Goal: Task Accomplishment & Management: Manage account settings

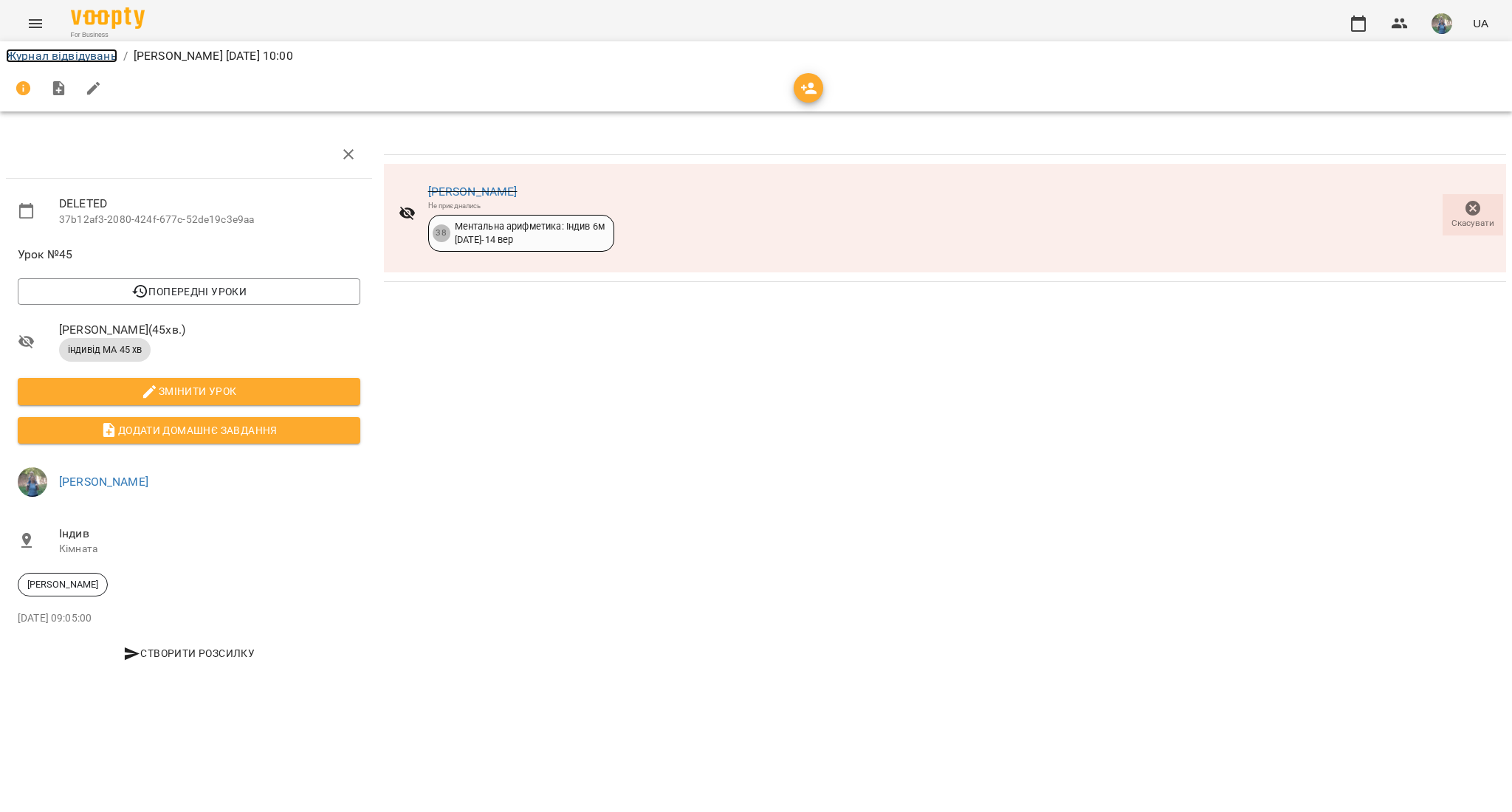
click at [68, 56] on link "Журнал відвідувань" at bounding box center [62, 56] width 111 height 14
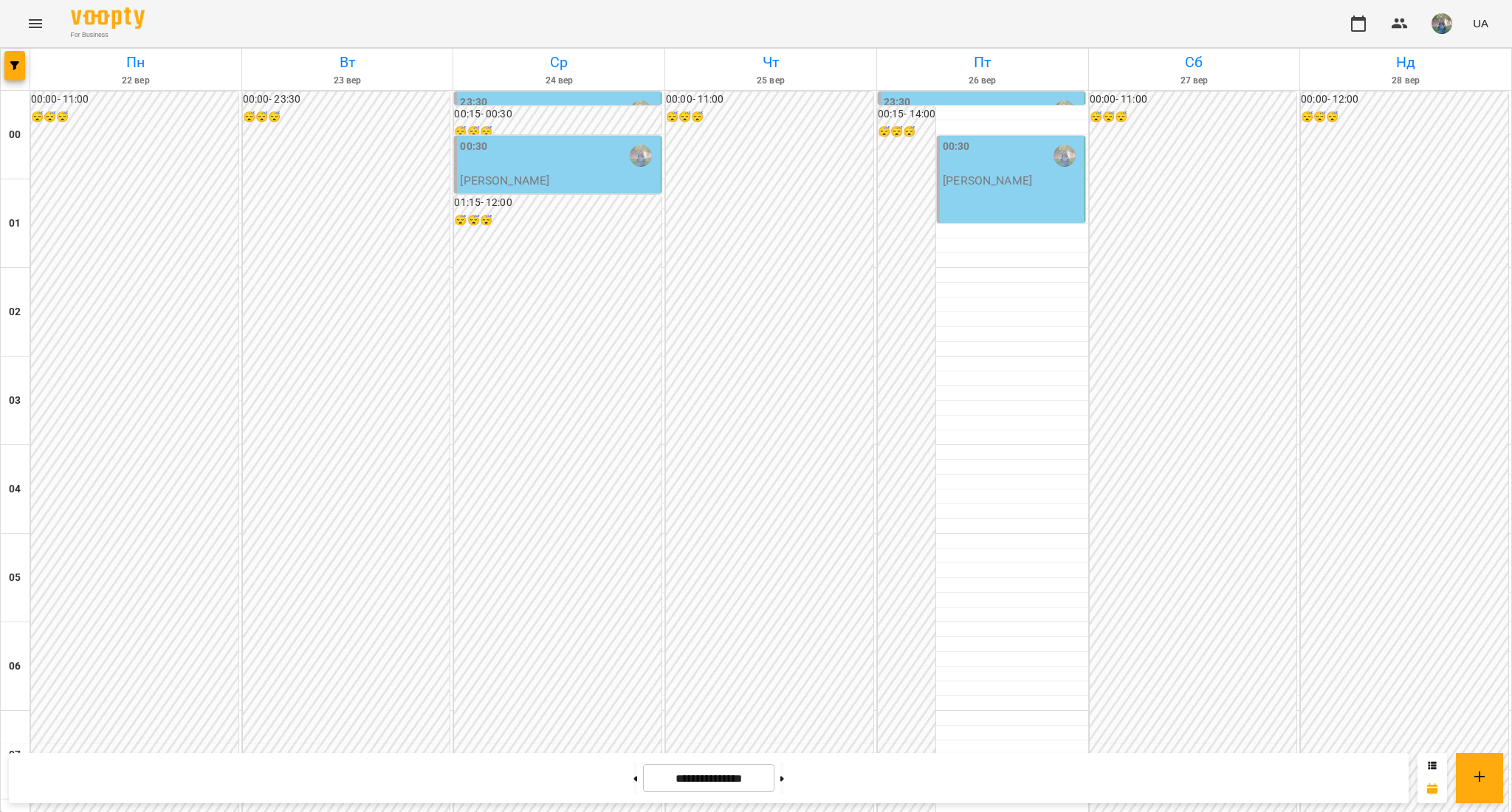
scroll to position [787, 0]
click at [633, 769] on button at bounding box center [635, 779] width 3 height 33
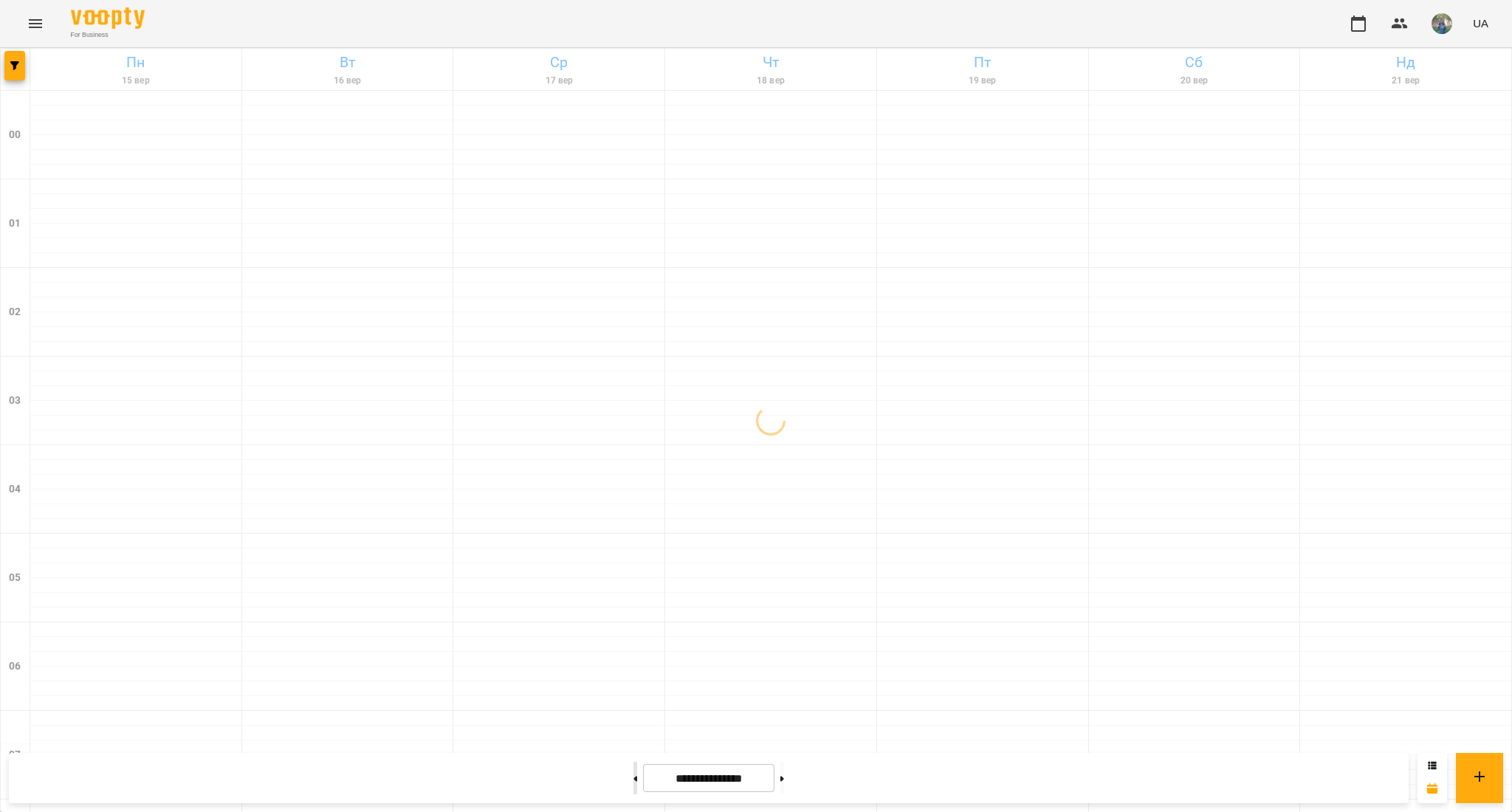
click at [633, 769] on button at bounding box center [635, 779] width 3 height 33
type input "**********"
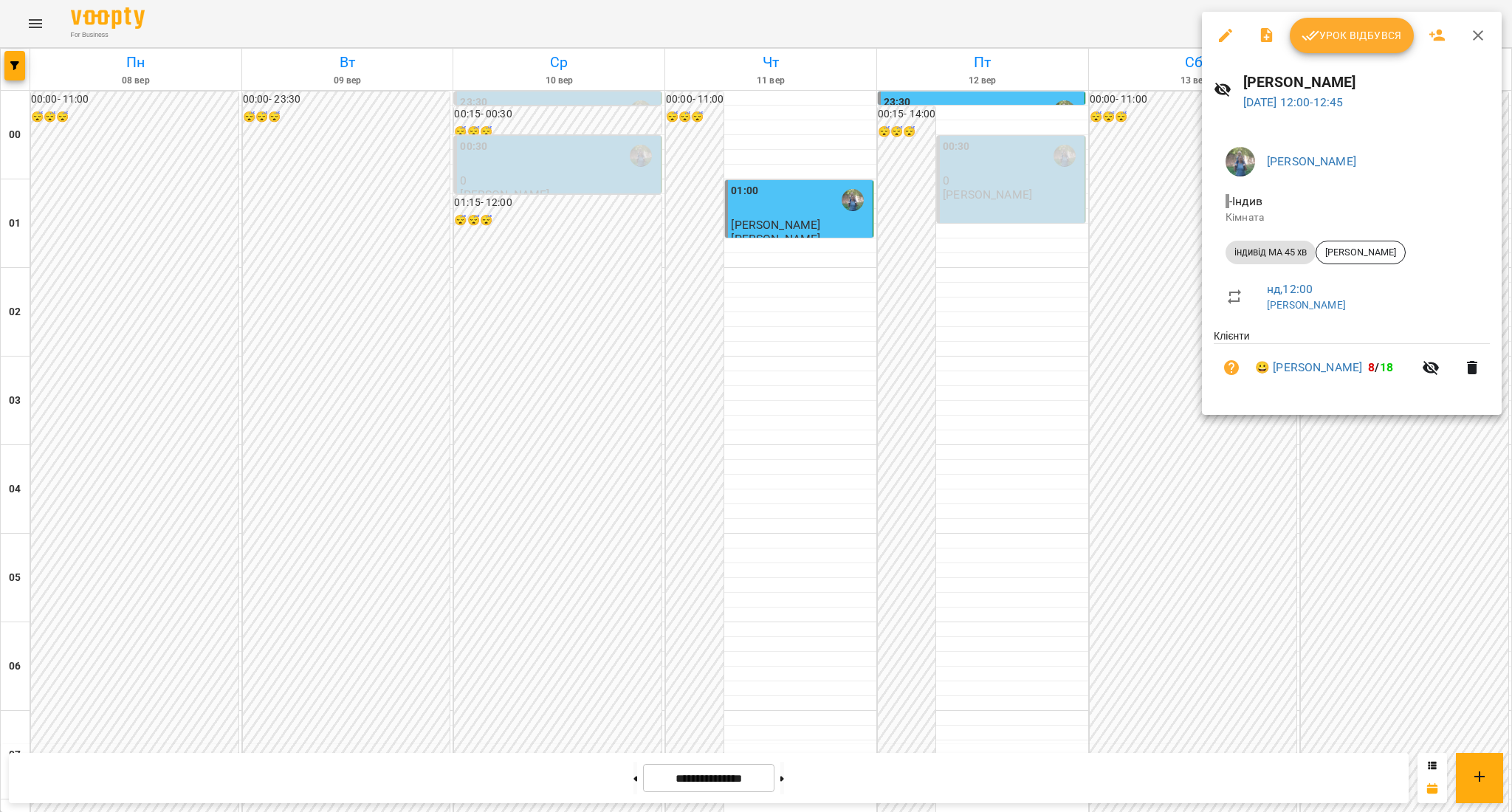
click at [1003, 446] on div at bounding box center [756, 406] width 1512 height 812
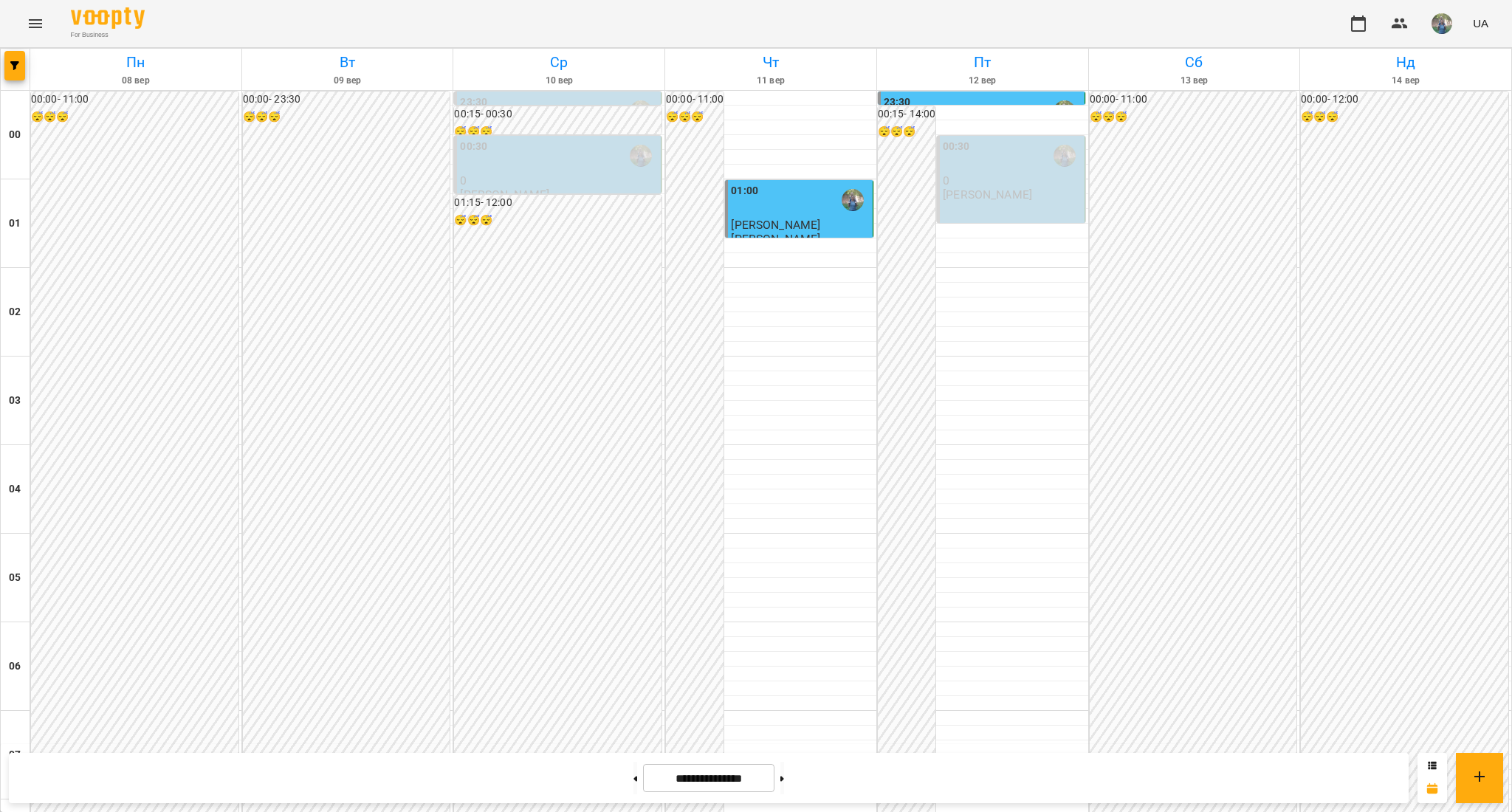
scroll to position [1182, 0]
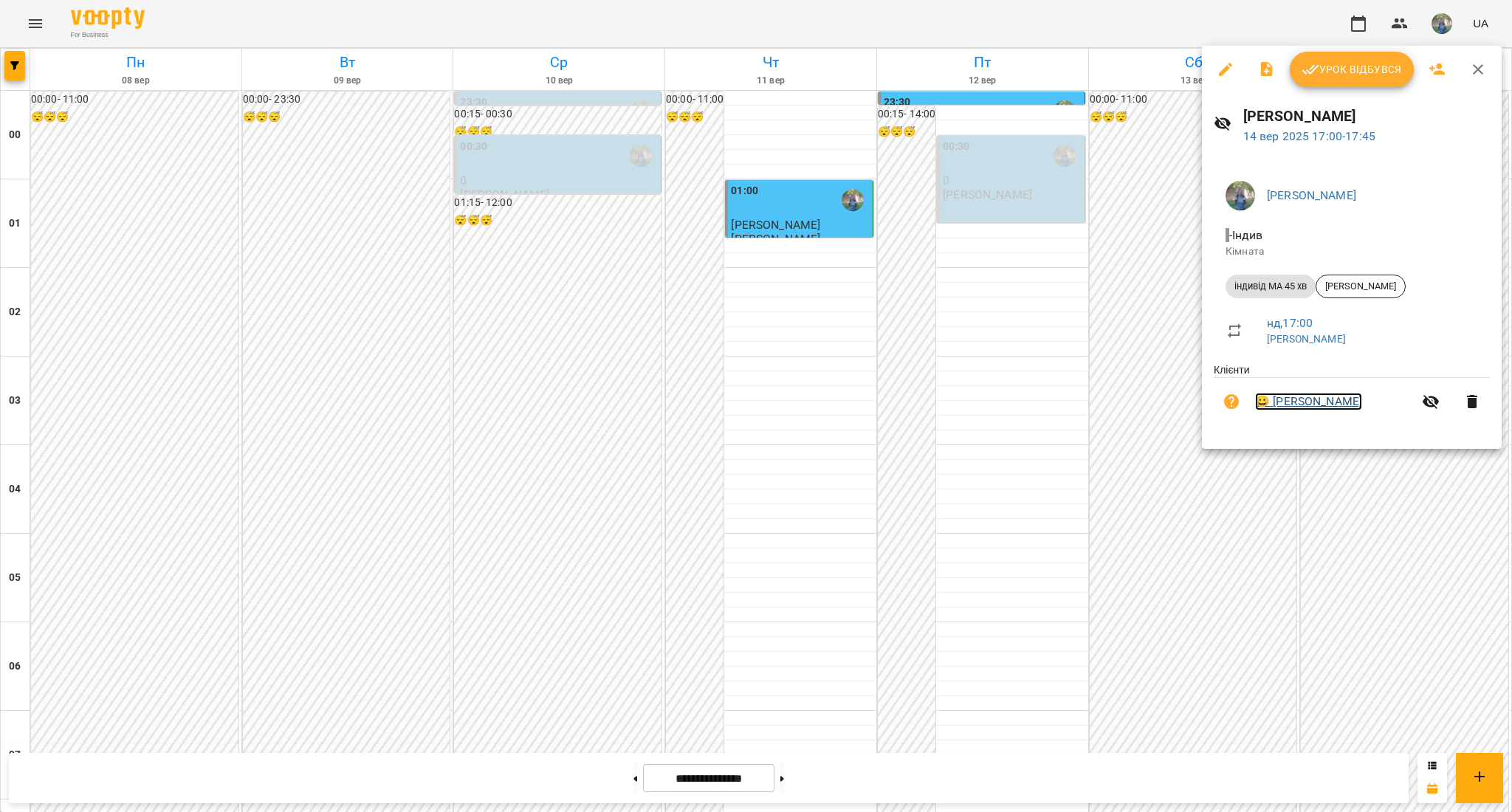
click at [1335, 408] on link "😀 [PERSON_NAME]" at bounding box center [1308, 401] width 107 height 18
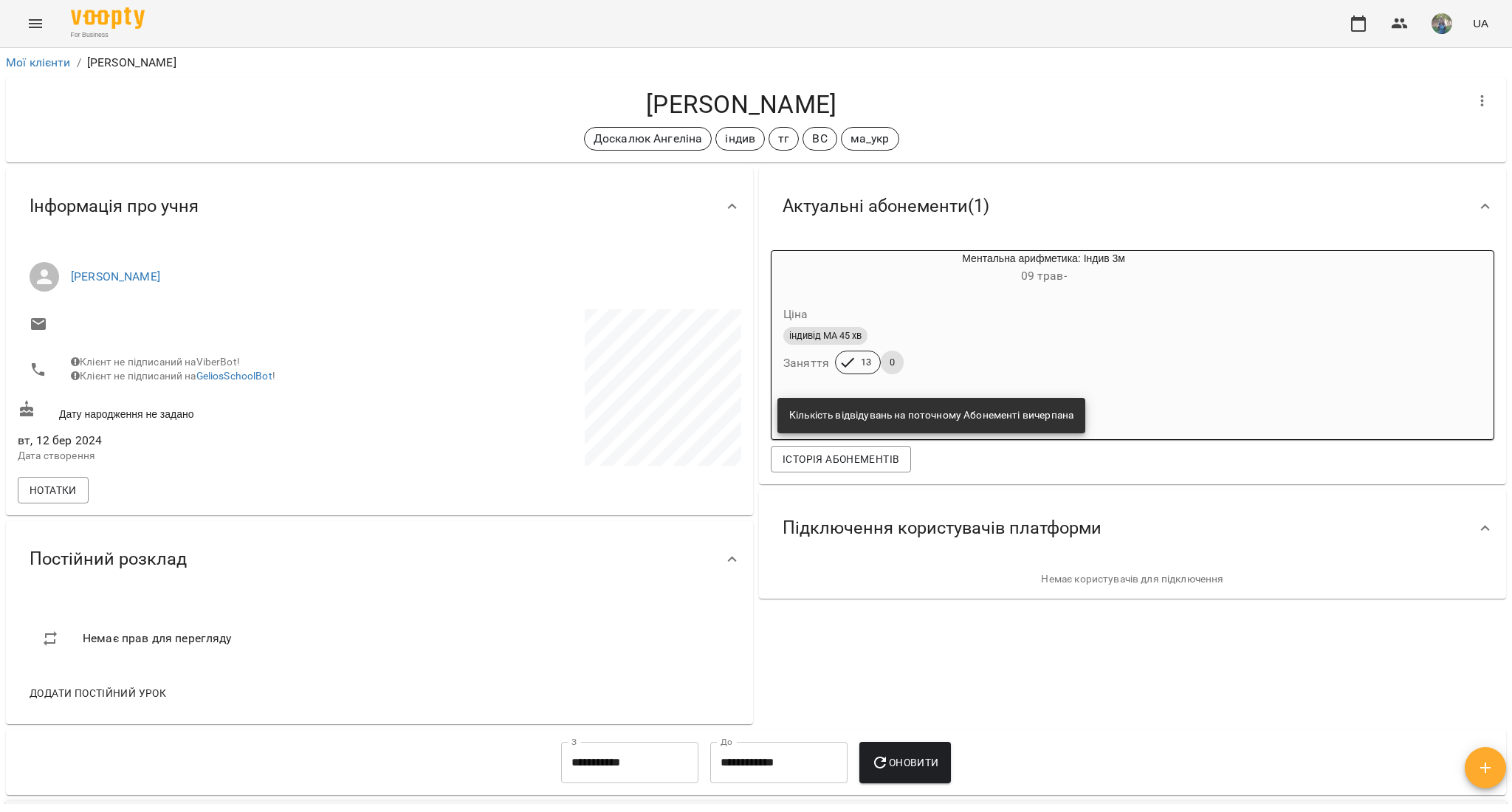
drag, startPoint x: 651, startPoint y: 105, endPoint x: 832, endPoint y: 109, distance: 181.0
click at [832, 109] on h4 "[PERSON_NAME]" at bounding box center [741, 104] width 1447 height 30
copy h4 "[PERSON_NAME]"
click at [45, 26] on button "Menu" at bounding box center [35, 23] width 35 height 35
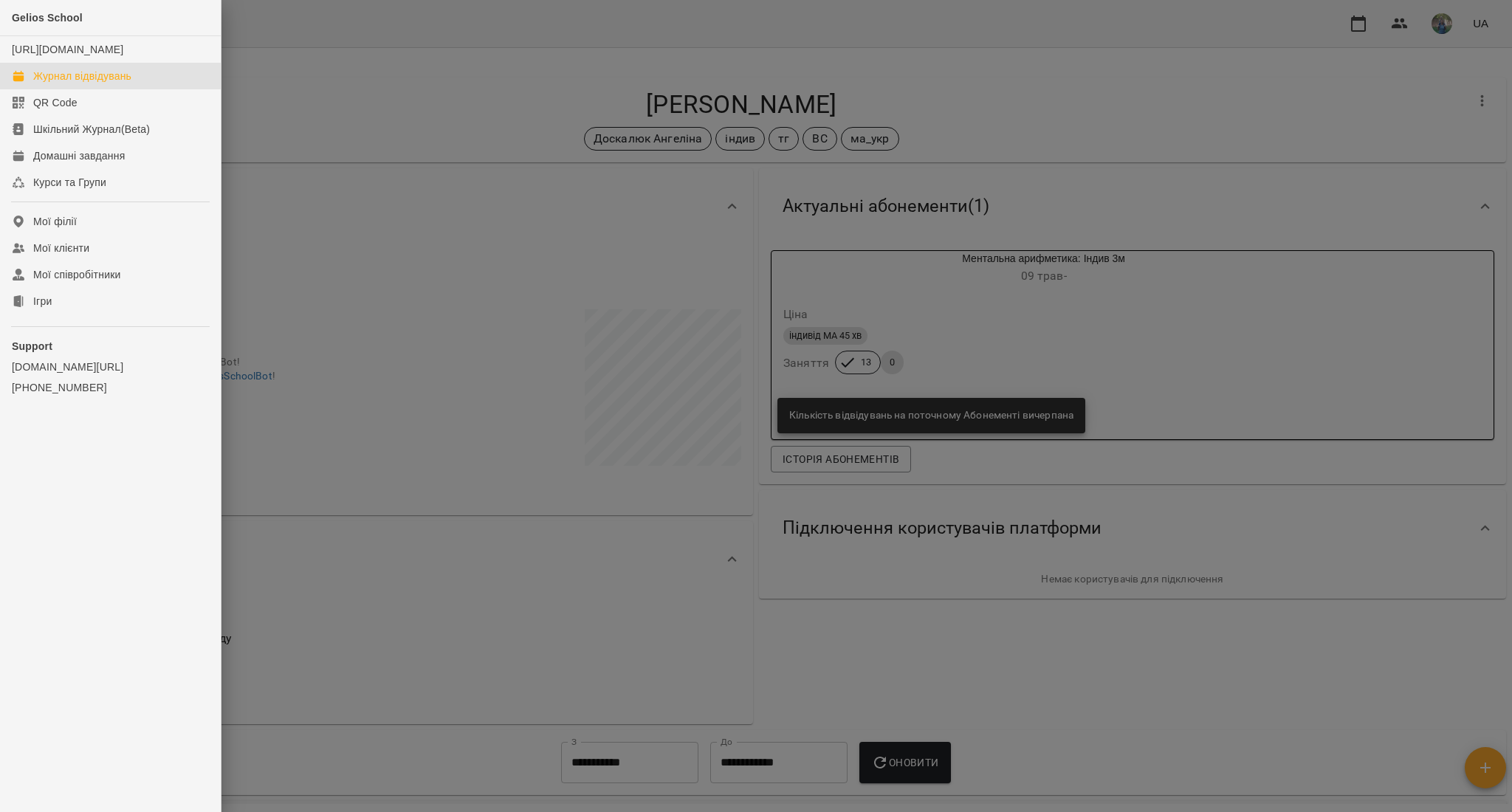
click at [90, 83] on div "Журнал відвідувань" at bounding box center [82, 75] width 99 height 15
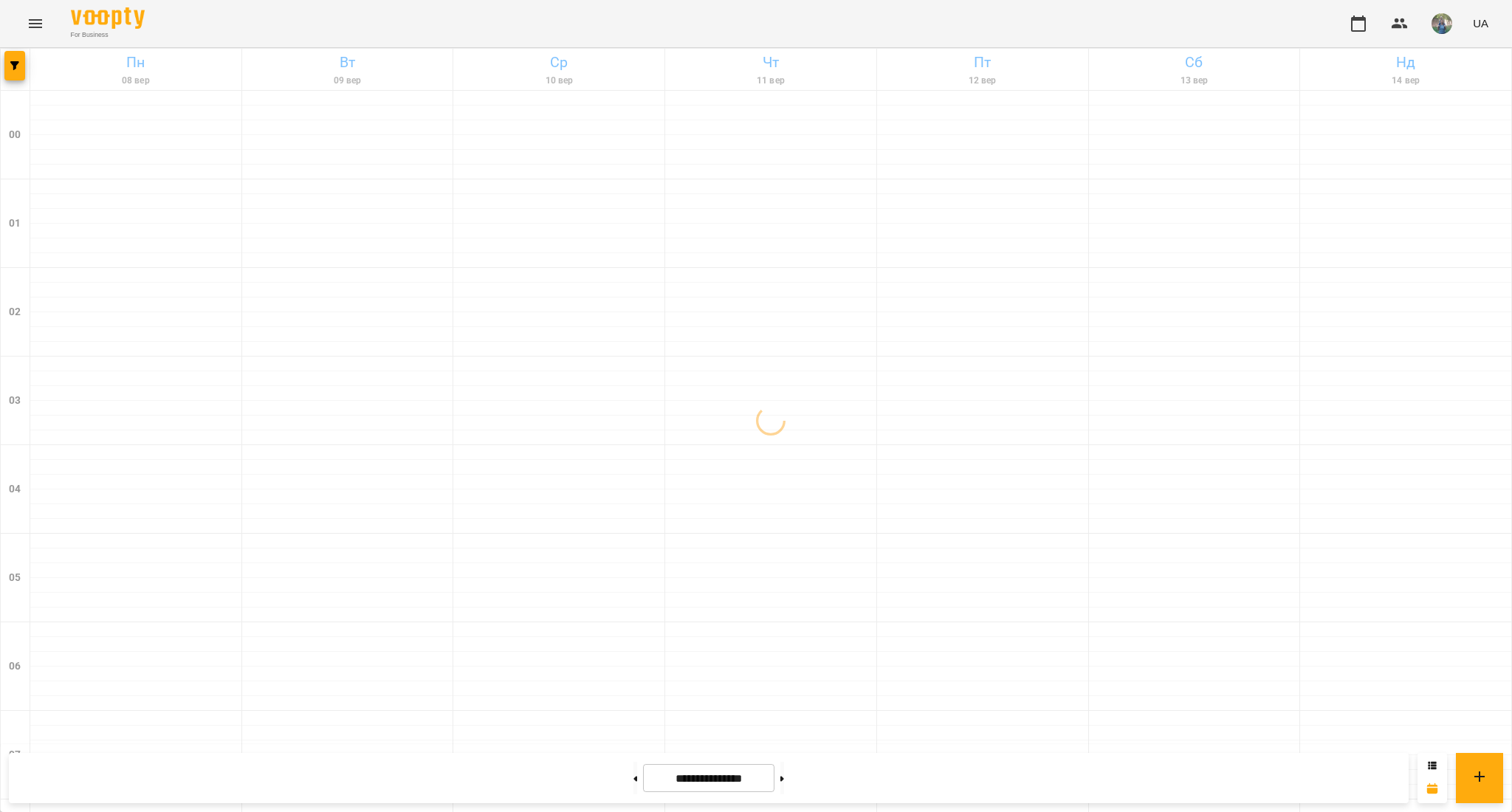
scroll to position [1471, 0]
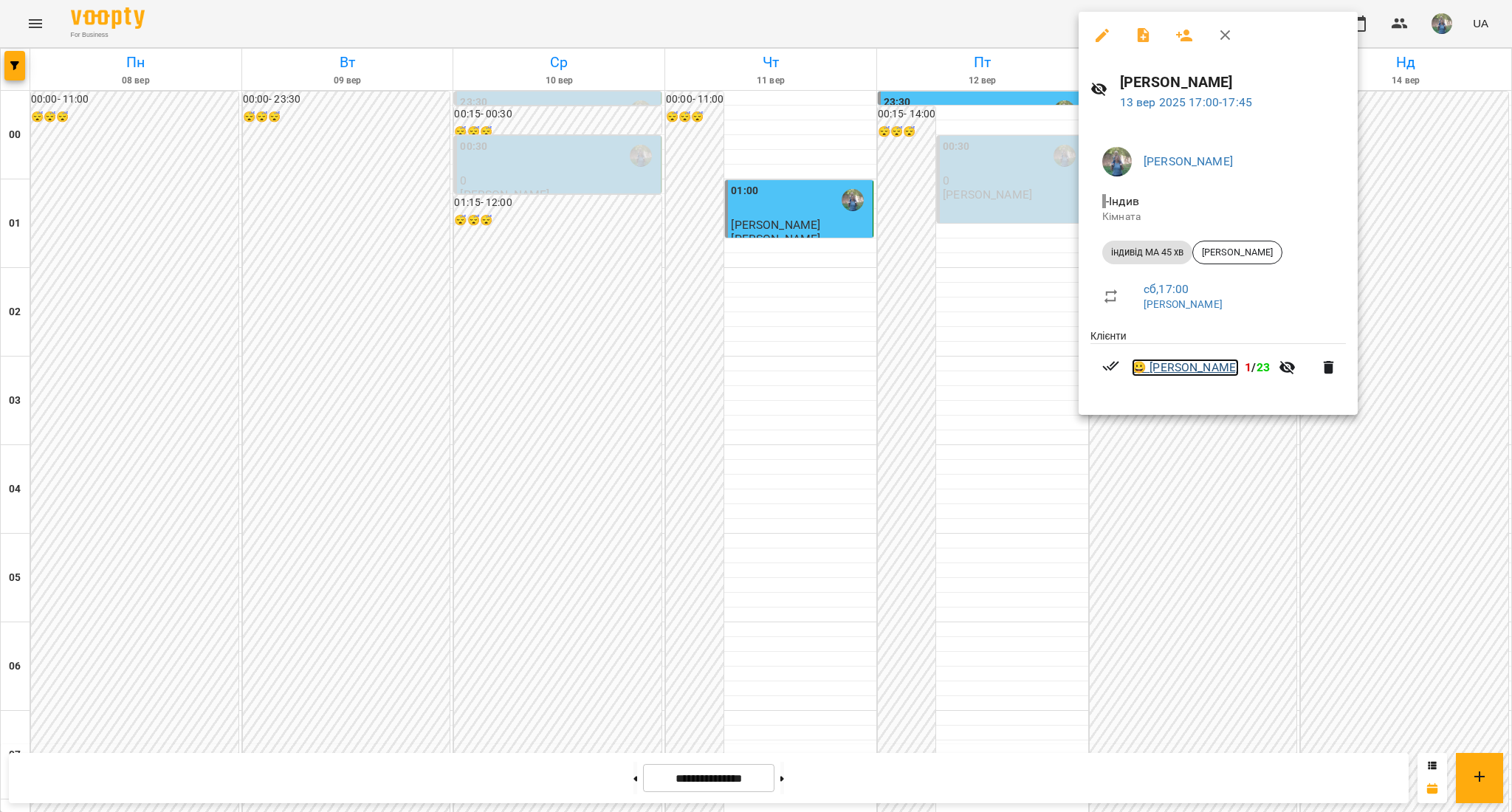
click at [1209, 370] on link "😀 [PERSON_NAME]" at bounding box center [1185, 368] width 107 height 18
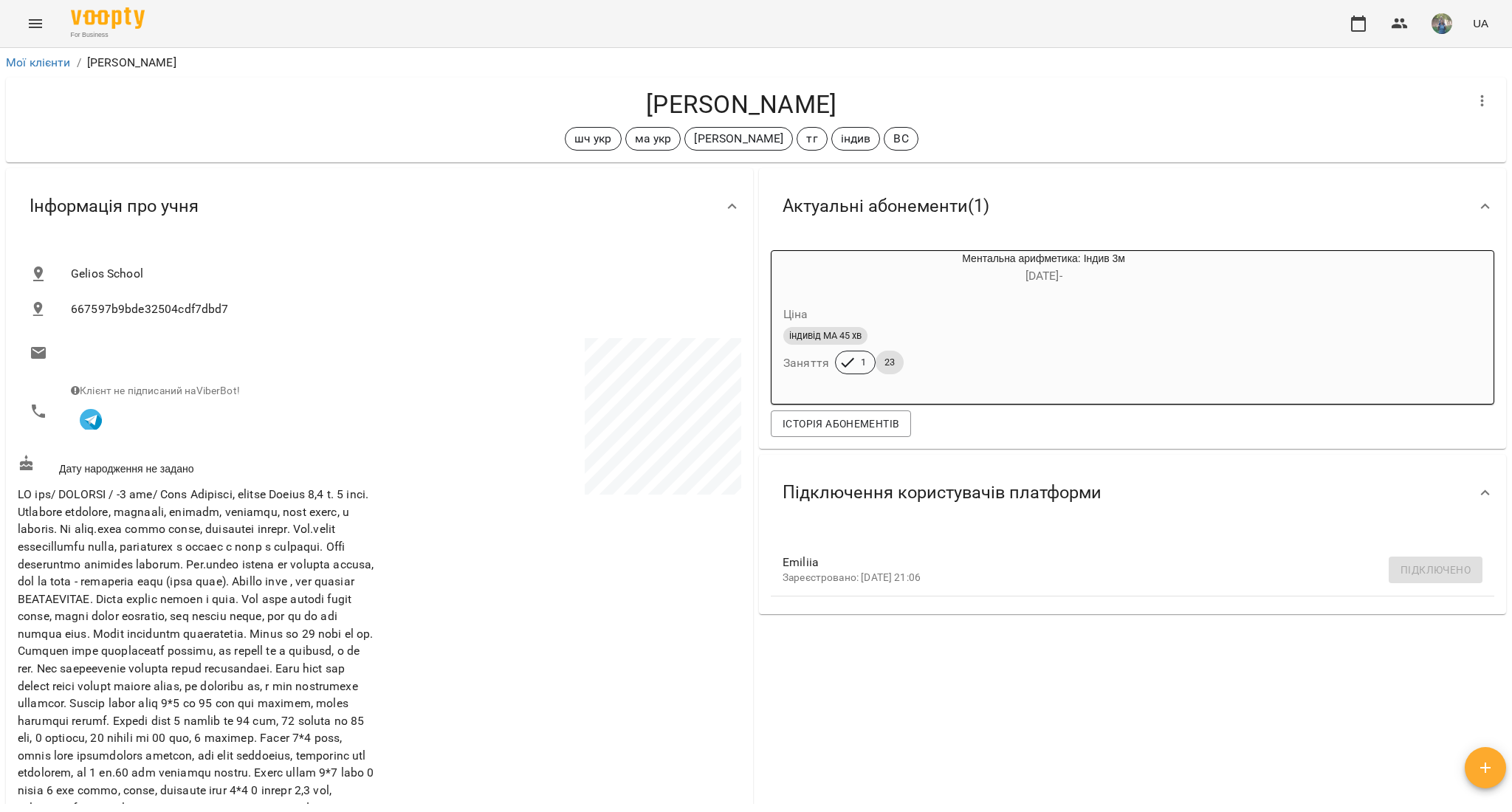
click at [20, 21] on button "Menu" at bounding box center [35, 23] width 35 height 35
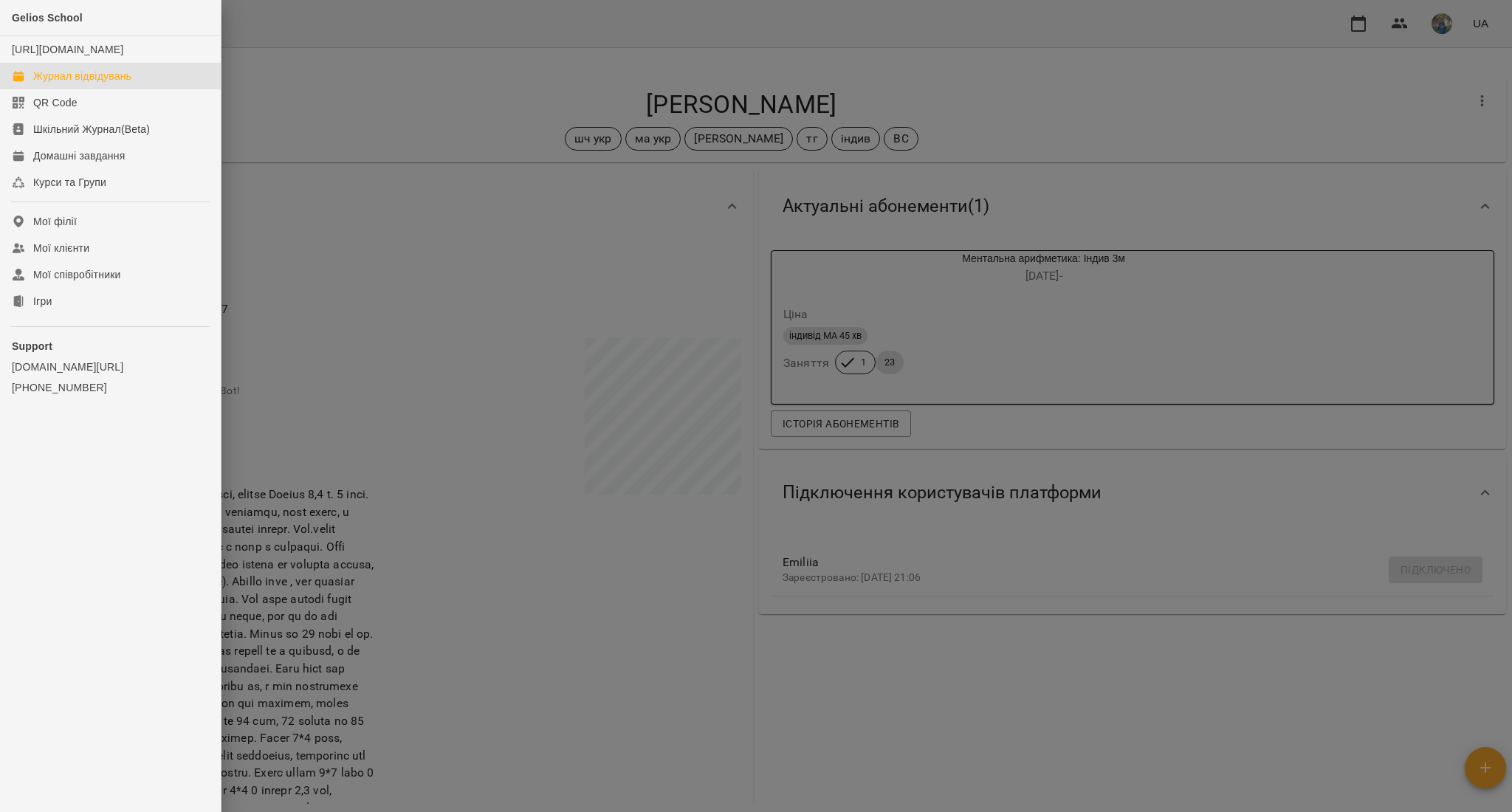
click at [73, 83] on div "Журнал відвідувань" at bounding box center [82, 75] width 99 height 15
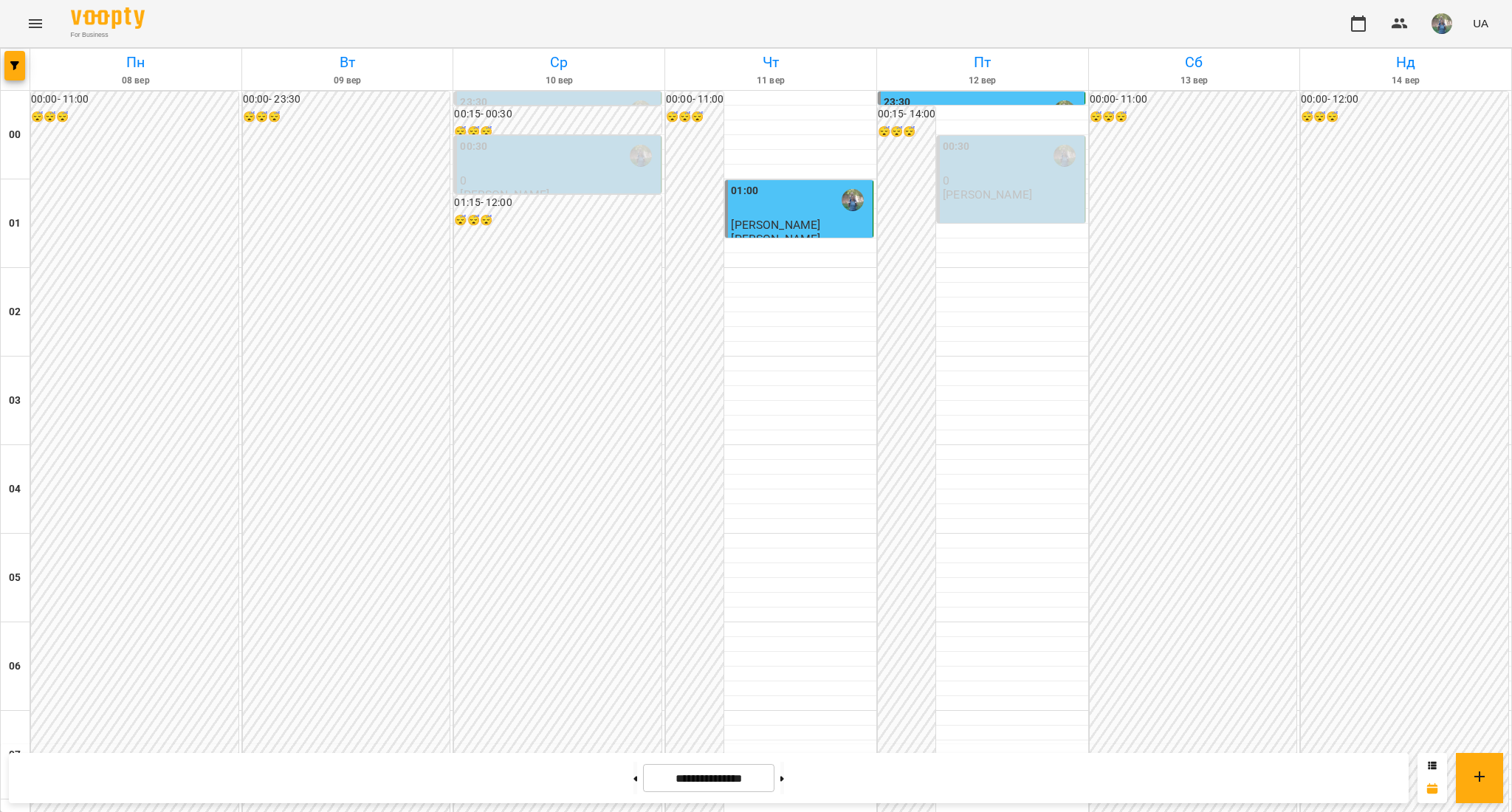
scroll to position [1378, 0]
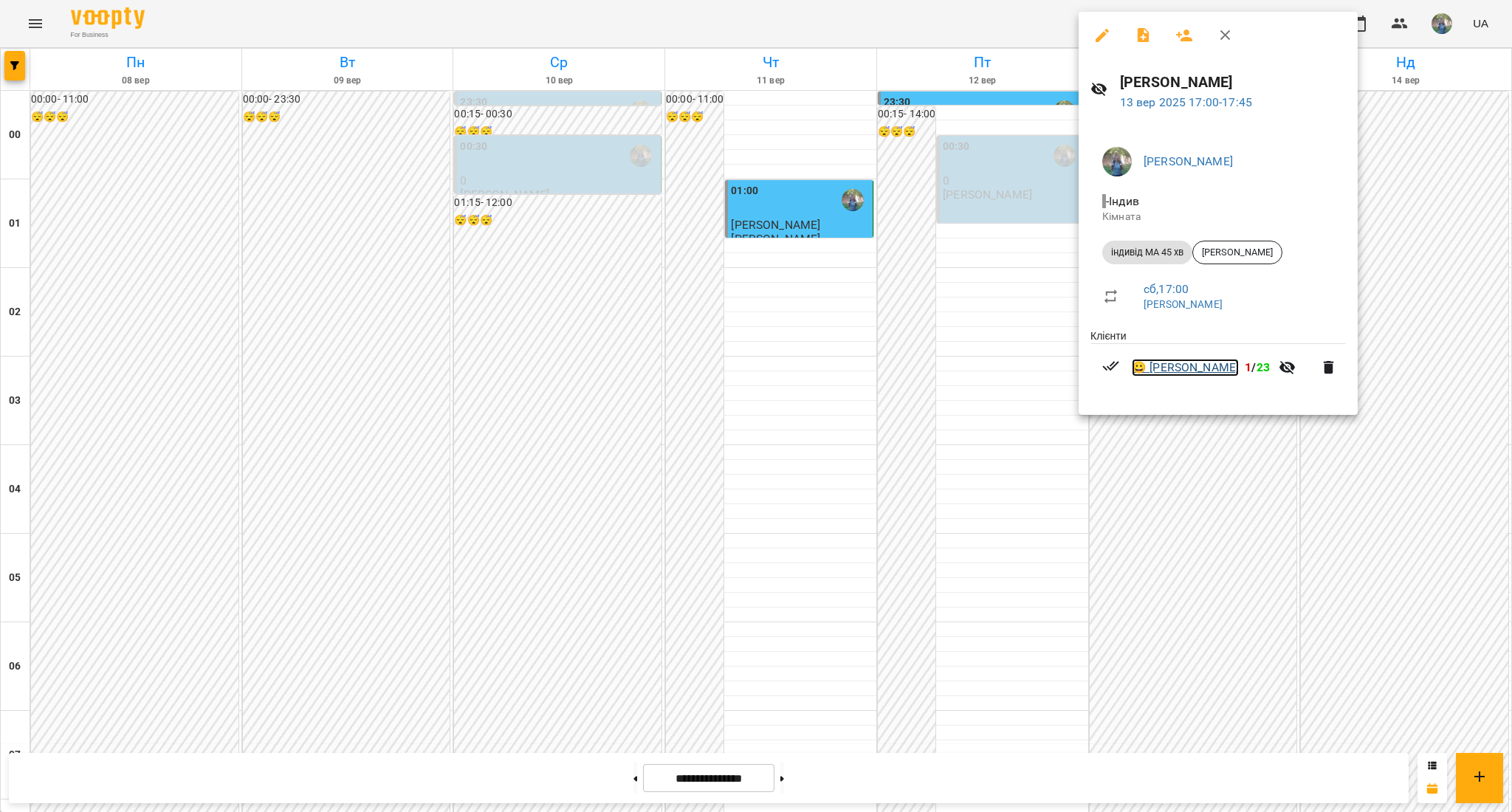
click at [1218, 370] on link "😀 [PERSON_NAME]" at bounding box center [1185, 368] width 107 height 18
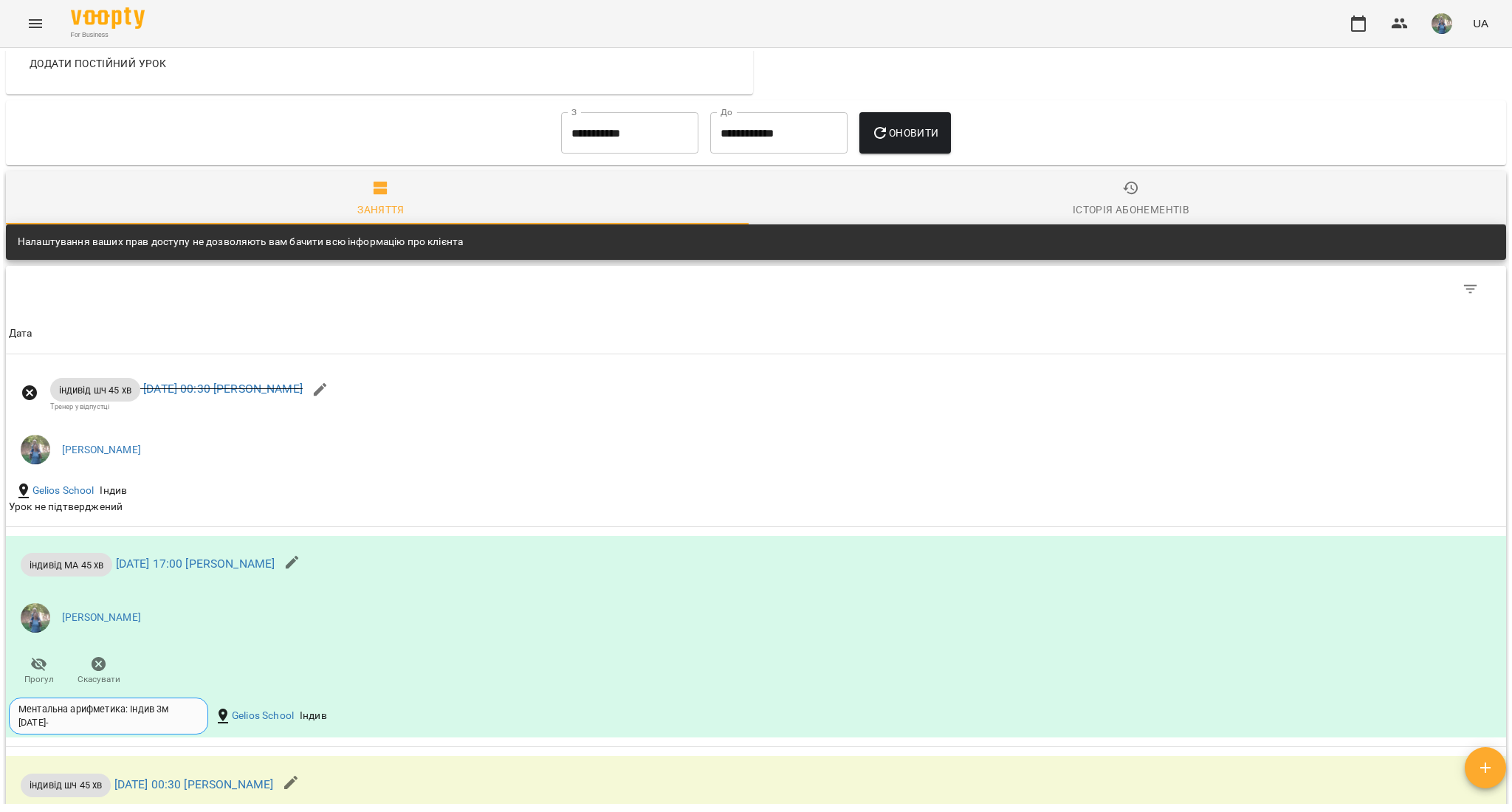
scroll to position [1378, 0]
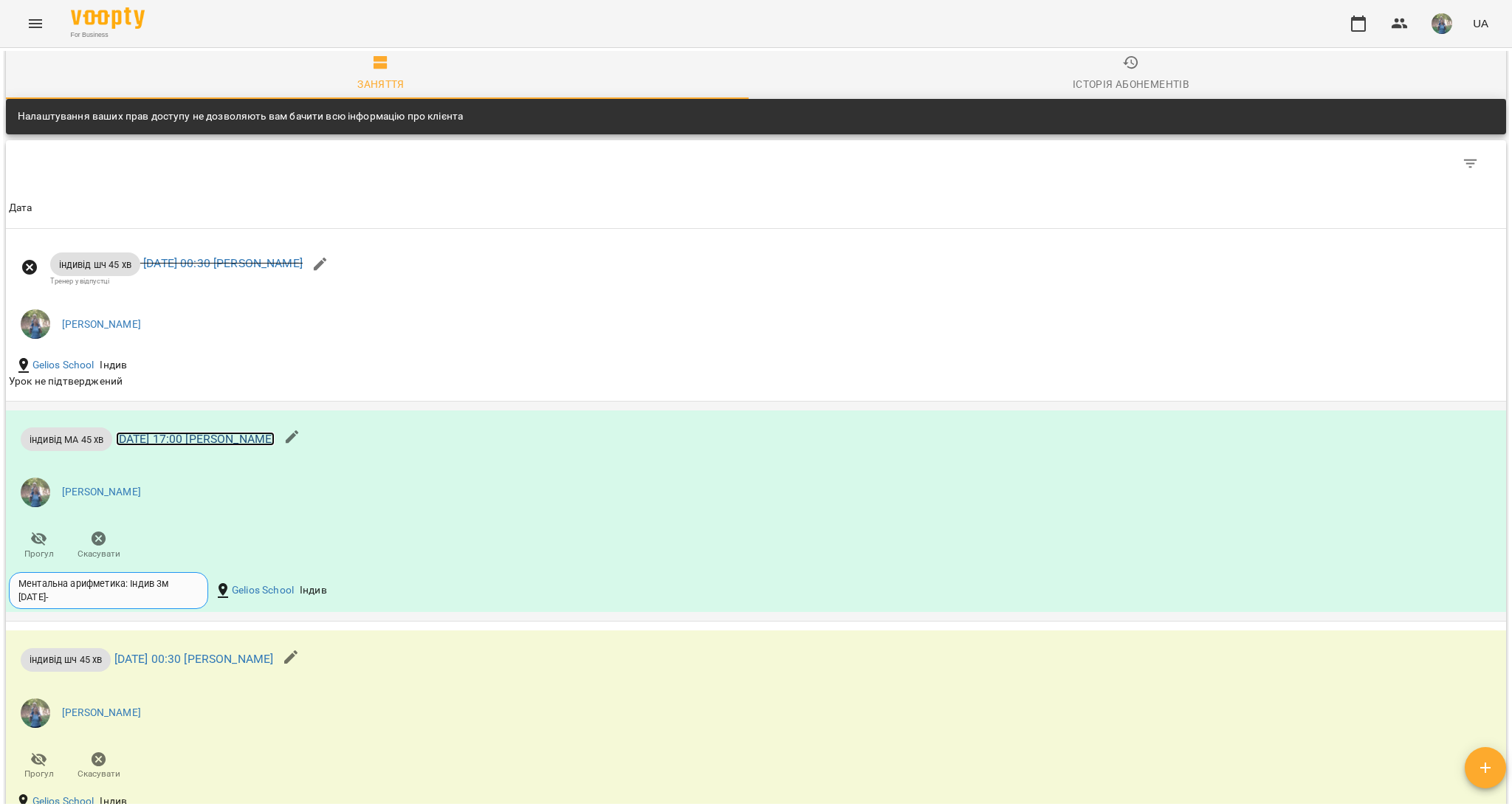
click at [205, 446] on link "[DATE] 17:00 [PERSON_NAME]" at bounding box center [195, 439] width 159 height 14
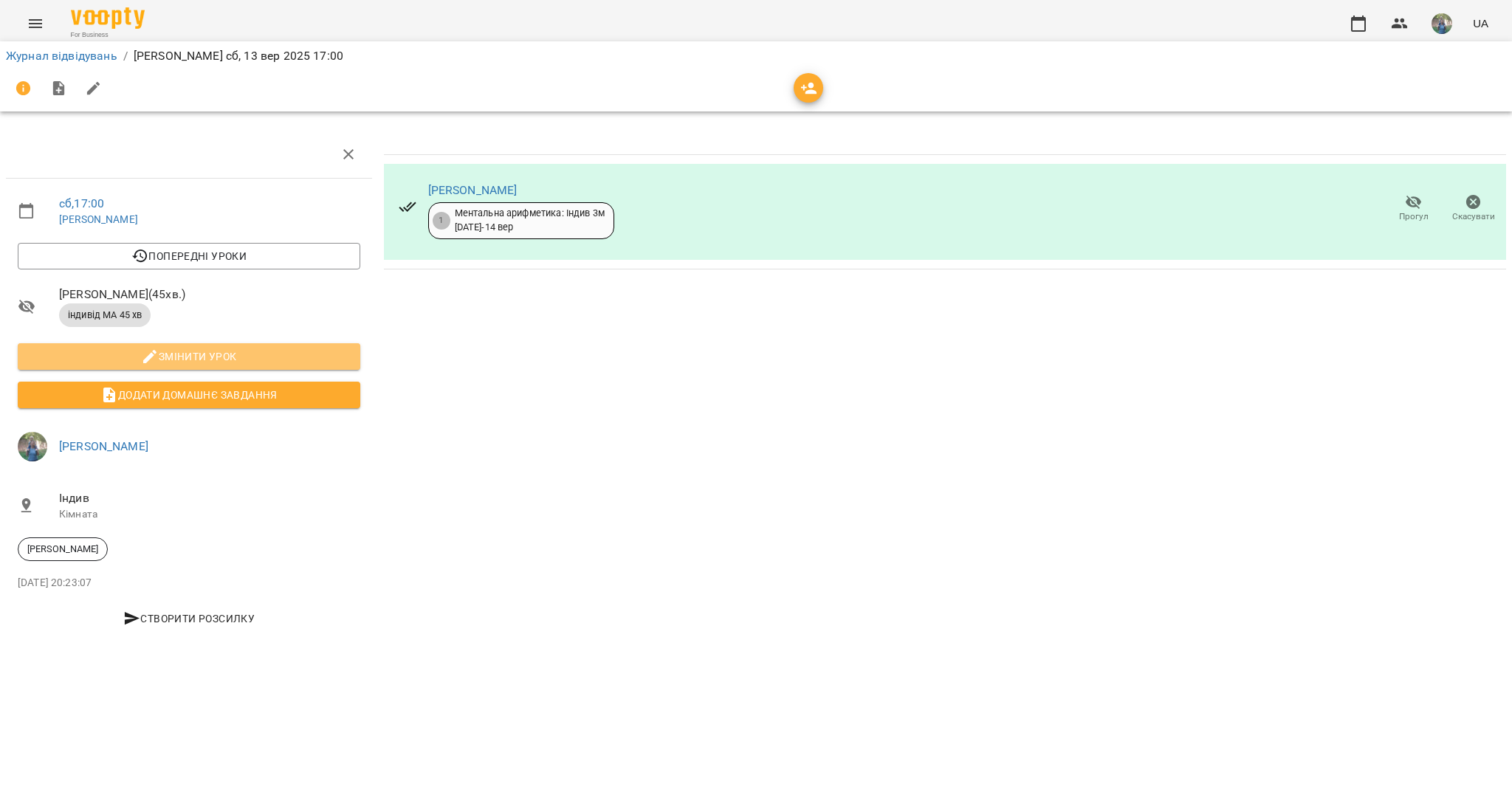
click at [282, 358] on span "Змінити урок" at bounding box center [189, 357] width 319 height 18
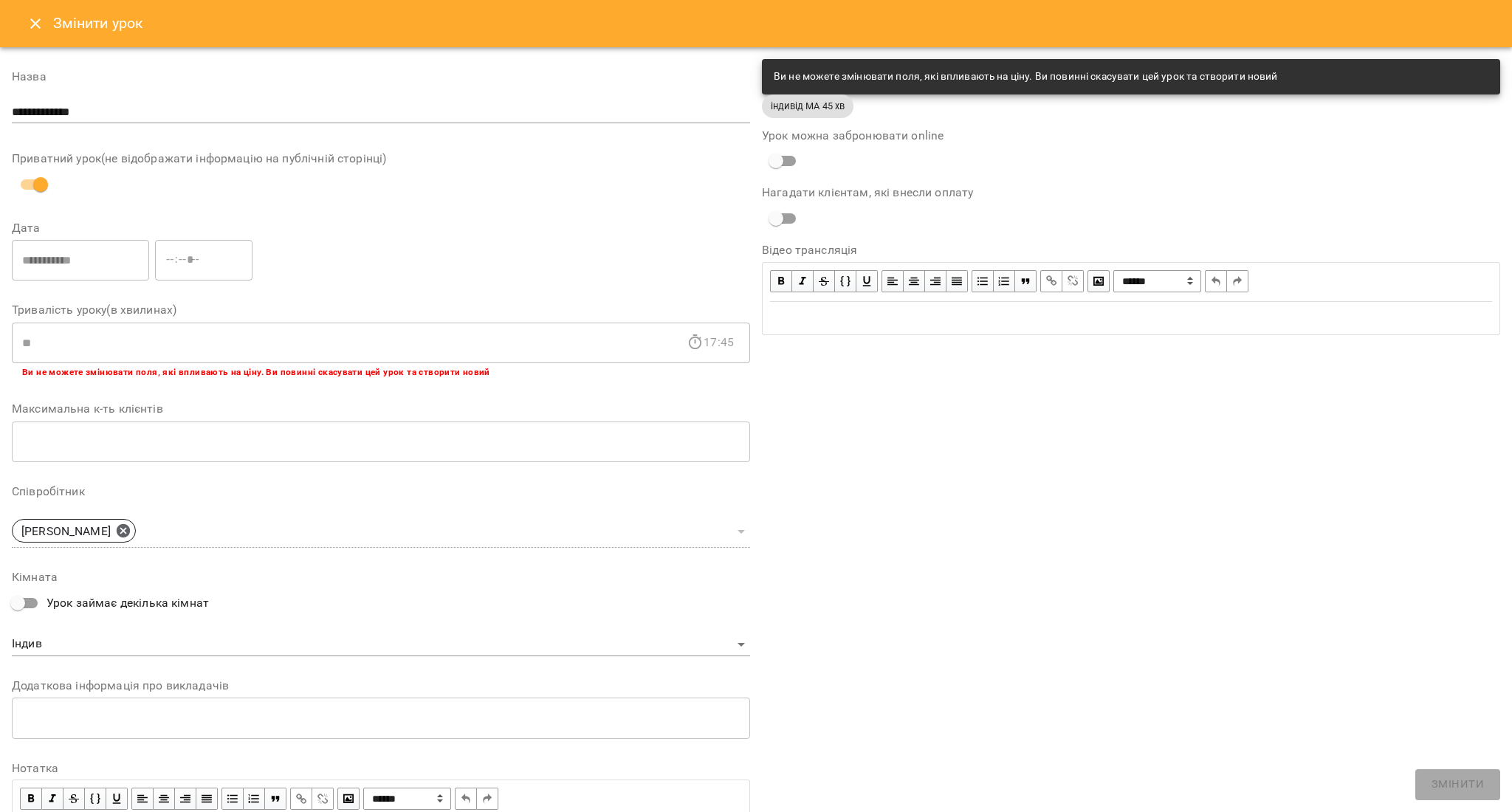
click at [1221, 171] on div "Урок можна забронювати online" at bounding box center [1131, 153] width 738 height 45
click at [805, 111] on span "індивід МА 45 хв" at bounding box center [807, 105] width 92 height 14
click at [848, 105] on span "індивід МА 45 хв" at bounding box center [807, 105] width 92 height 14
click at [793, 102] on span "індивід МА 45 хв" at bounding box center [807, 105] width 92 height 14
click at [36, 26] on icon "Close" at bounding box center [35, 23] width 18 height 18
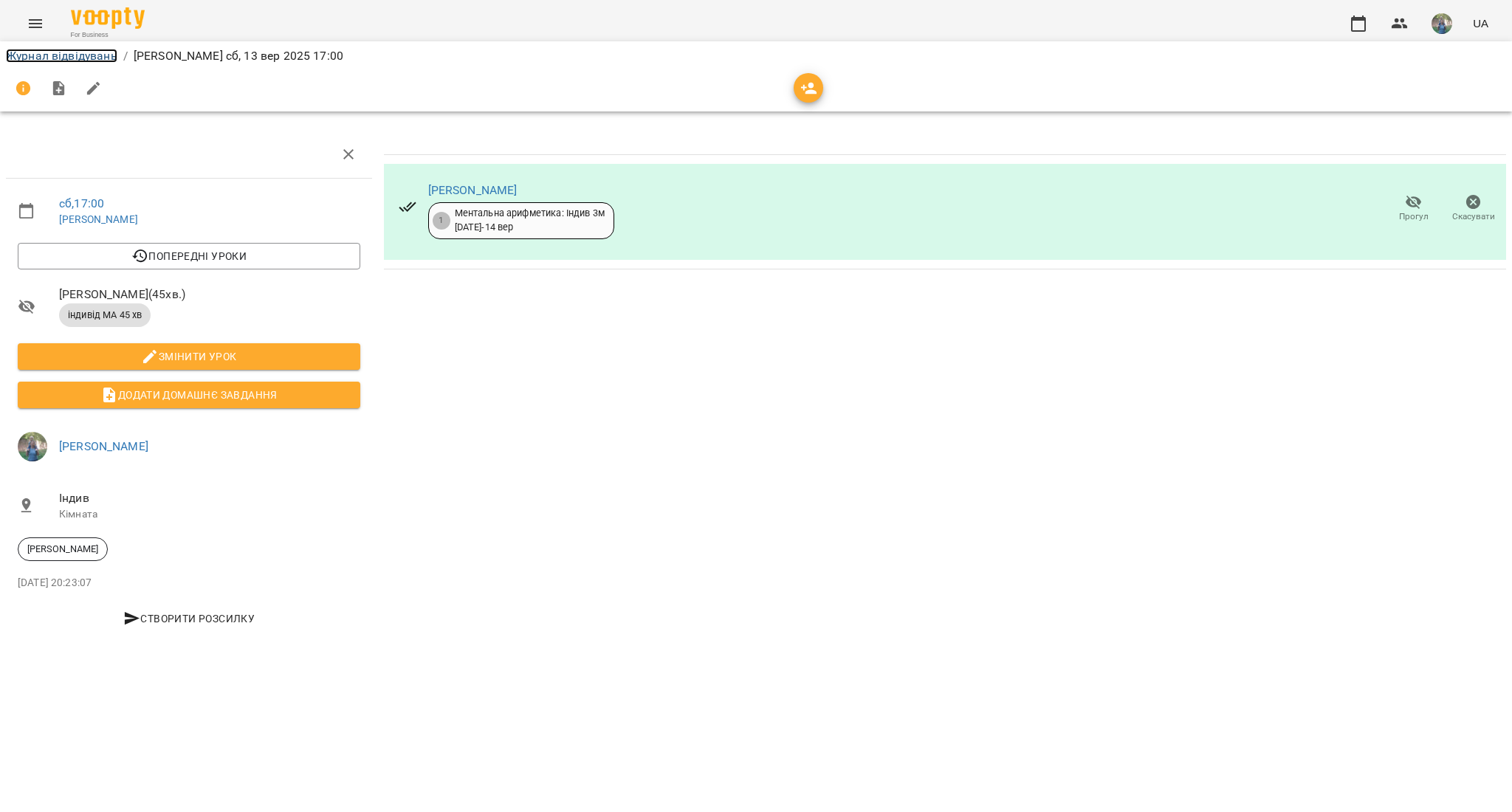
click at [31, 51] on link "Журнал відвідувань" at bounding box center [62, 56] width 111 height 14
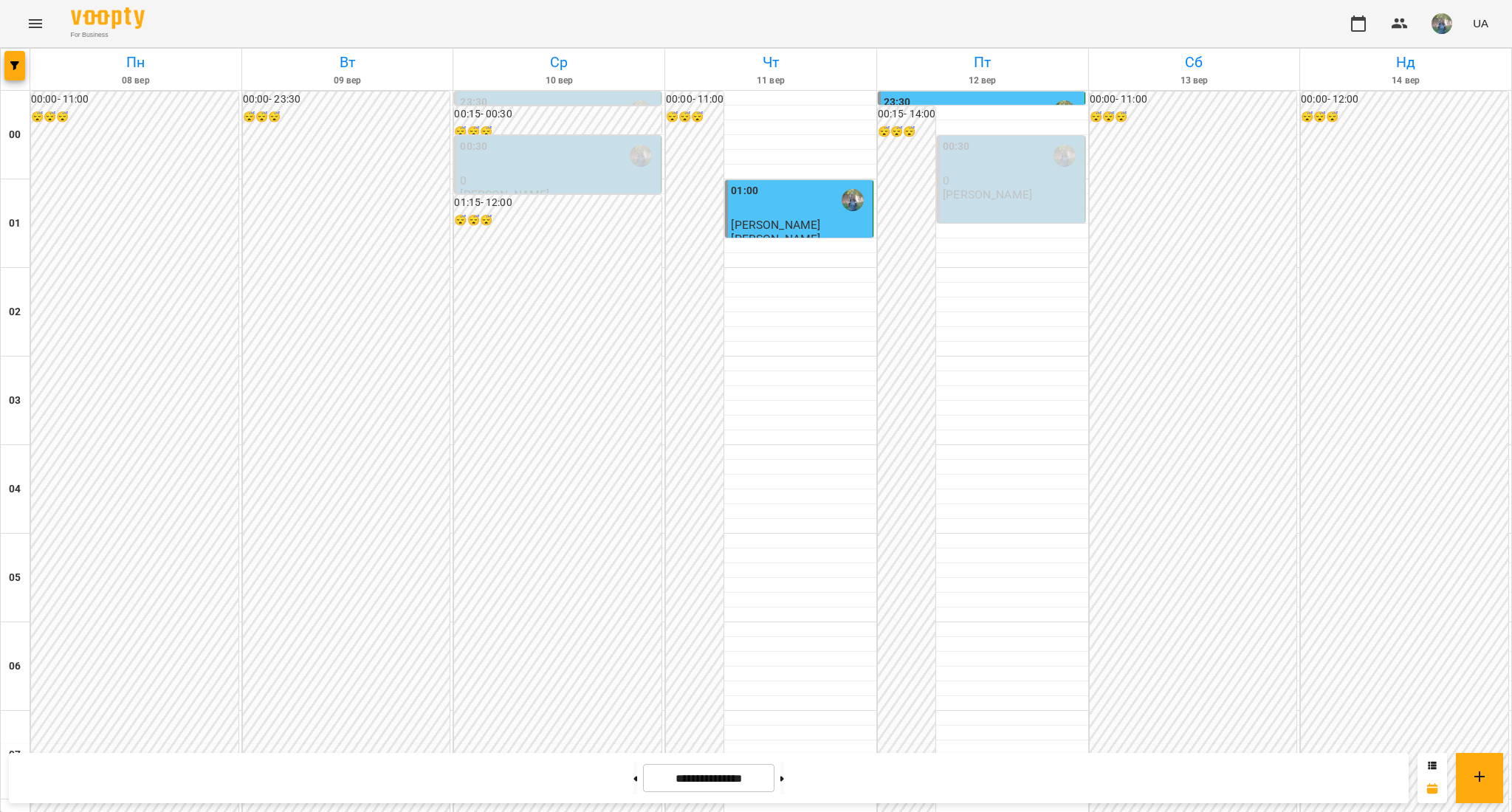
scroll to position [1378, 0]
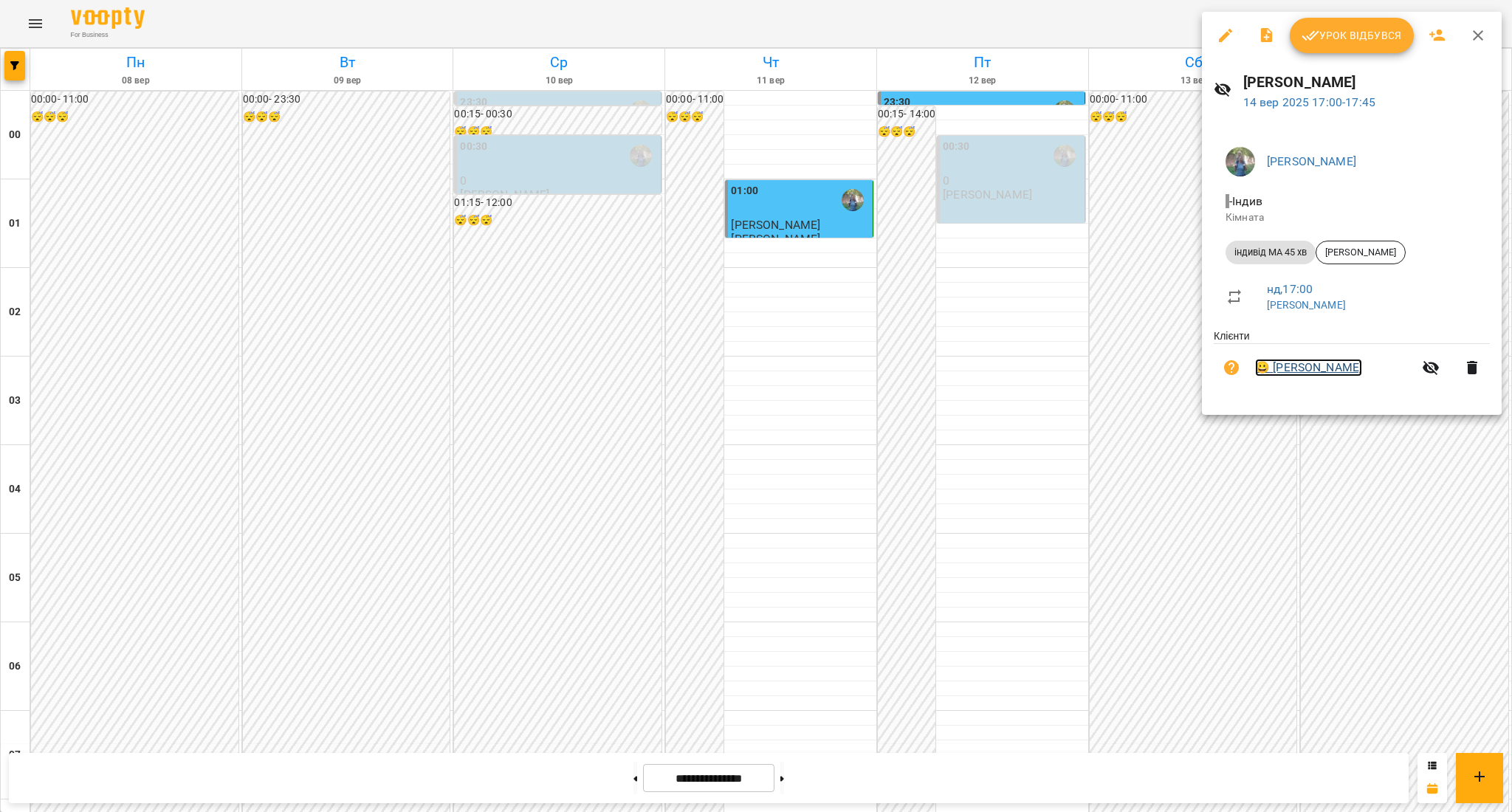
click at [1299, 372] on link "😀 [PERSON_NAME]" at bounding box center [1308, 368] width 107 height 18
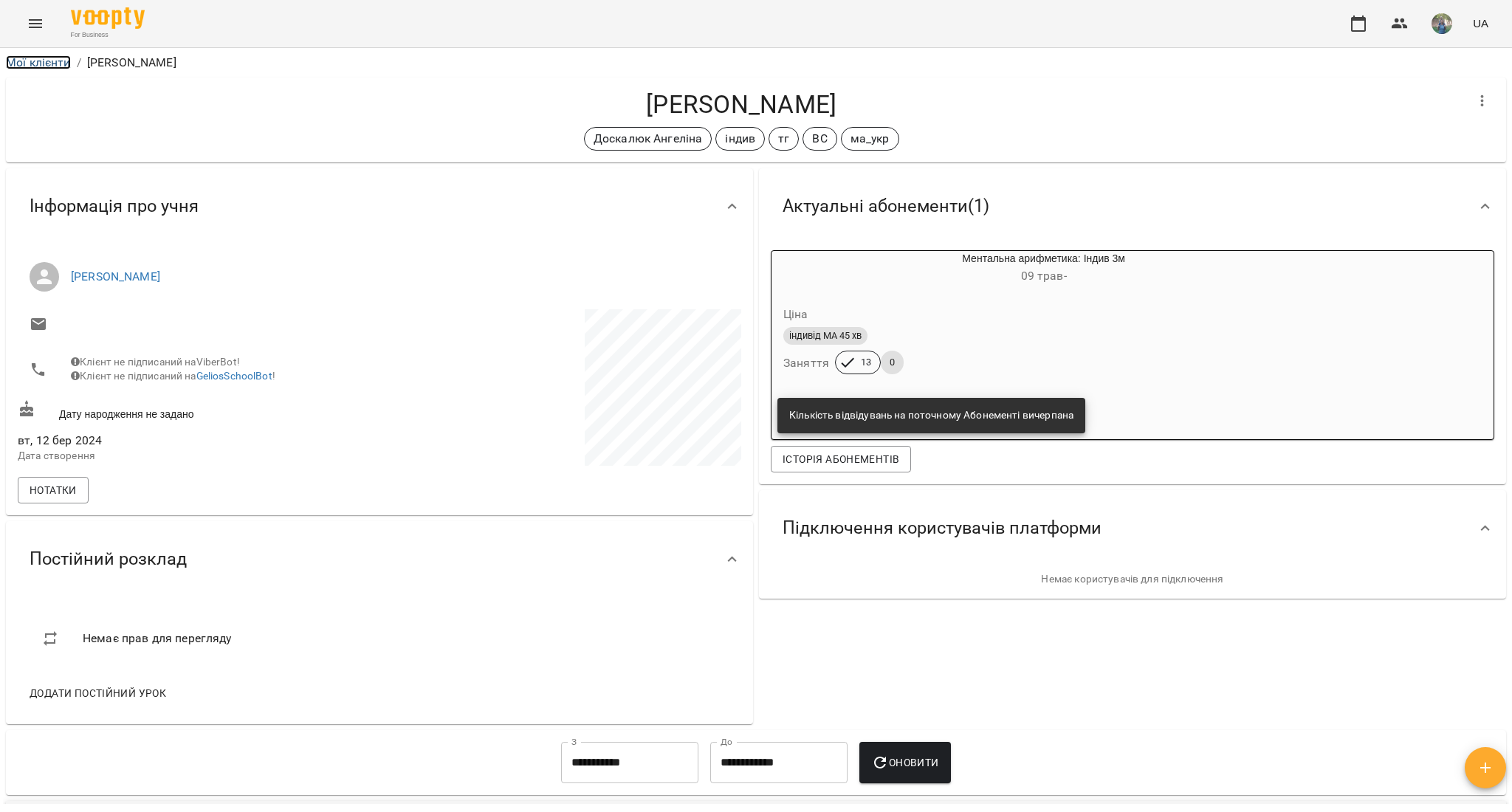
click at [34, 68] on link "Мої клієнти" at bounding box center [39, 63] width 65 height 14
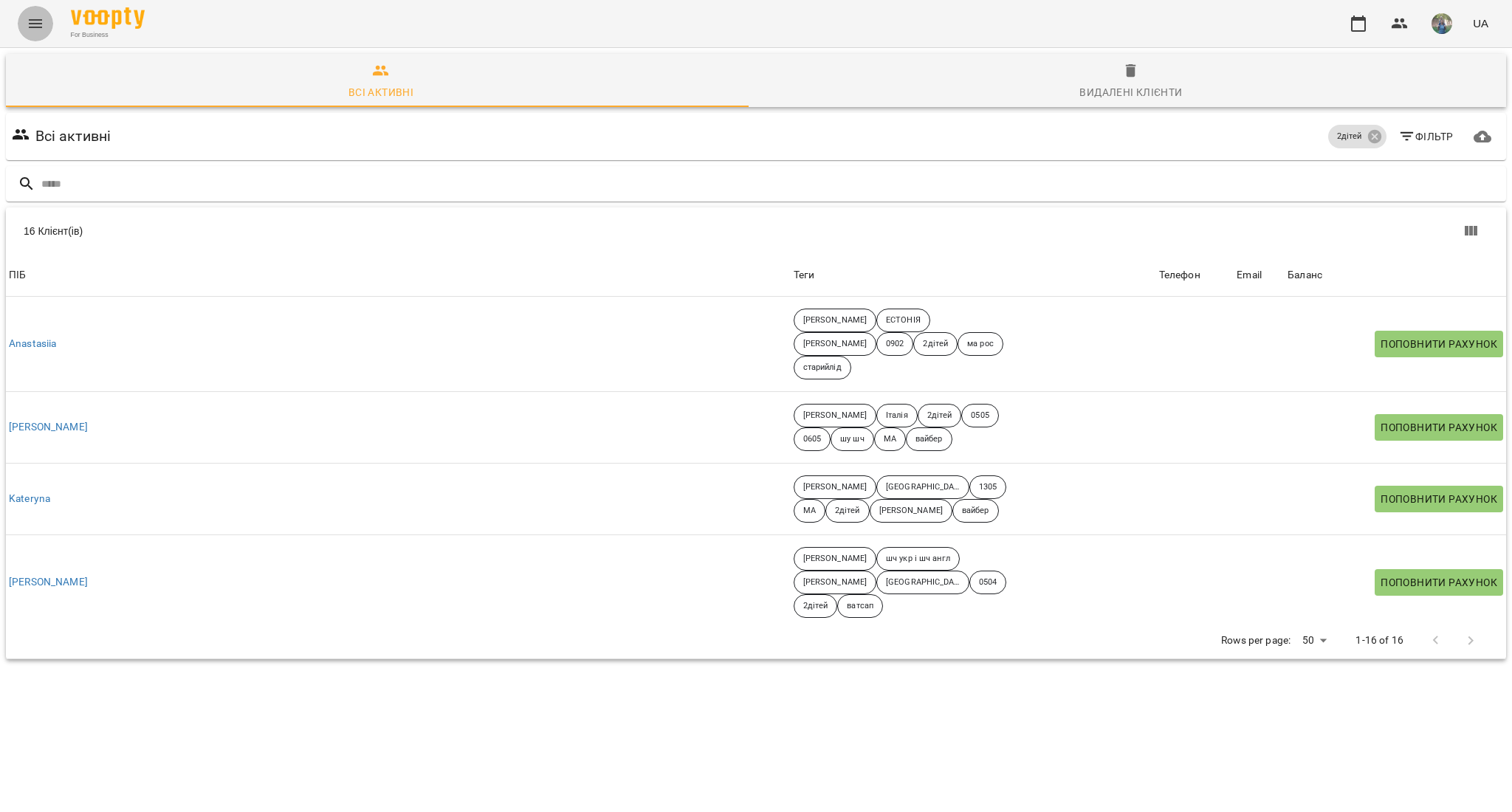
click at [29, 30] on icon "Menu" at bounding box center [35, 23] width 18 height 18
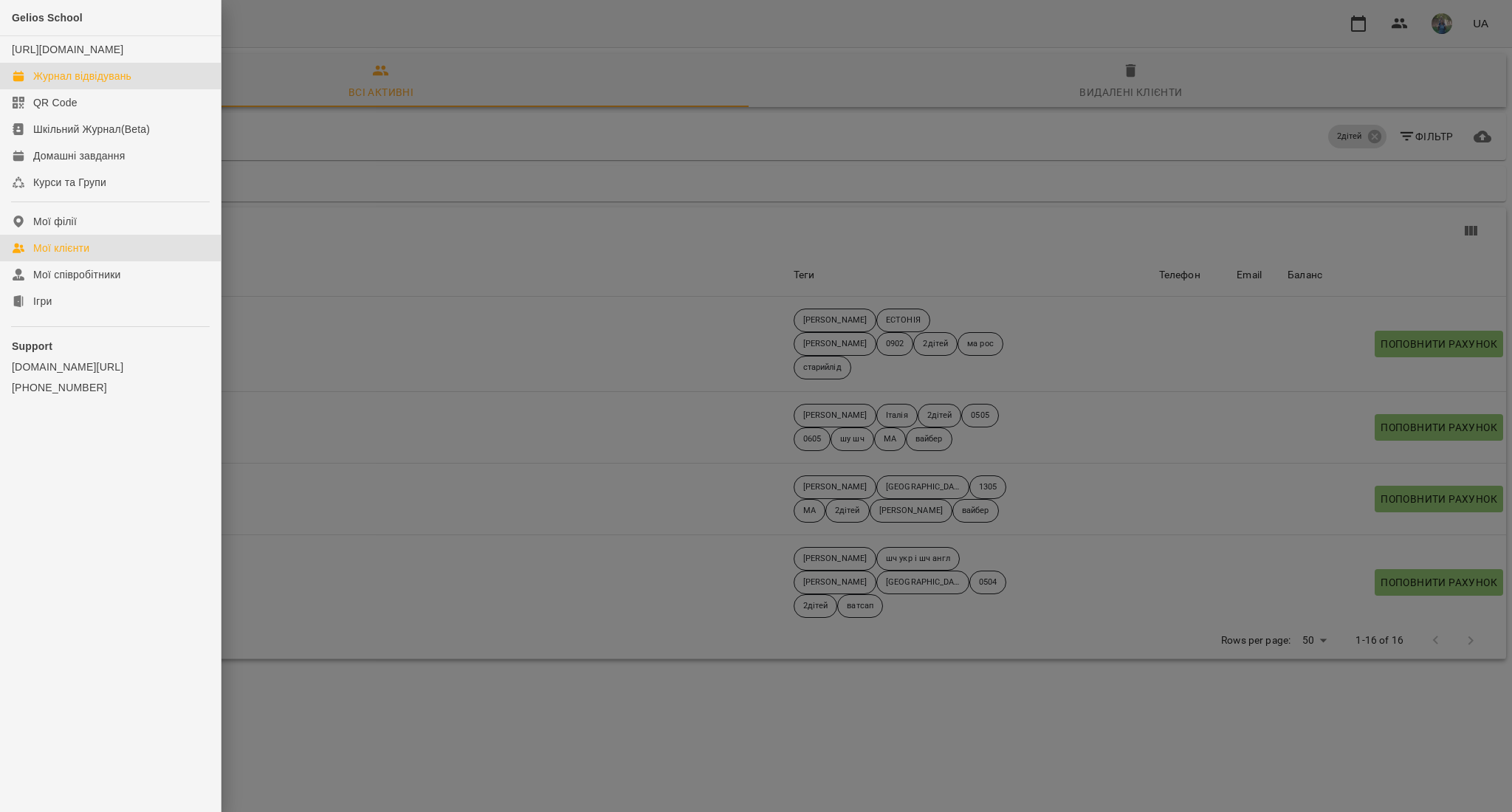
click at [49, 83] on div "Журнал відвідувань" at bounding box center [82, 75] width 99 height 15
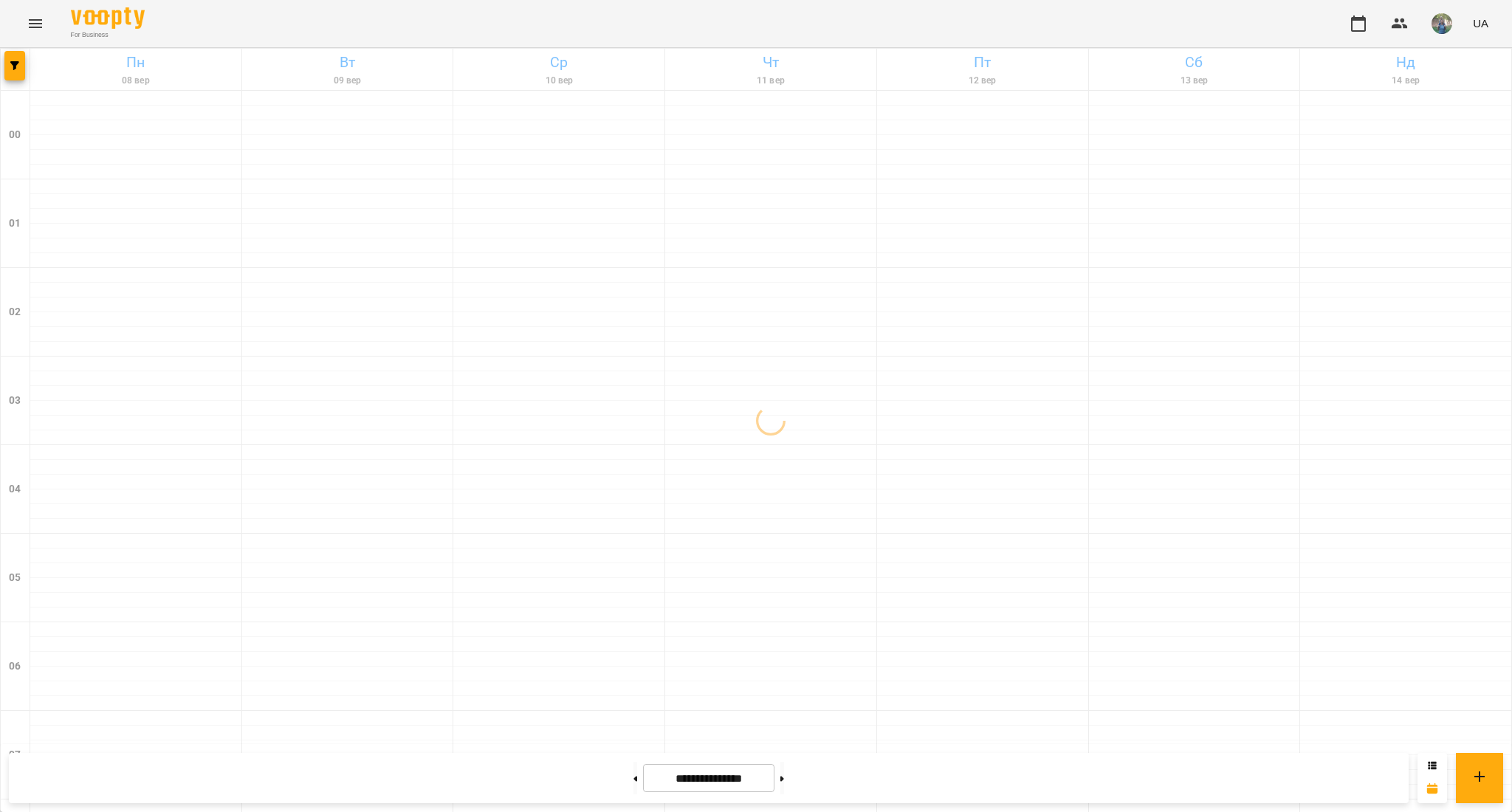
scroll to position [1471, 0]
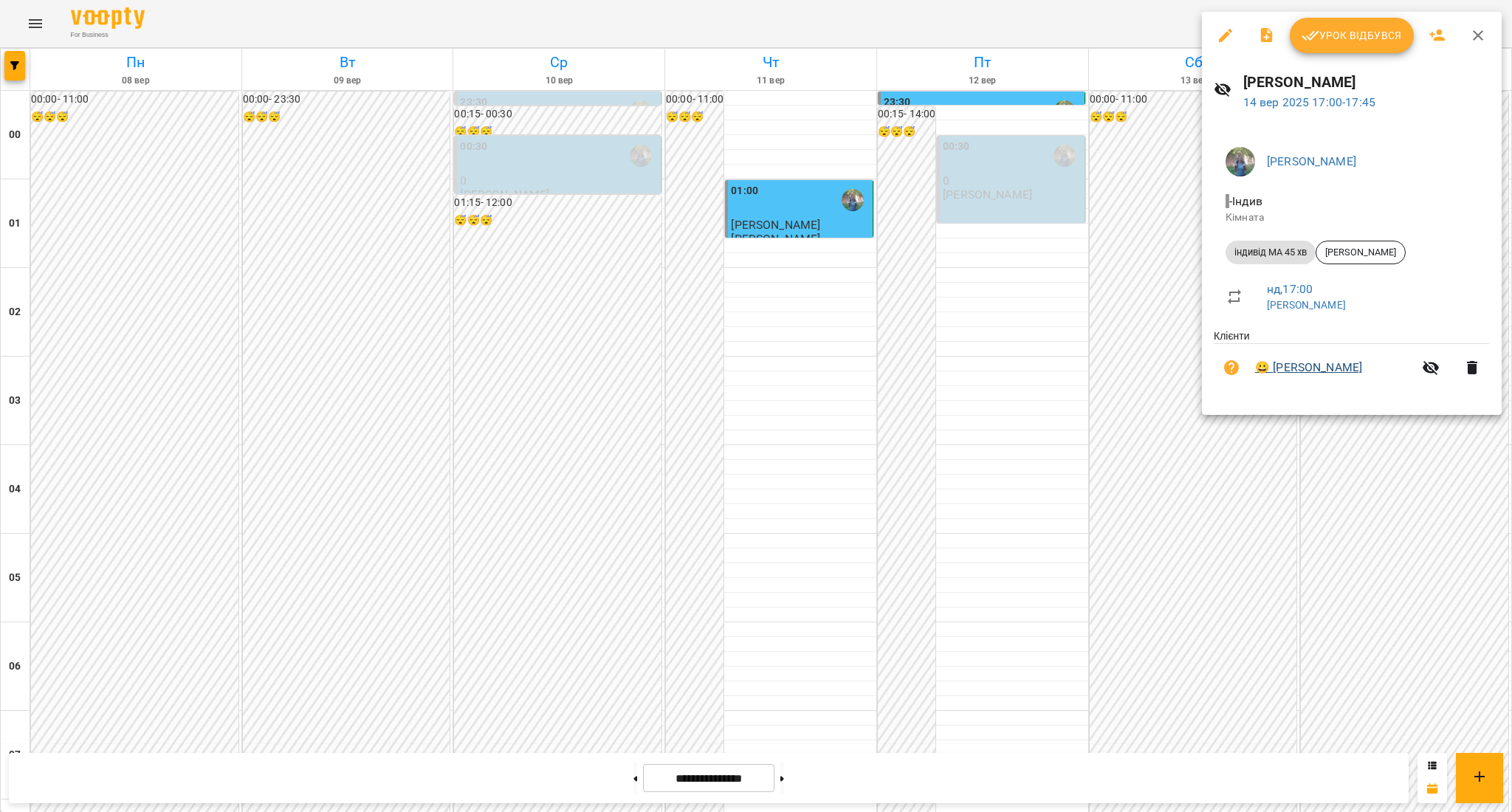
drag, startPoint x: 1361, startPoint y: 372, endPoint x: 1272, endPoint y: 372, distance: 89.0
click at [1272, 372] on span "😀 [PERSON_NAME]" at bounding box center [1334, 368] width 158 height 18
copy link "[PERSON_NAME]"
click at [1267, 520] on div at bounding box center [756, 406] width 1512 height 812
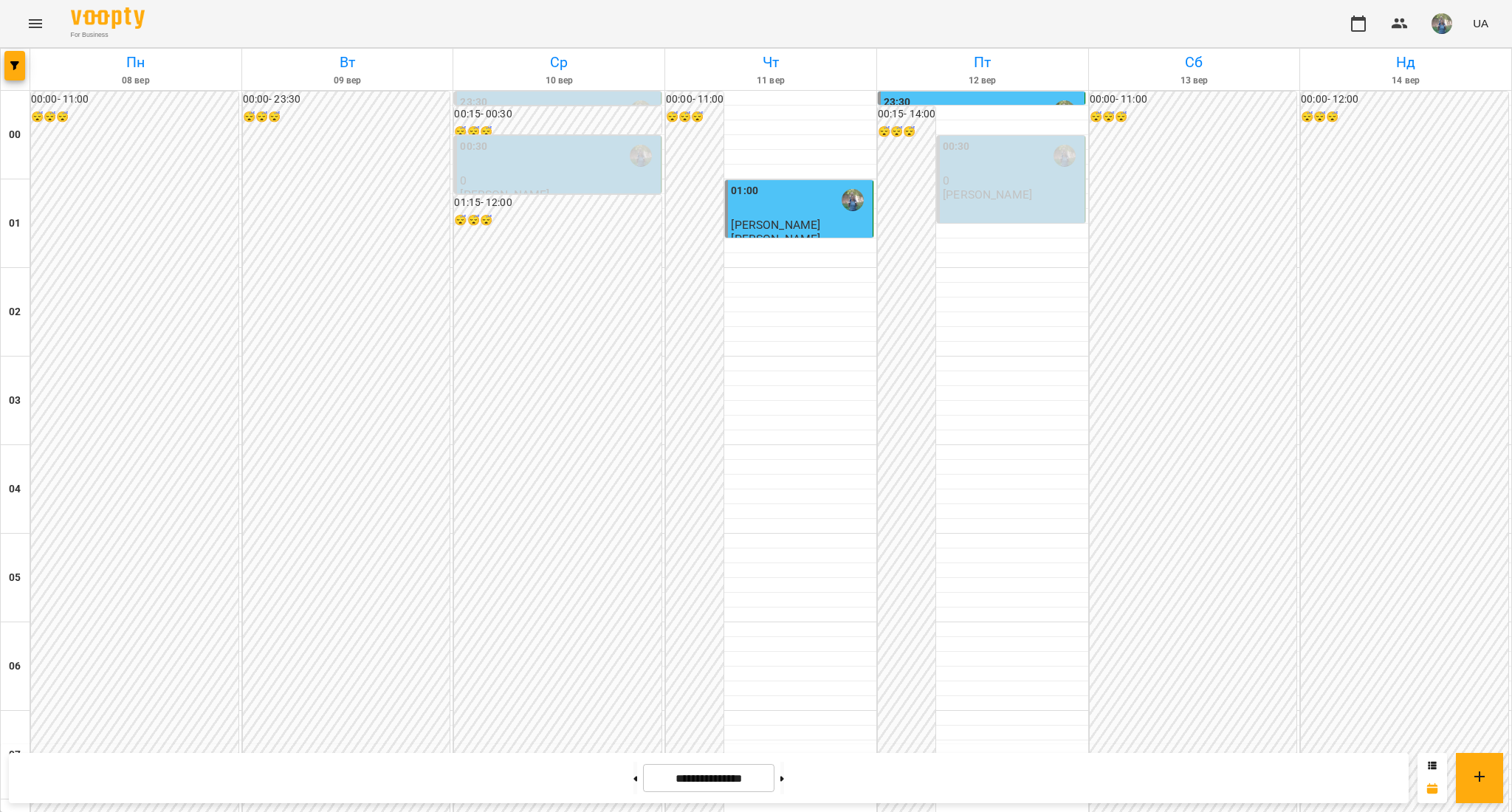
scroll to position [1176, 0]
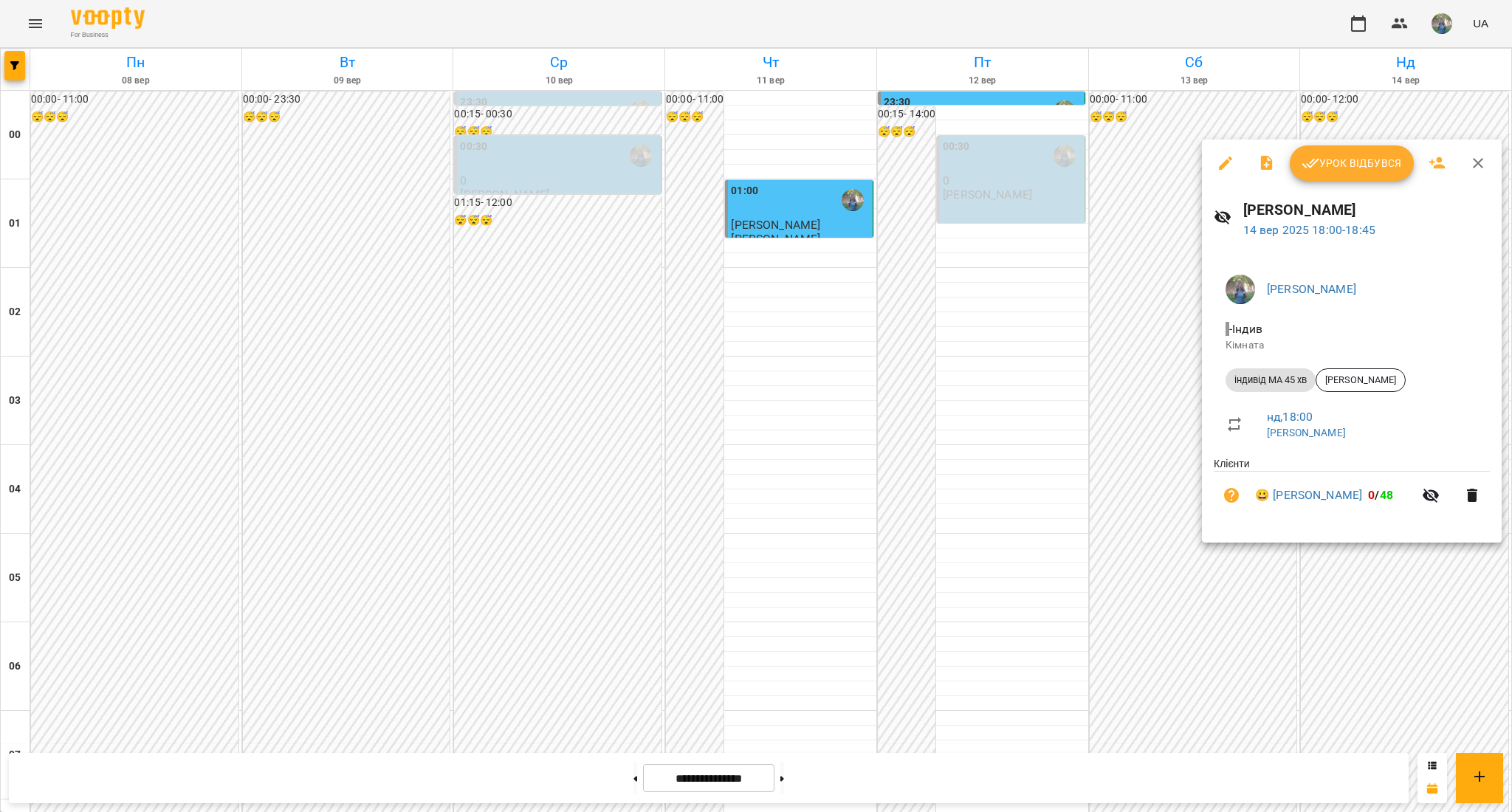
click at [1396, 627] on div at bounding box center [756, 406] width 1512 height 812
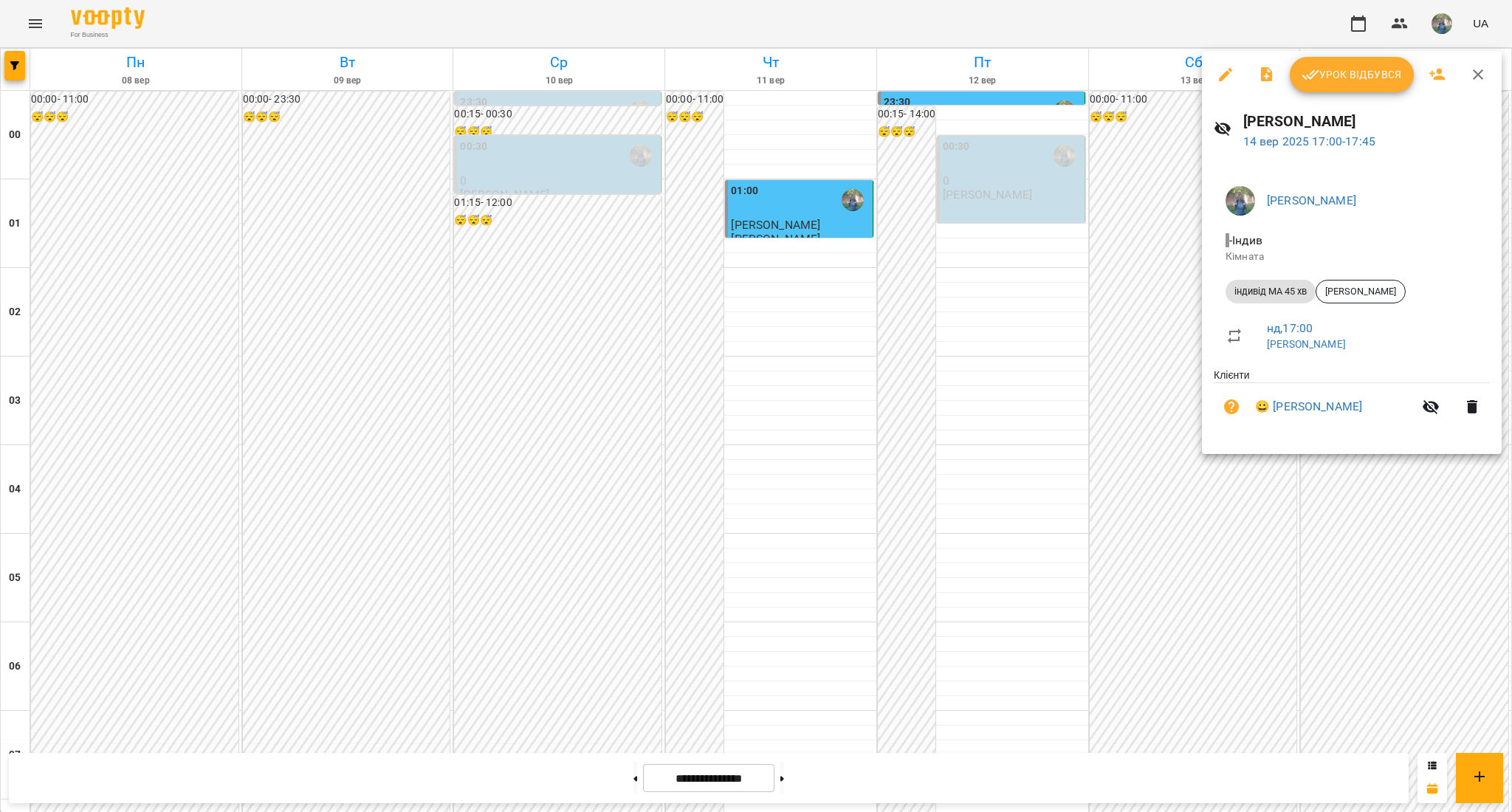
click at [1286, 397] on li "😀 [PERSON_NAME]" at bounding box center [1352, 406] width 276 height 47
click at [1285, 412] on link "😀 [PERSON_NAME]" at bounding box center [1308, 406] width 107 height 18
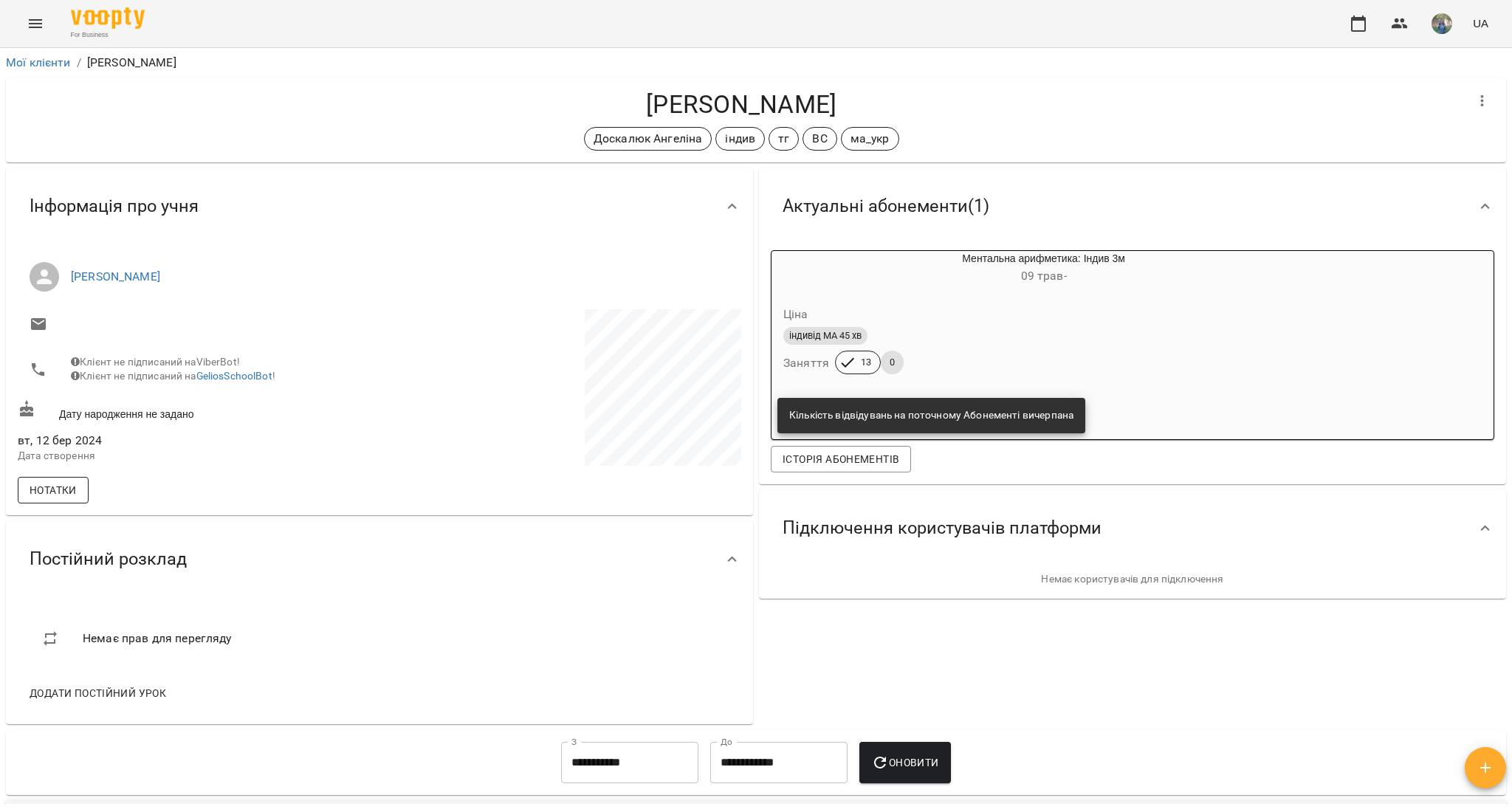
click at [57, 497] on span "Нотатки" at bounding box center [52, 490] width 47 height 18
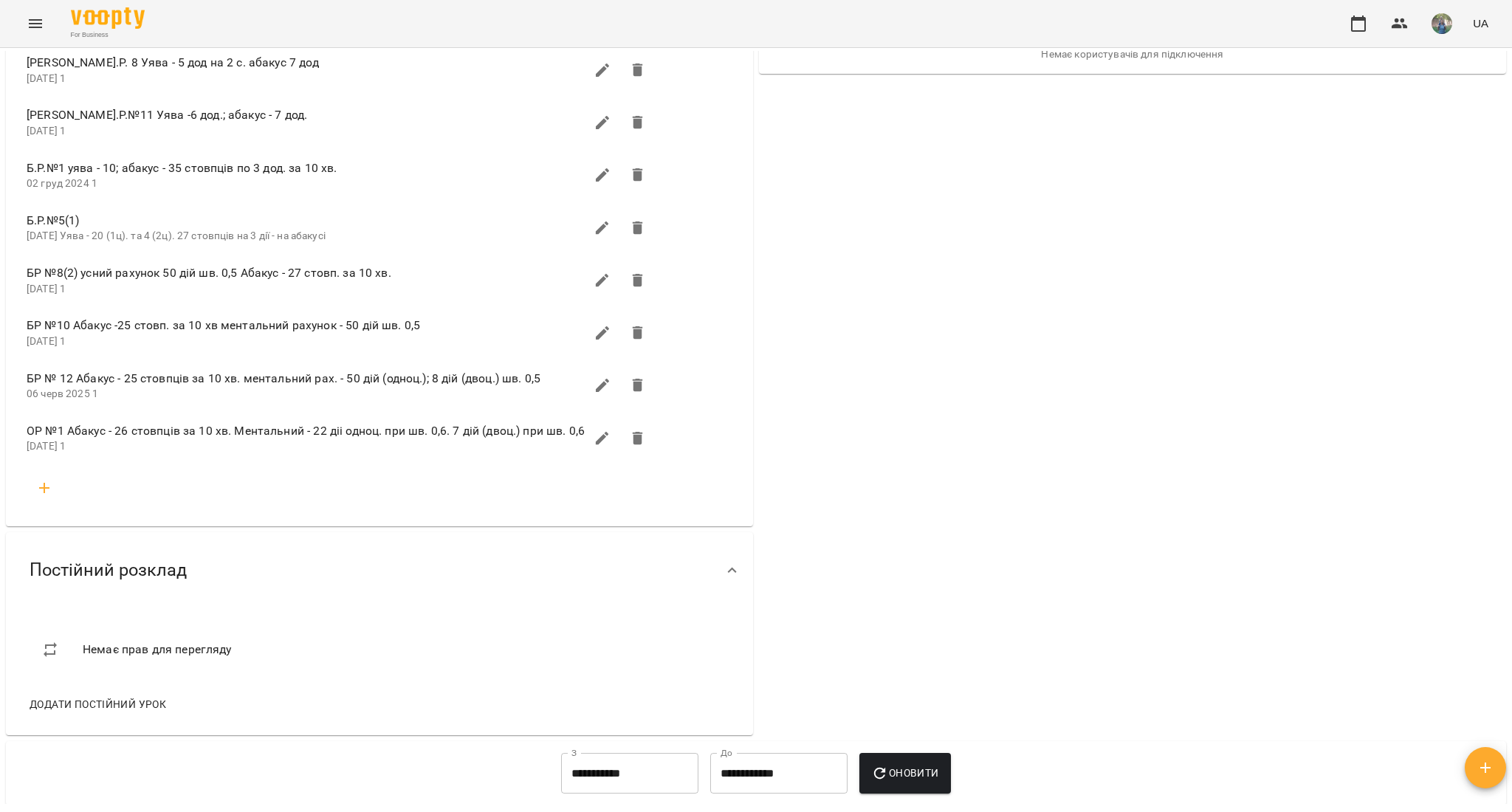
scroll to position [295, 0]
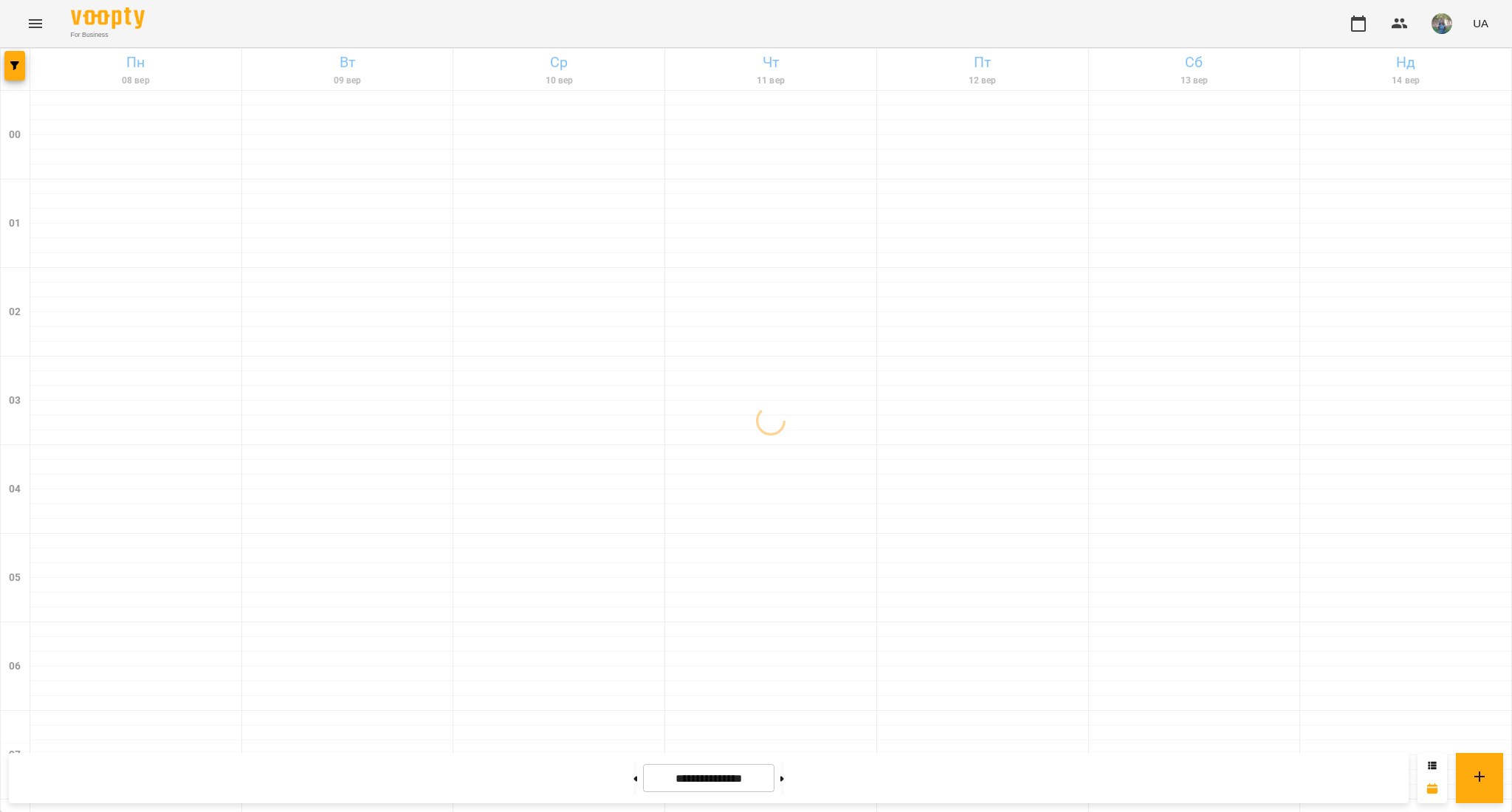
scroll to position [1310, 0]
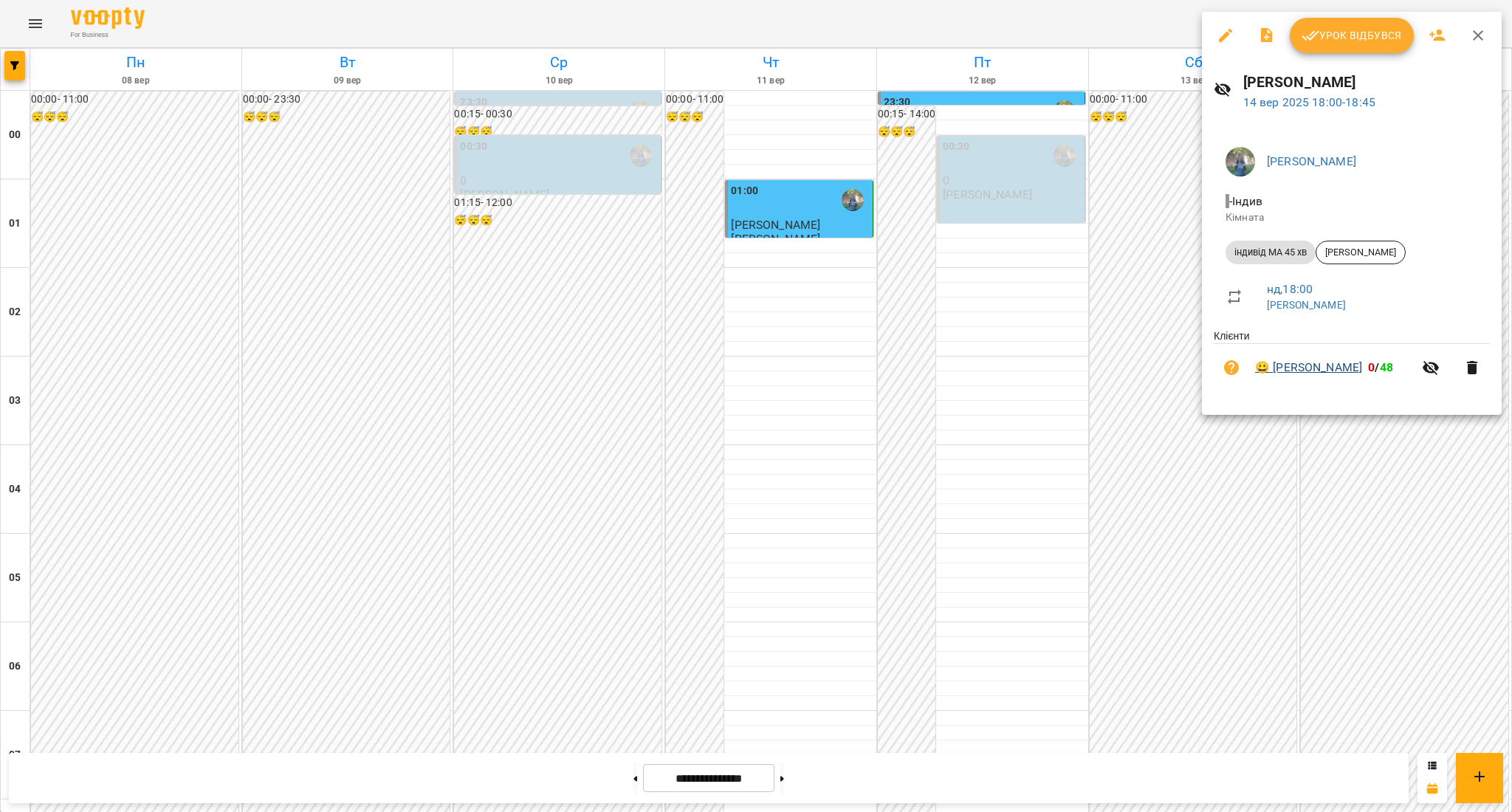
drag, startPoint x: 1266, startPoint y: 346, endPoint x: 1371, endPoint y: 372, distance: 108.2
click at [1371, 372] on ul "Клієнти 😀 [PERSON_NAME] 0 / 48" at bounding box center [1352, 363] width 276 height 69
copy ul "Клієнти 😀 [PERSON_NAME]"
drag, startPoint x: 1306, startPoint y: 309, endPoint x: 1269, endPoint y: 309, distance: 37.0
click at [1269, 309] on p "[PERSON_NAME]" at bounding box center [1372, 305] width 211 height 15
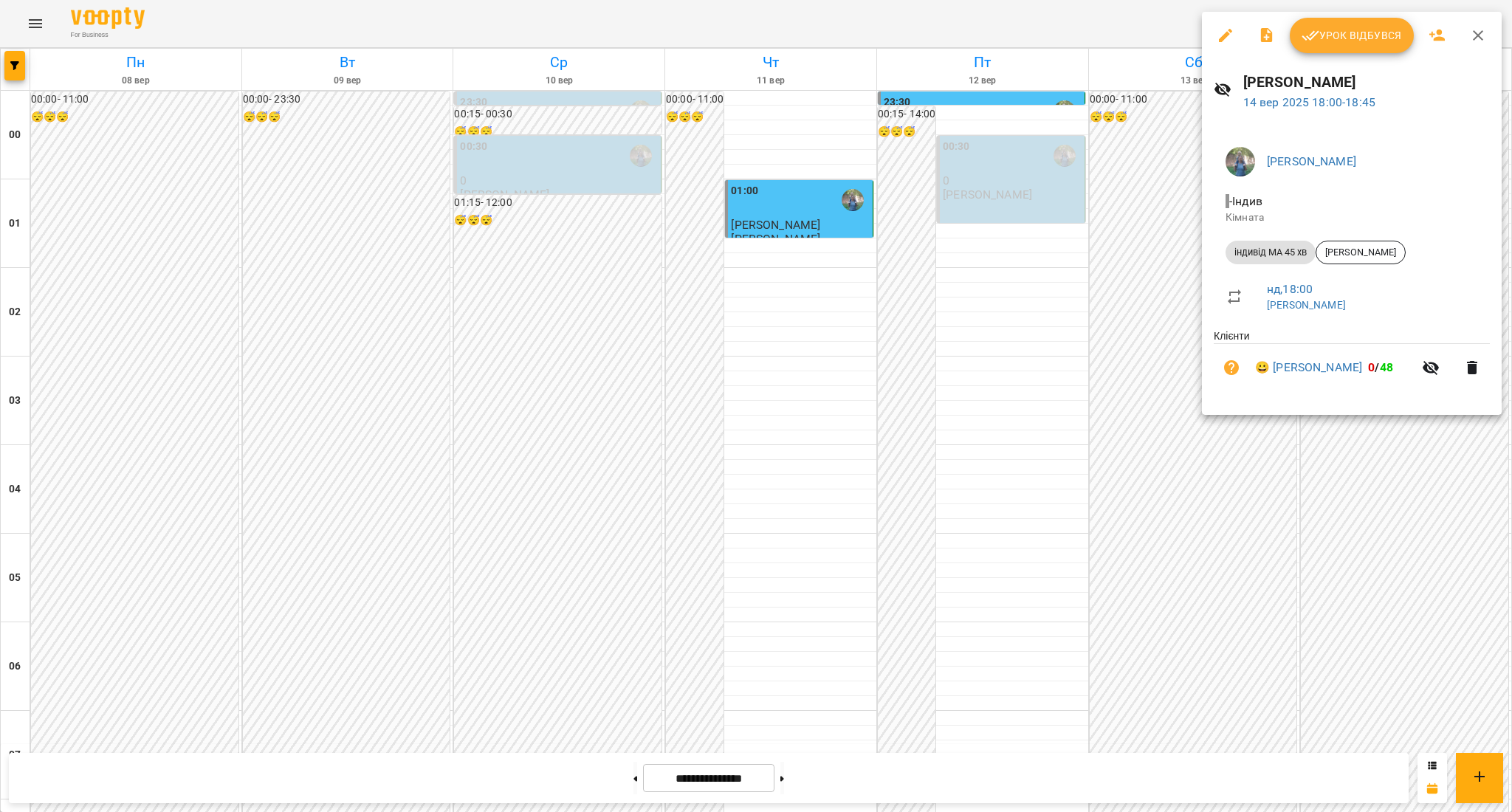
copy link "[PERSON_NAME]"
drag, startPoint x: 1277, startPoint y: 349, endPoint x: 1309, endPoint y: 358, distance: 33.2
click at [1309, 358] on li "😀 [PERSON_NAME] 0 / 48" at bounding box center [1352, 367] width 276 height 47
click at [1280, 358] on li "😀 [PERSON_NAME] 0 / 48" at bounding box center [1352, 367] width 276 height 47
drag, startPoint x: 1328, startPoint y: 358, endPoint x: 1371, endPoint y: 364, distance: 43.4
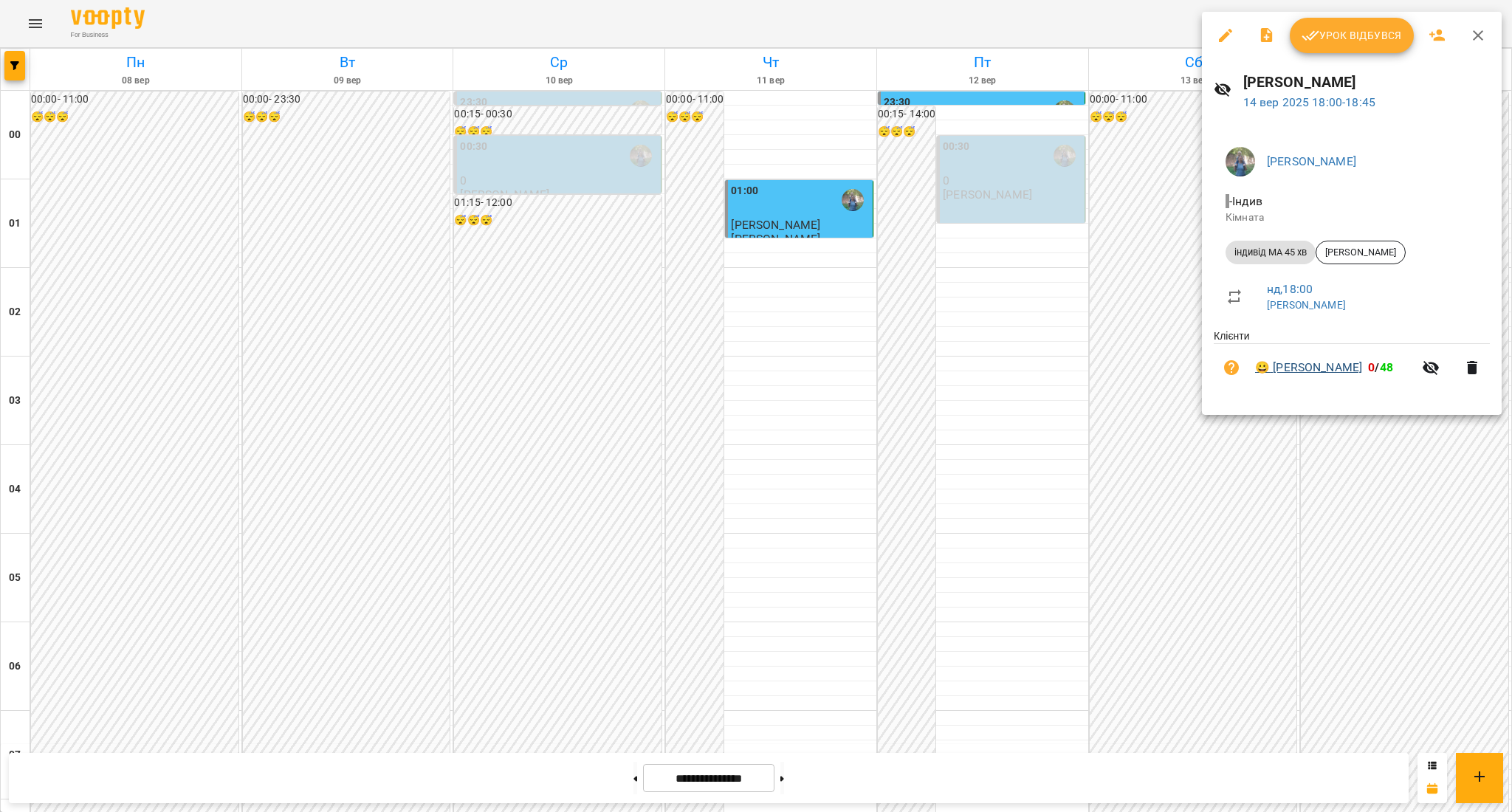
click at [1371, 364] on li "😀 [PERSON_NAME] 0 / 48" at bounding box center [1352, 367] width 276 height 47
copy link "[PERSON_NAME]"
click at [1343, 639] on div at bounding box center [756, 406] width 1512 height 812
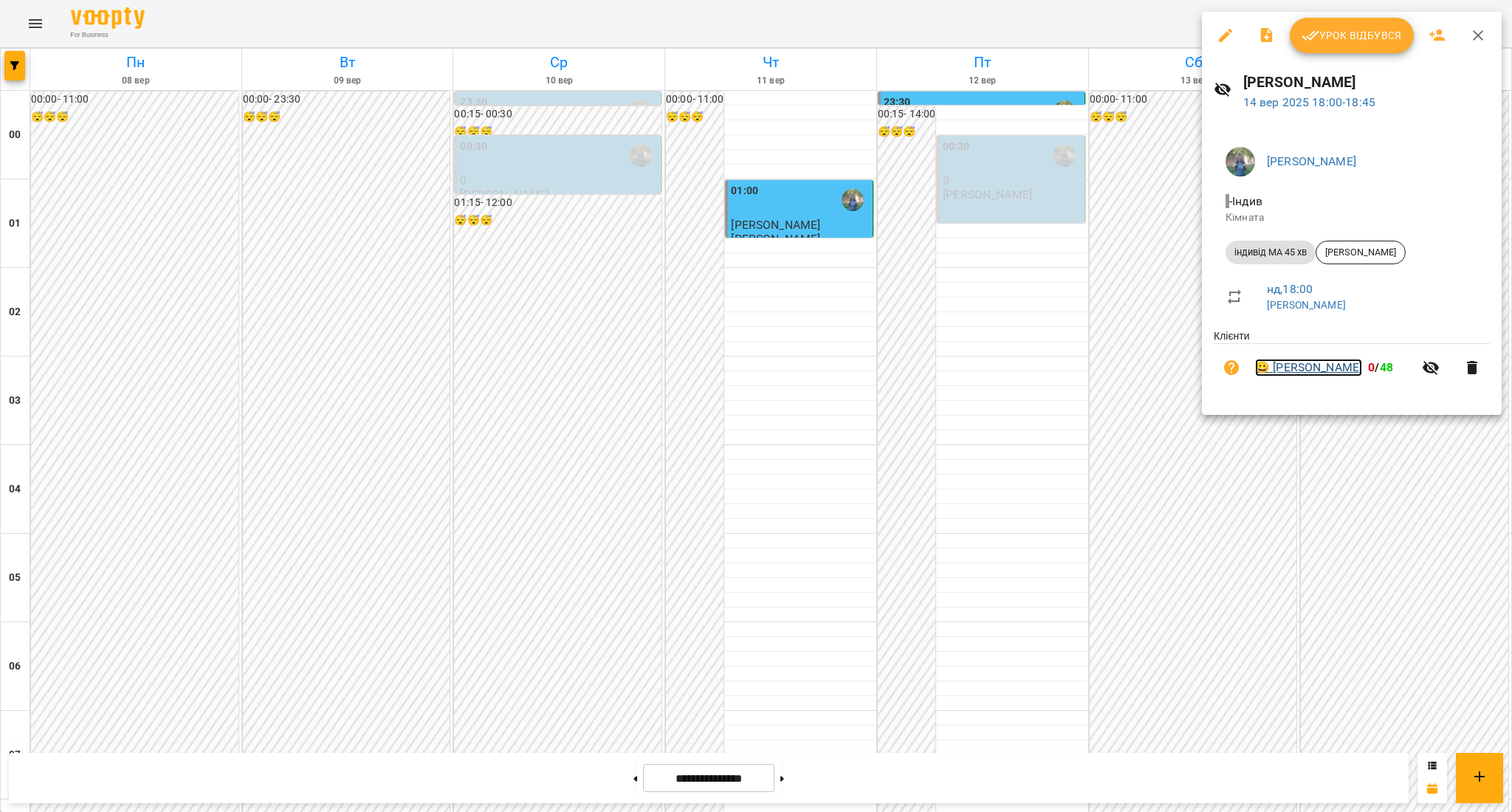
click at [1321, 373] on link "😀 [PERSON_NAME]" at bounding box center [1308, 368] width 107 height 18
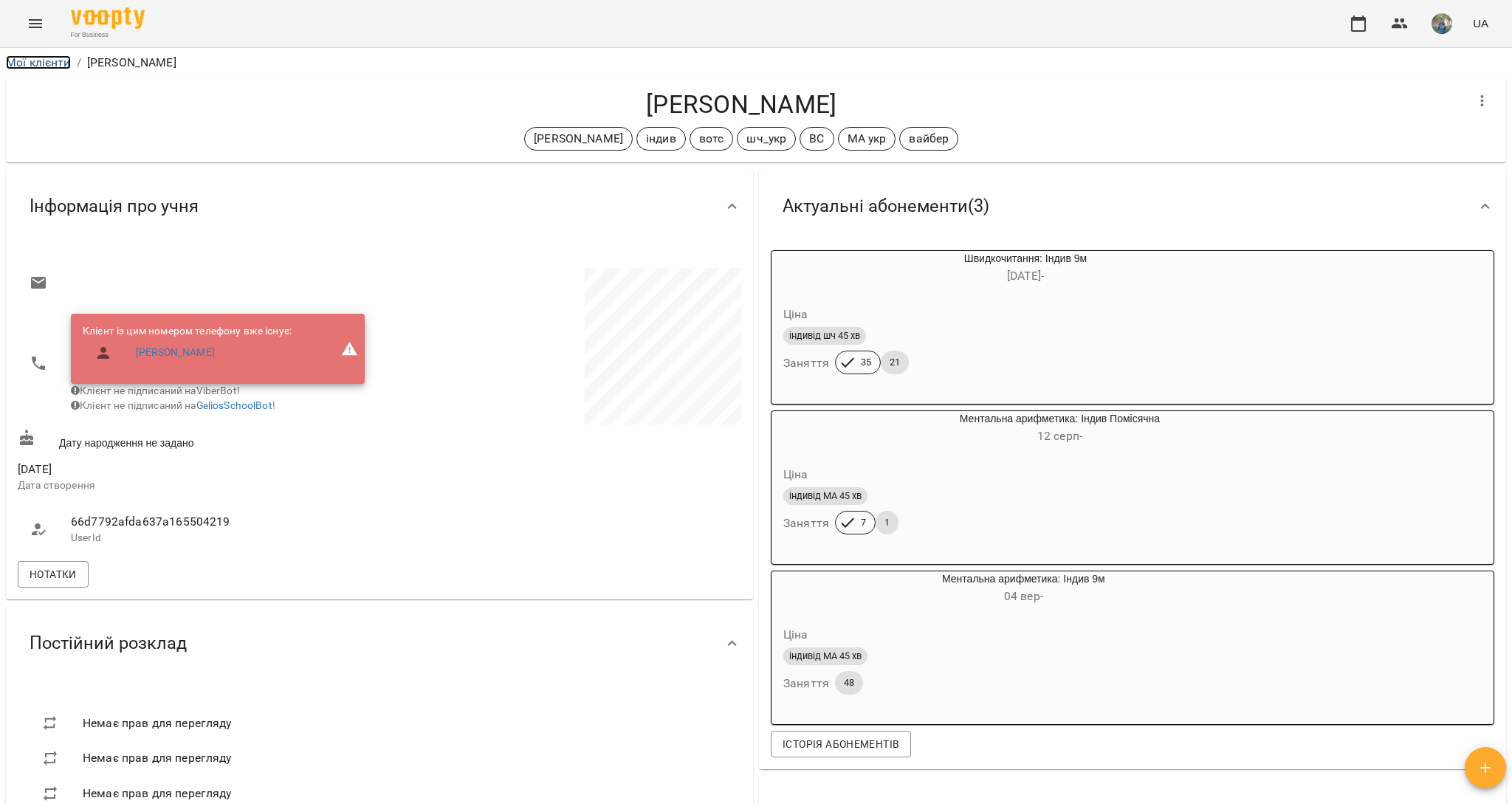
click at [45, 66] on link "Мої клієнти" at bounding box center [39, 63] width 65 height 14
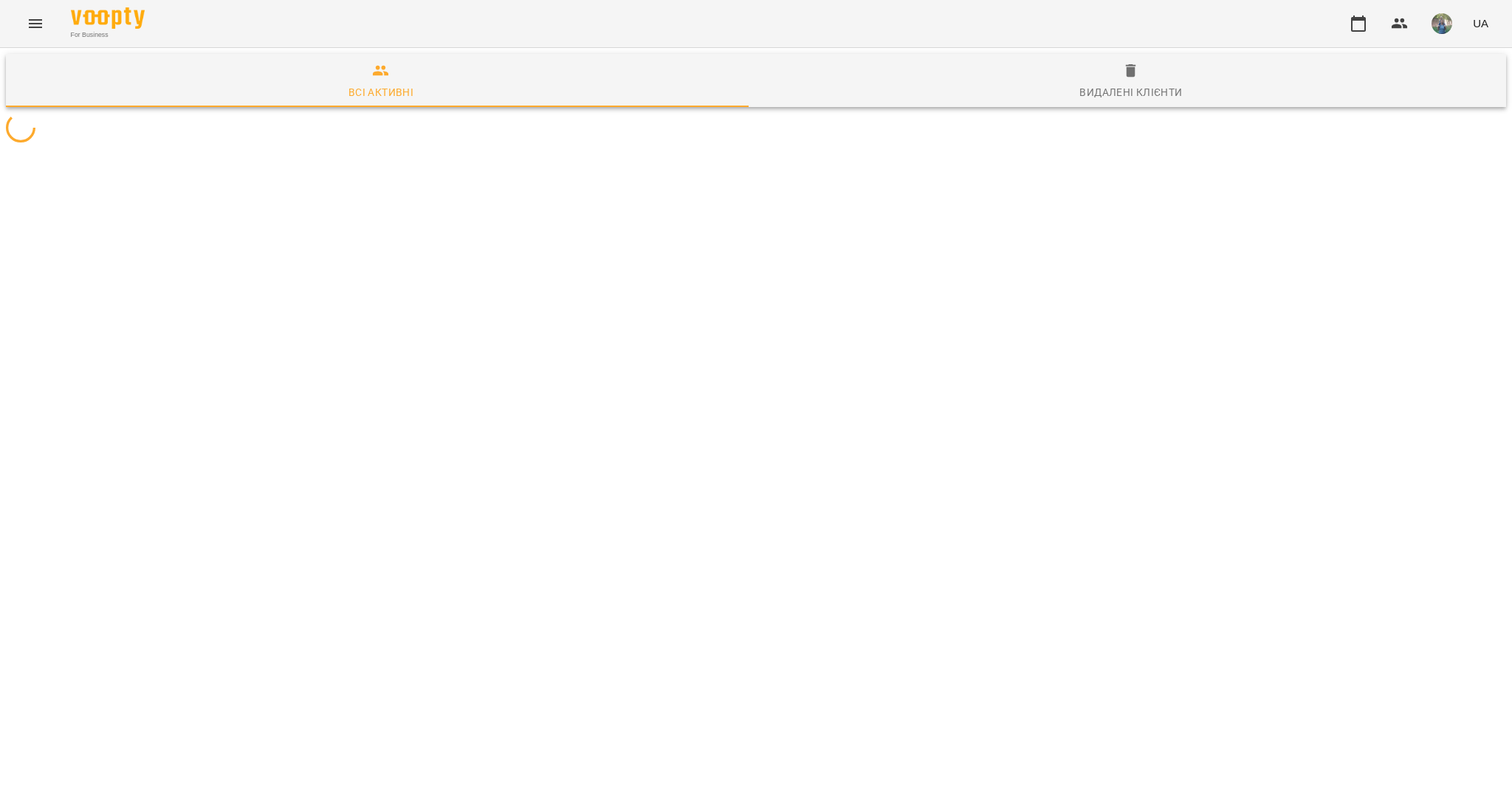
click at [39, 27] on icon "Menu" at bounding box center [36, 23] width 14 height 9
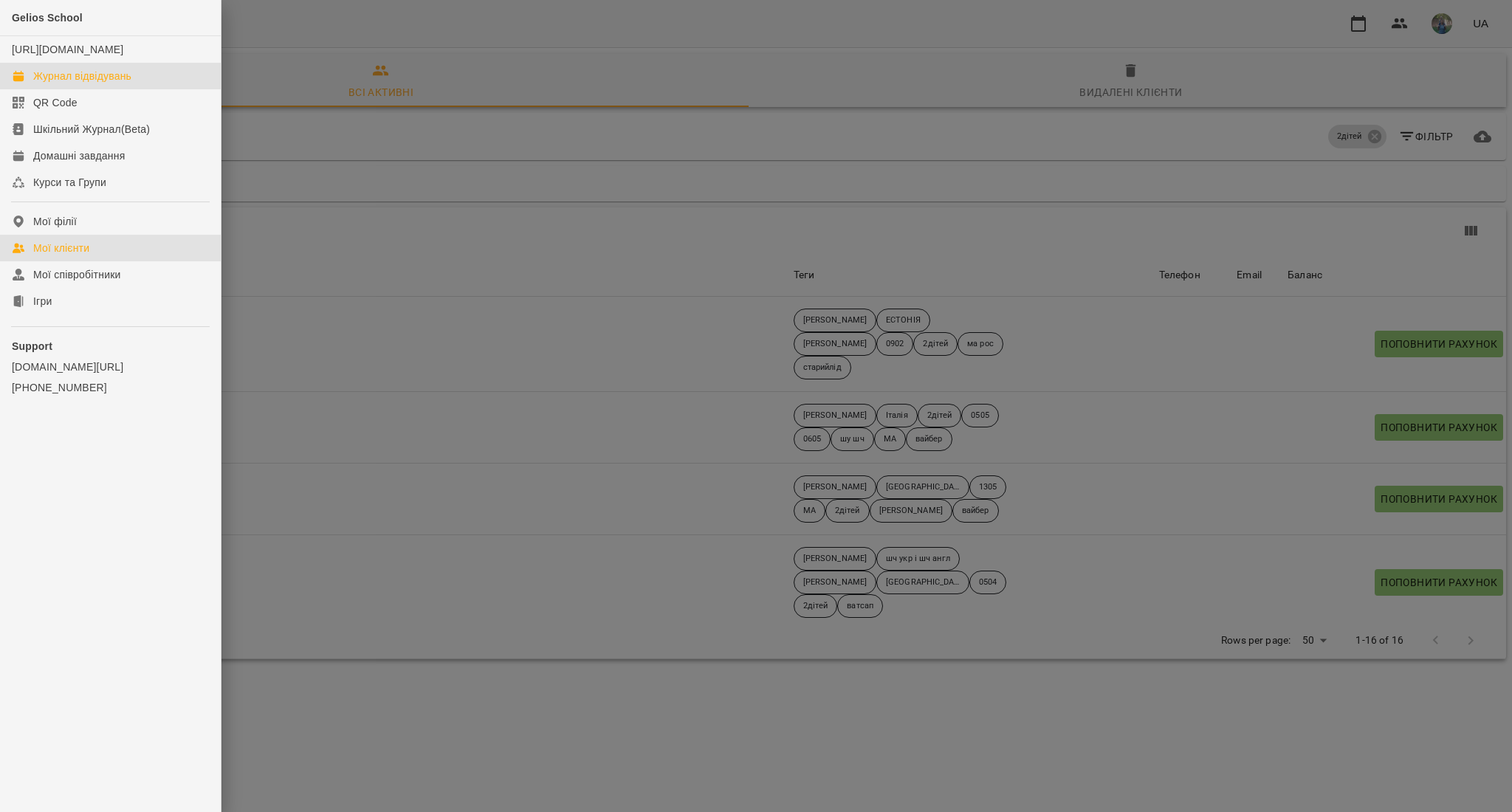
click at [63, 83] on div "Журнал відвідувань" at bounding box center [82, 75] width 99 height 15
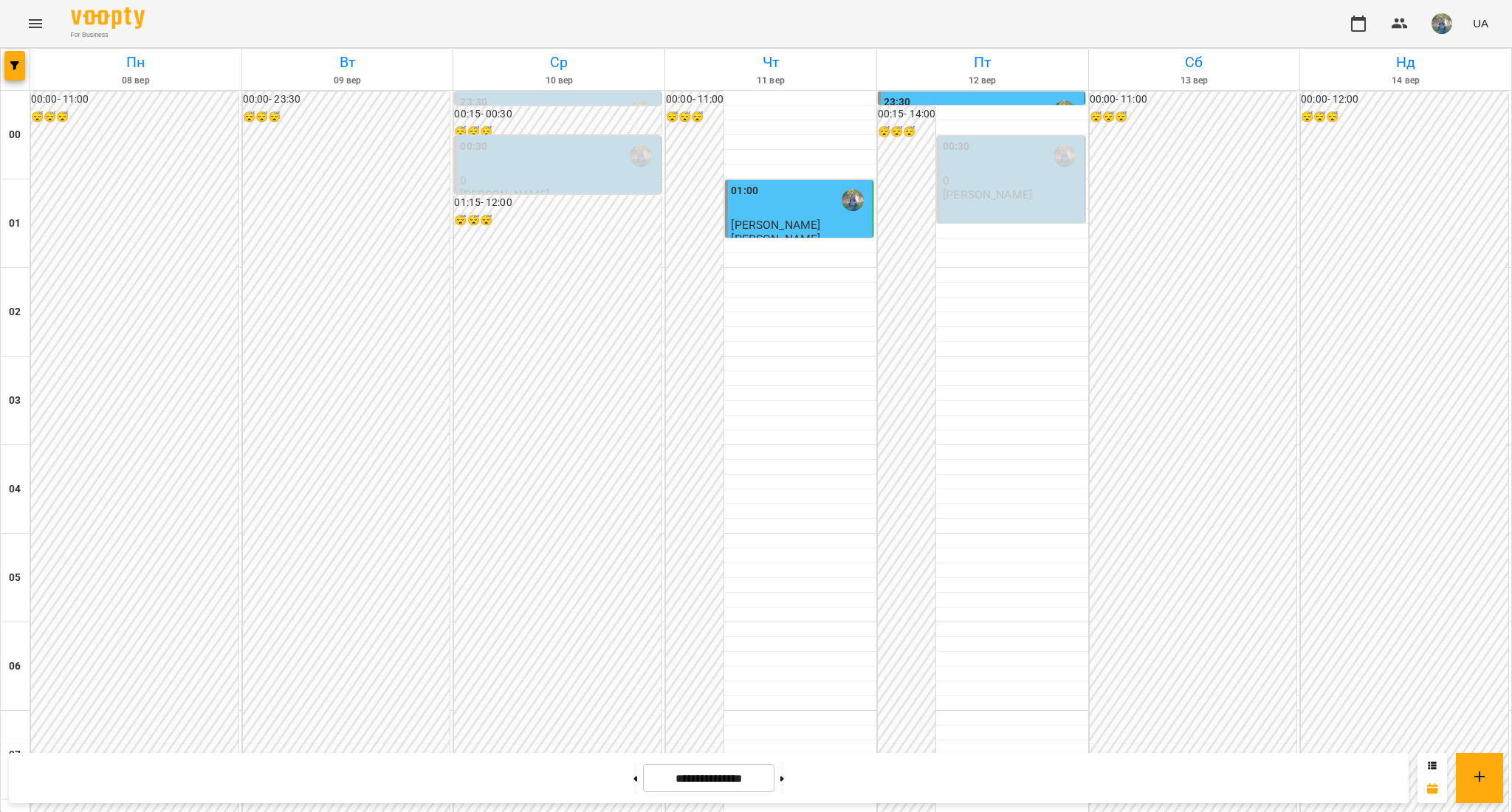
scroll to position [1398, 0]
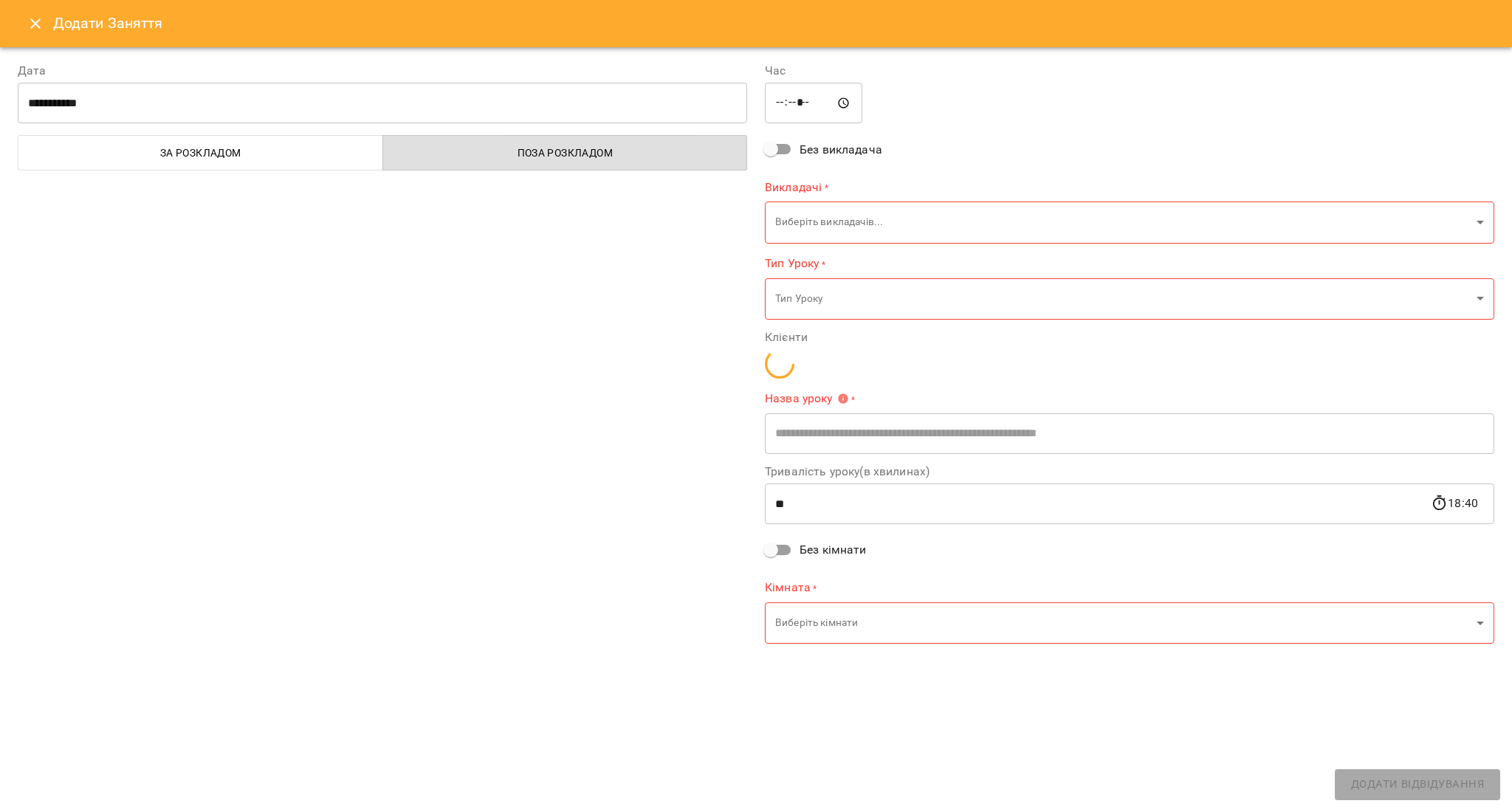
type input "**********"
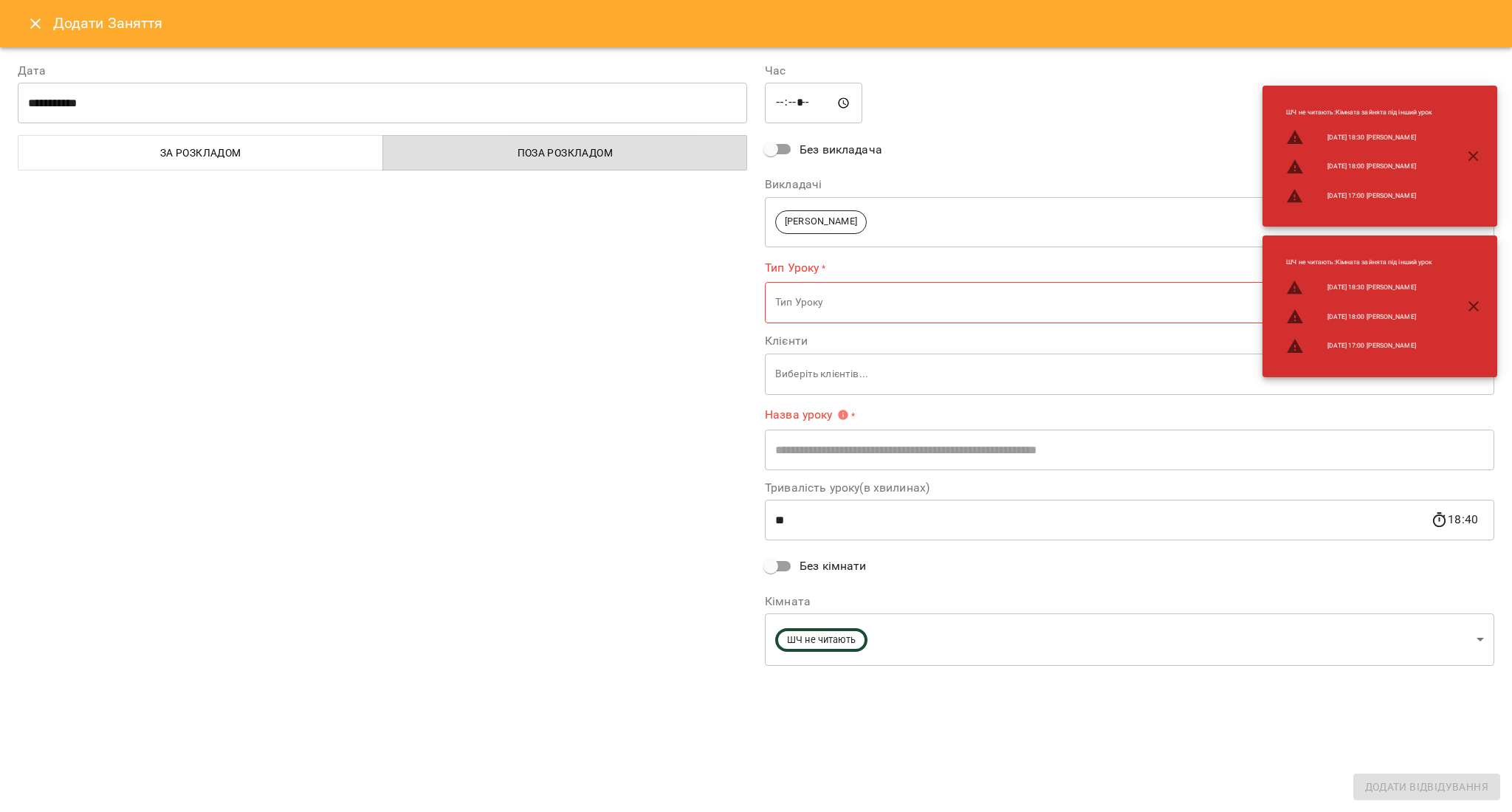
drag, startPoint x: 37, startPoint y: 36, endPoint x: 39, endPoint y: 29, distance: 7.3
click at [37, 34] on button "Close" at bounding box center [35, 23] width 35 height 35
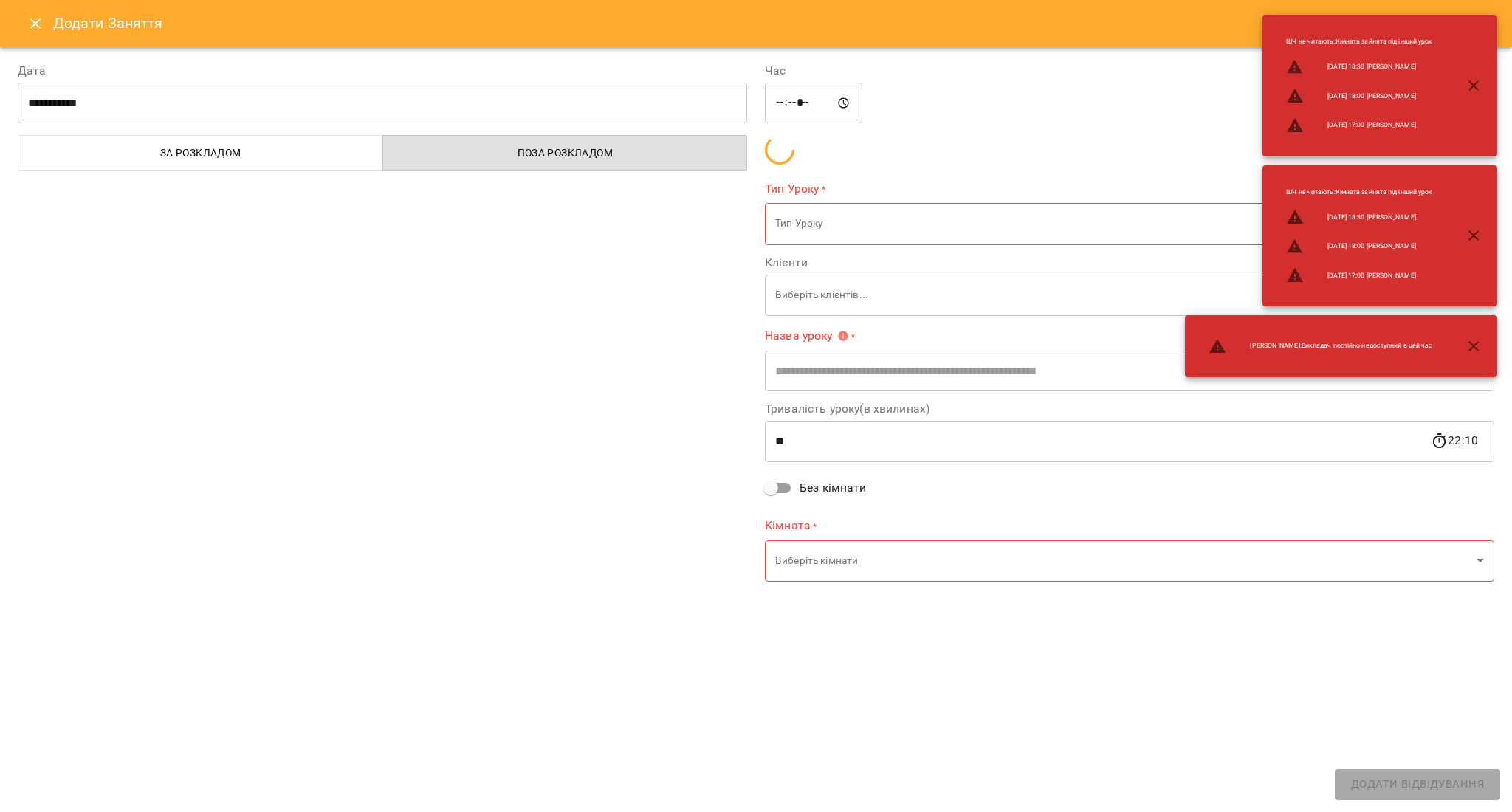
type input "**********"
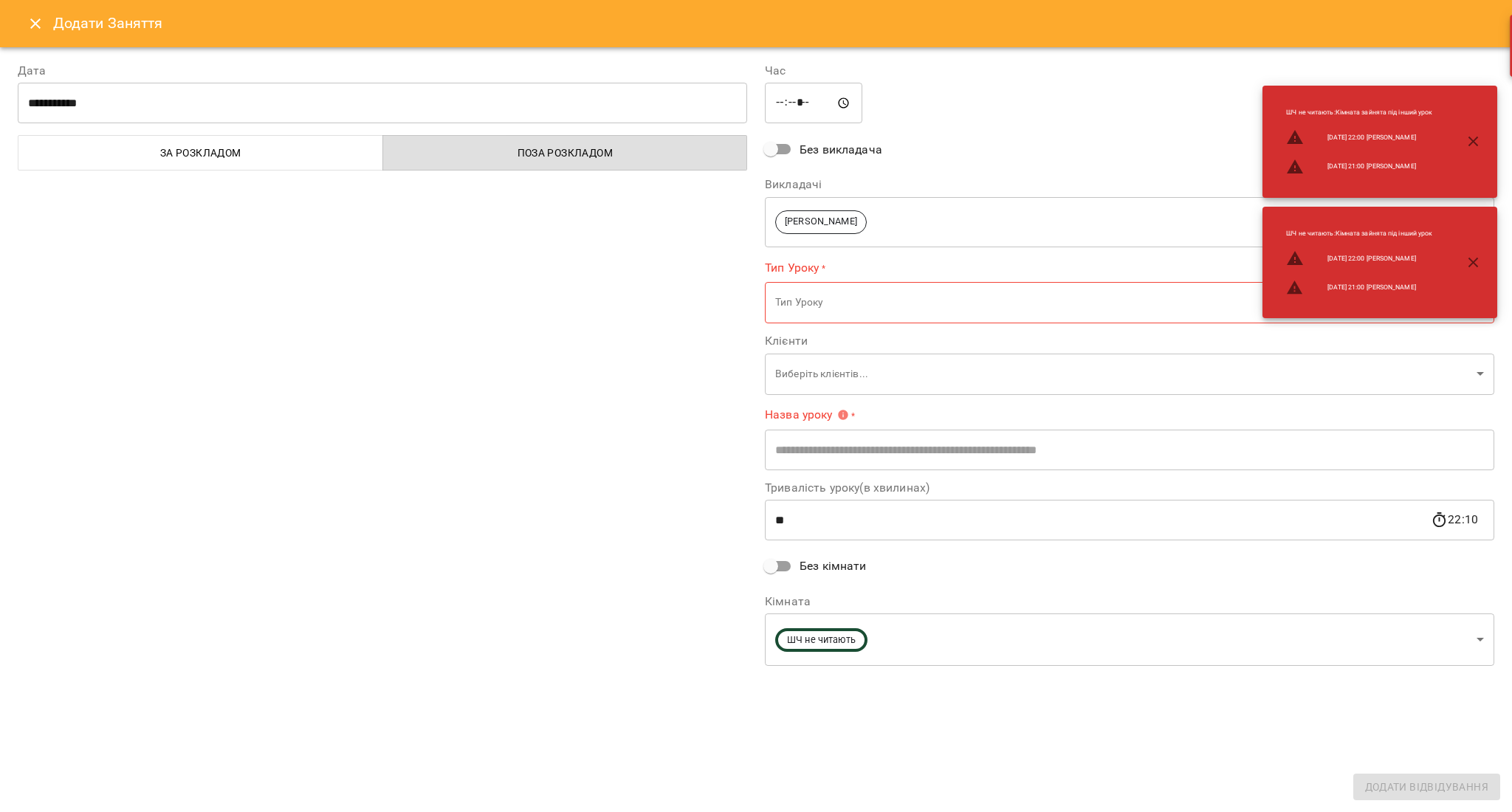
click at [29, 28] on icon "Close" at bounding box center [35, 23] width 18 height 18
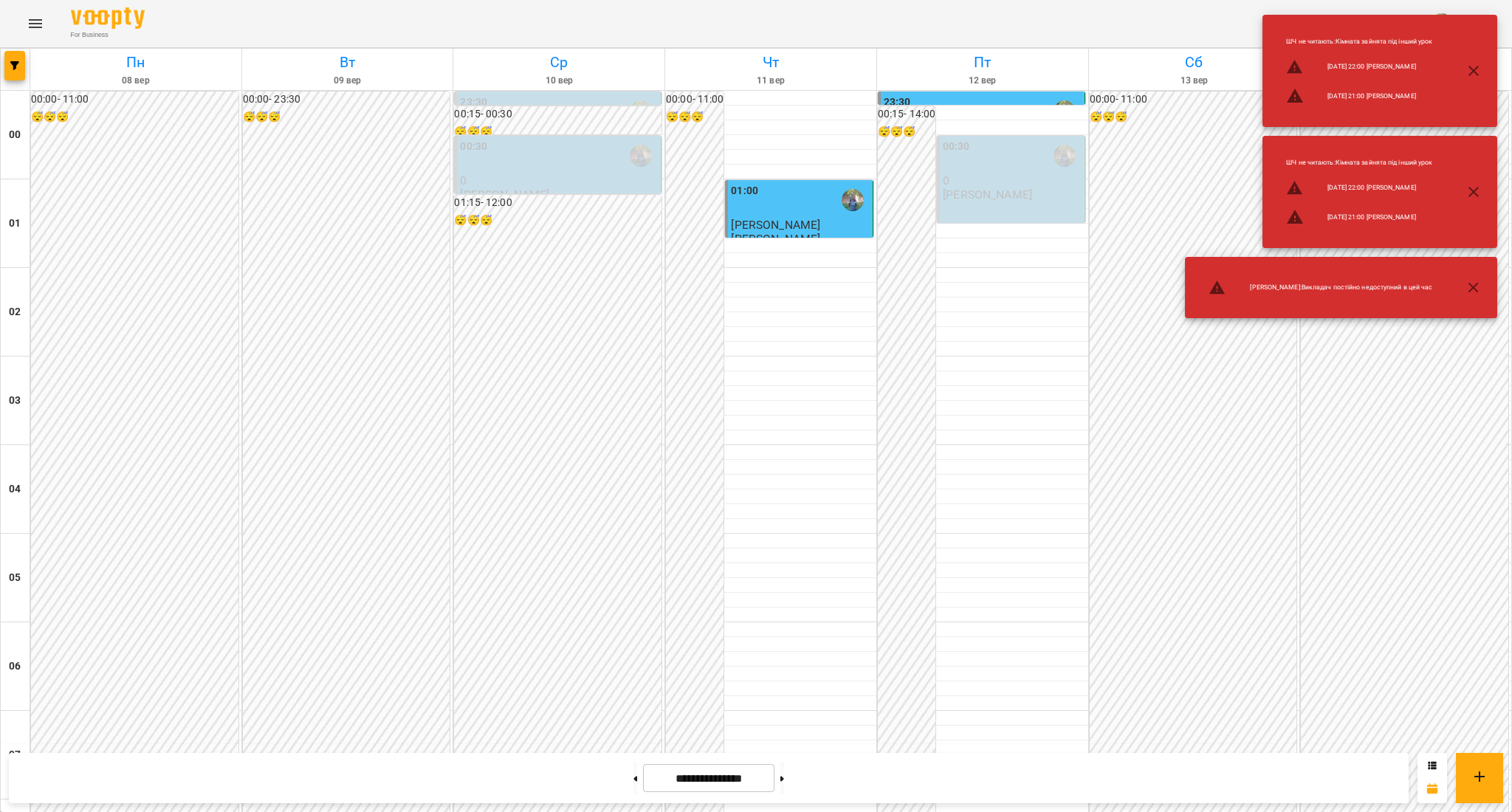
scroll to position [1103, 0]
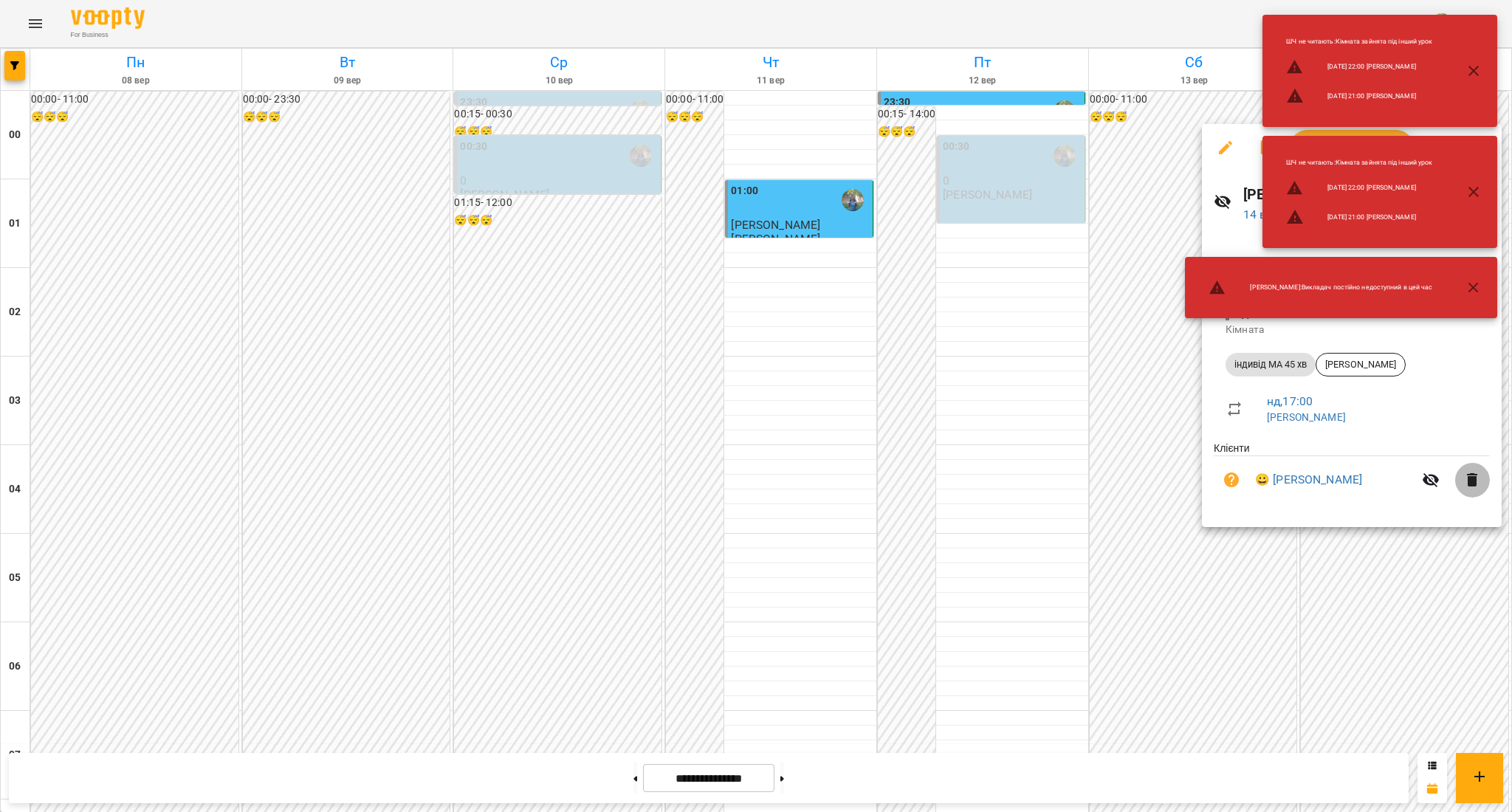
click at [1473, 480] on icon "button" at bounding box center [1472, 480] width 10 height 14
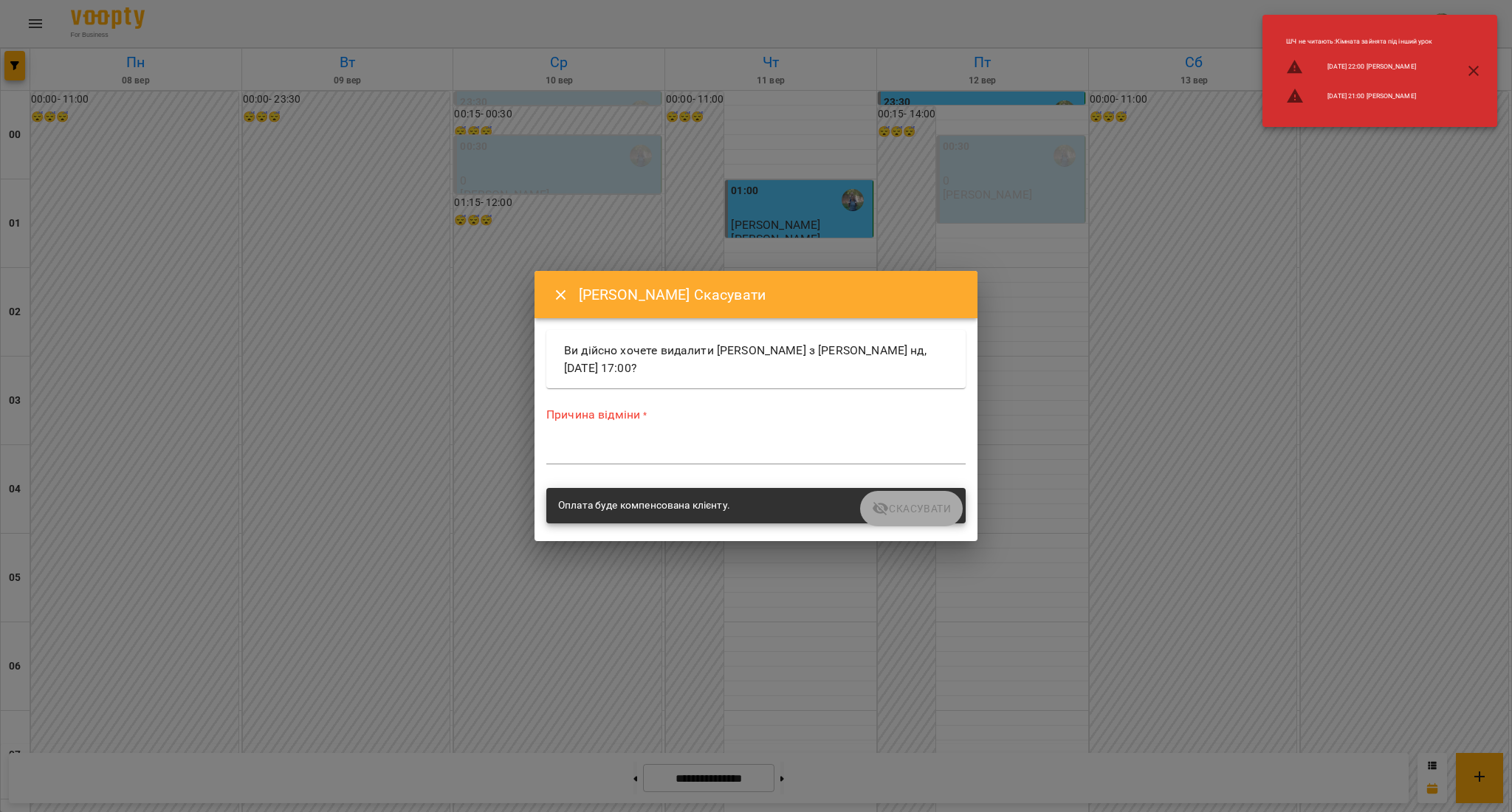
click at [715, 449] on textarea at bounding box center [755, 452] width 419 height 14
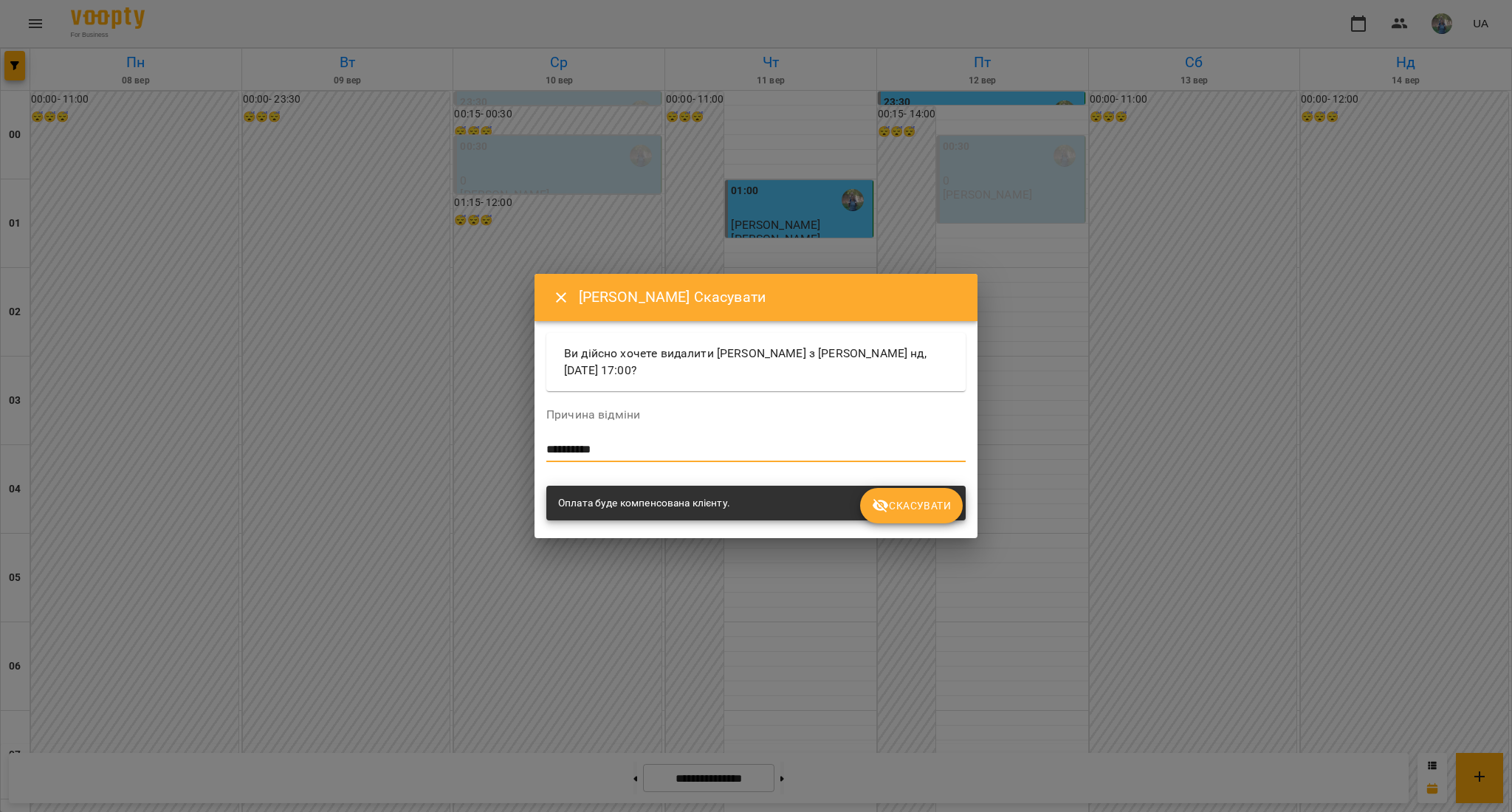
type textarea "**********"
click at [915, 515] on button "Скасувати" at bounding box center [911, 505] width 103 height 35
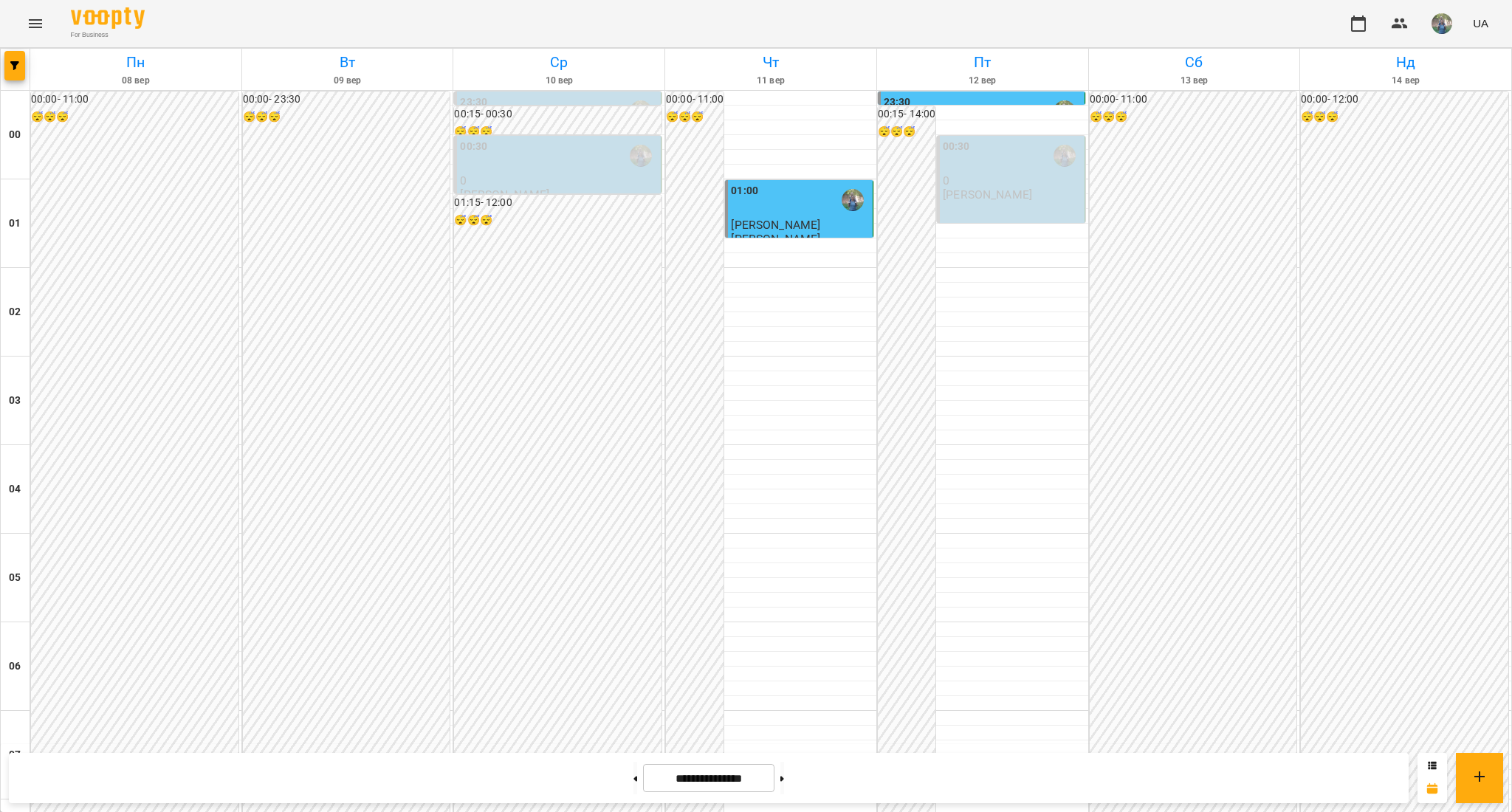
scroll to position [0, 0]
click at [745, 218] on span "[PERSON_NAME]" at bounding box center [776, 225] width 89 height 14
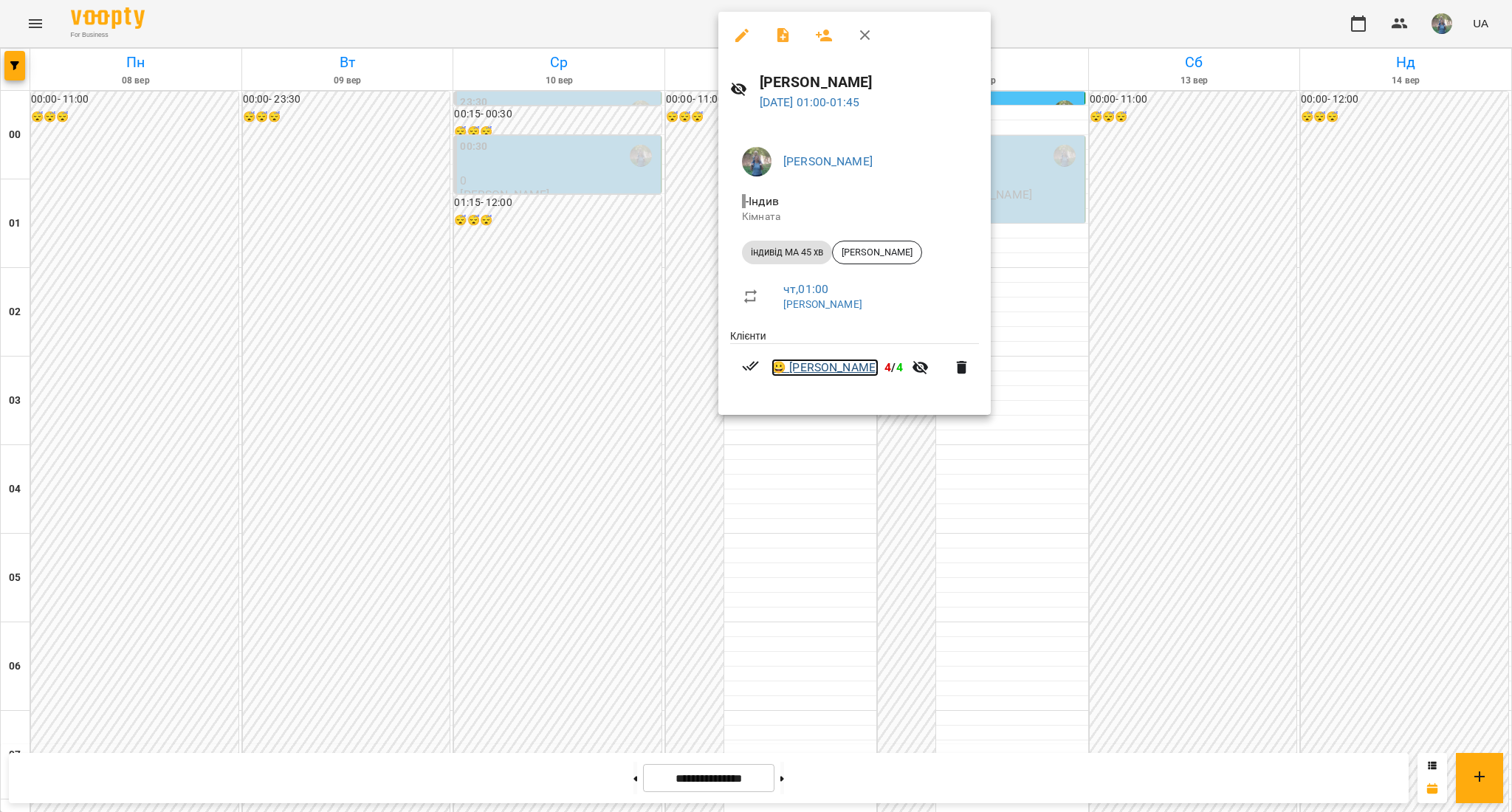
click at [830, 360] on link "😀 [PERSON_NAME]" at bounding box center [825, 368] width 107 height 18
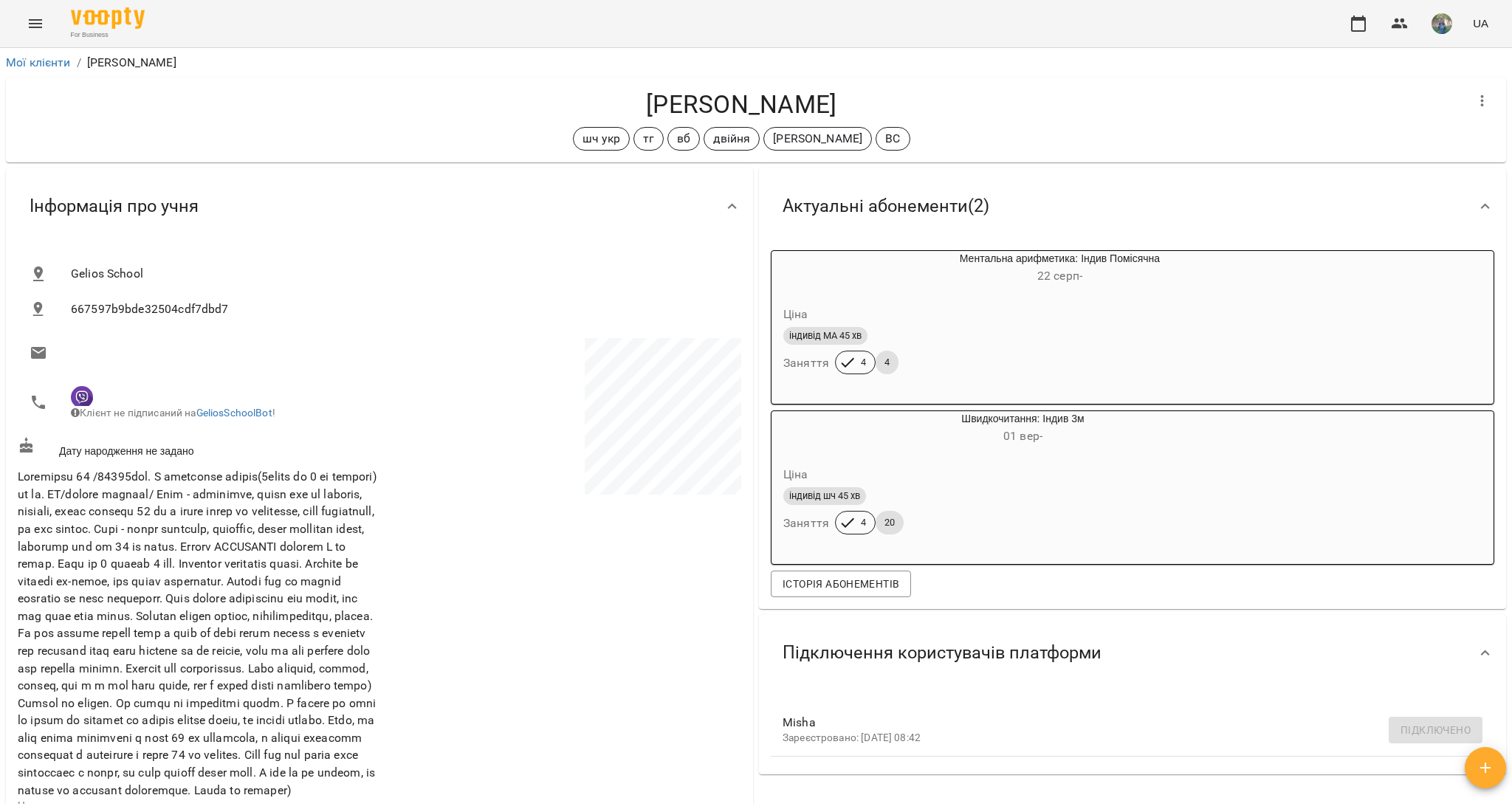
click at [41, 22] on icon "Menu" at bounding box center [35, 23] width 18 height 18
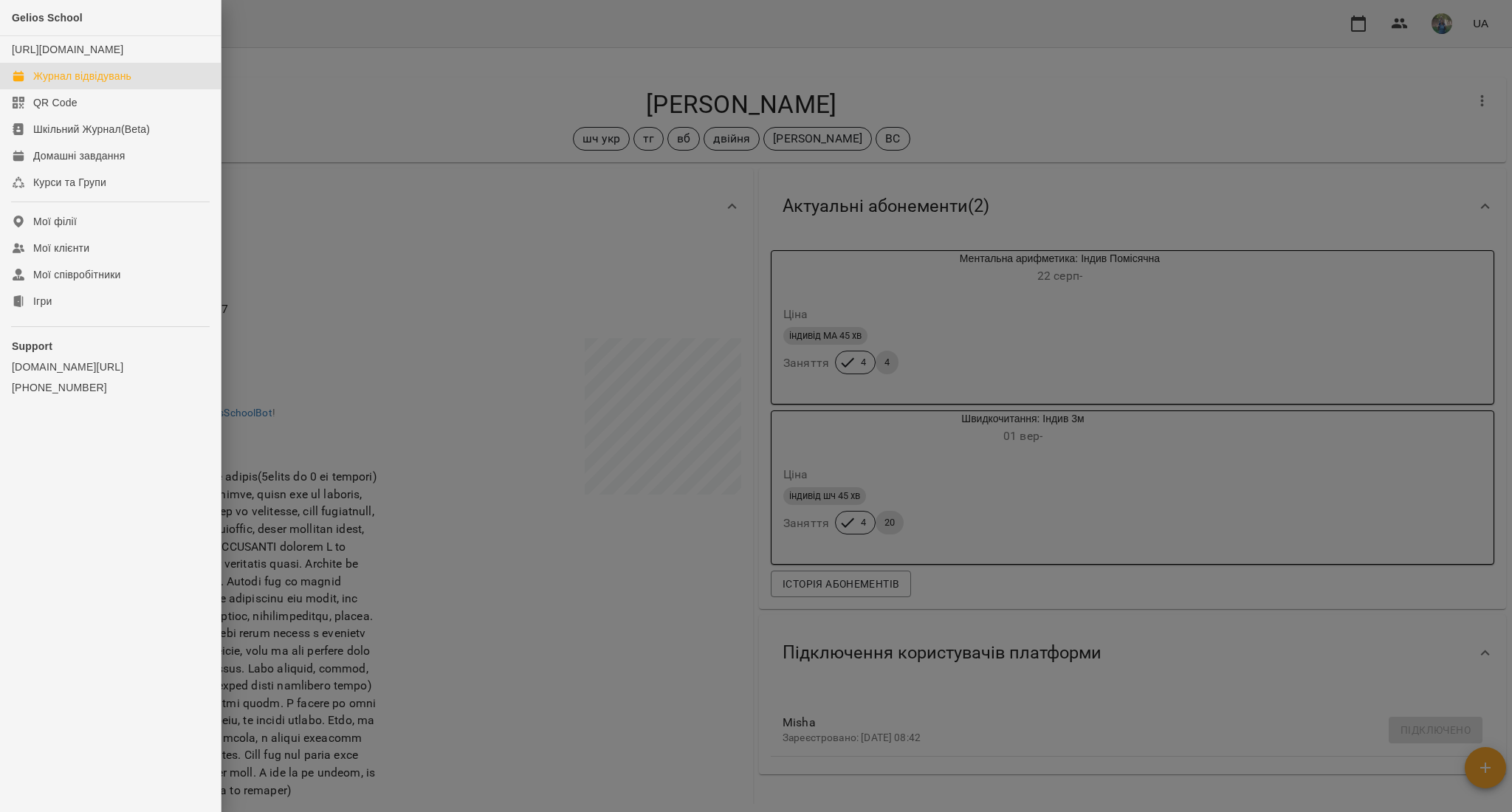
click at [77, 89] on link "Журнал відвідувань" at bounding box center [111, 75] width 221 height 27
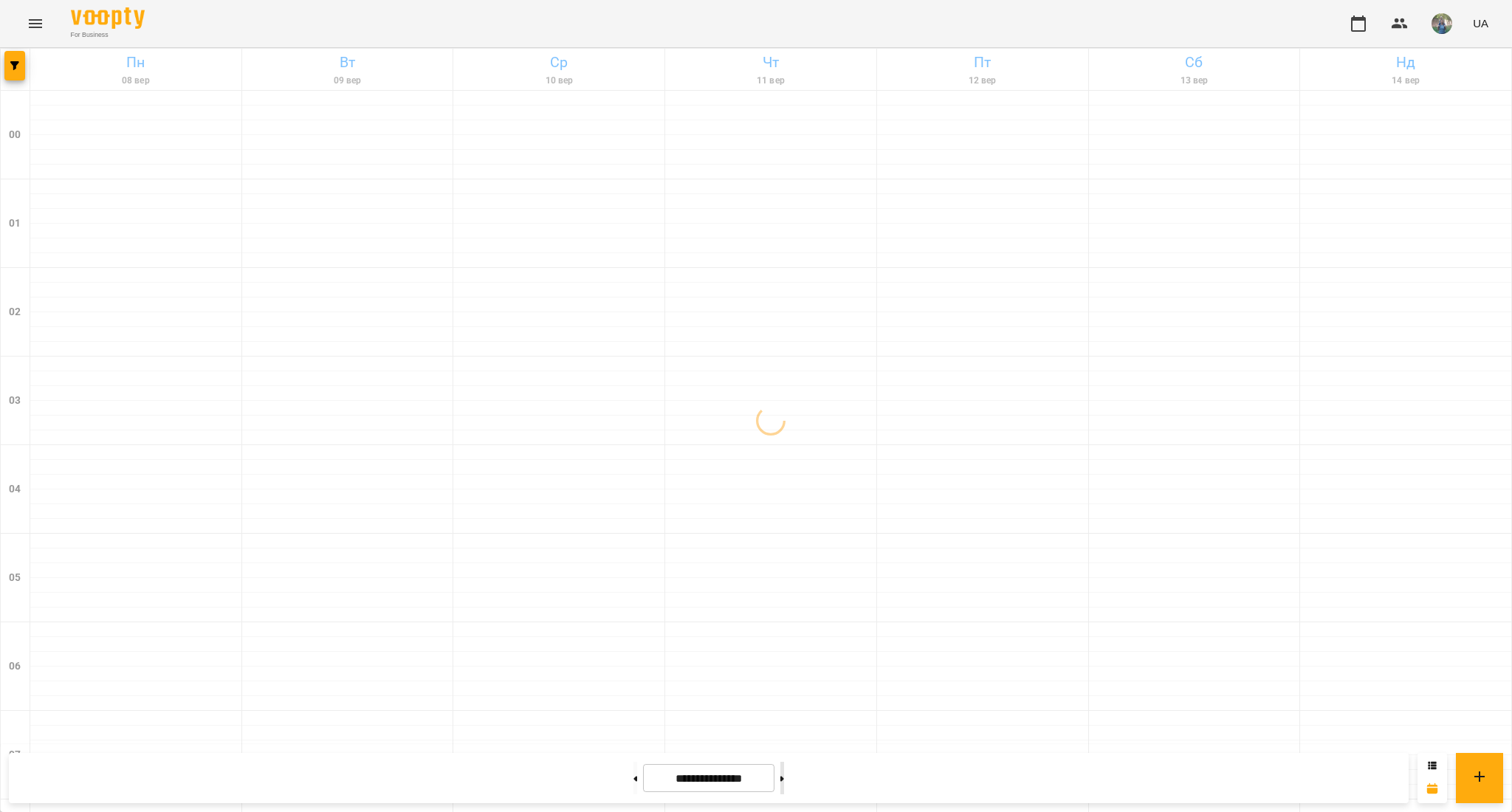
click at [784, 774] on button at bounding box center [782, 779] width 3 height 33
type input "**********"
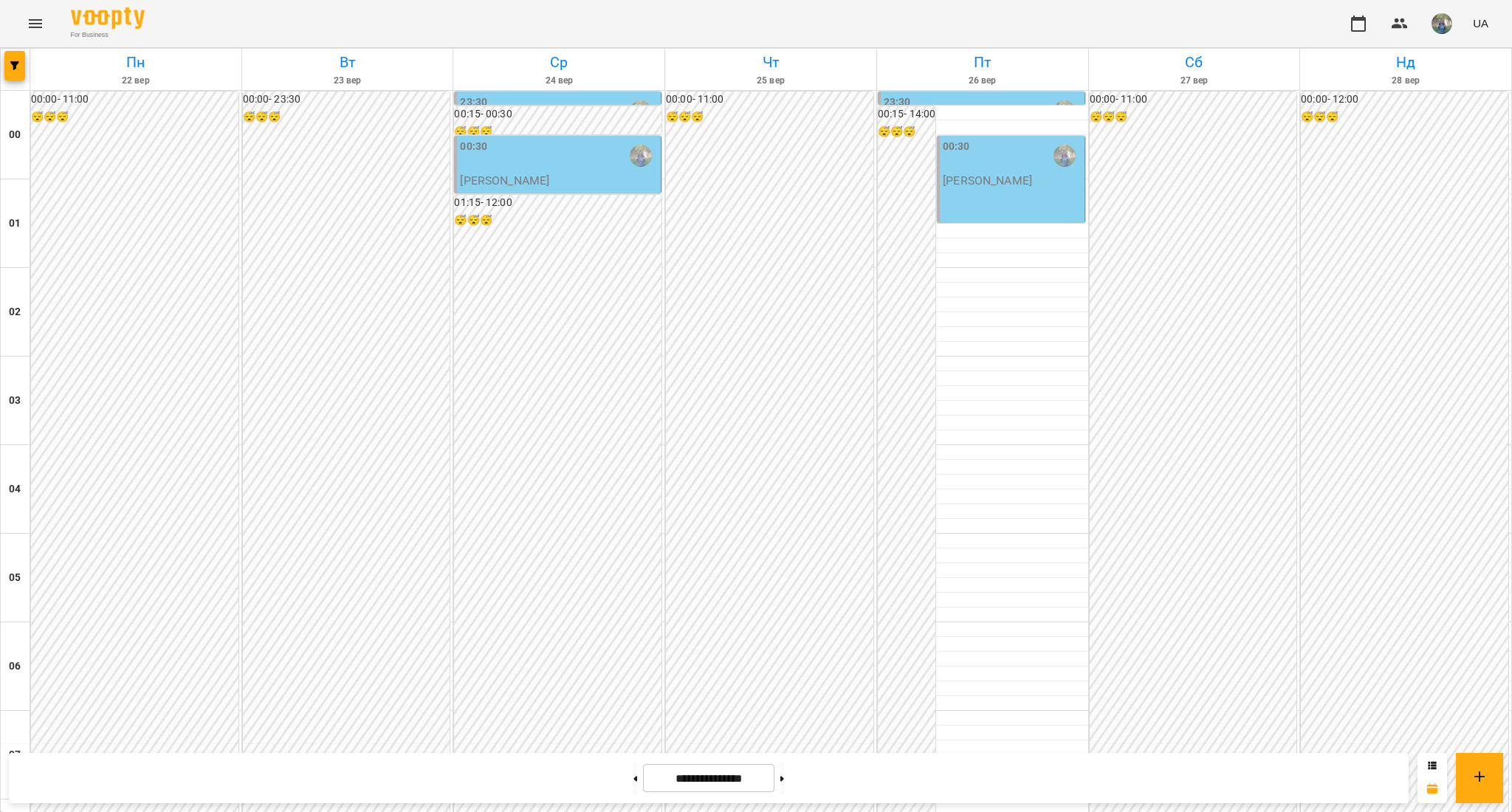
scroll to position [585, 0]
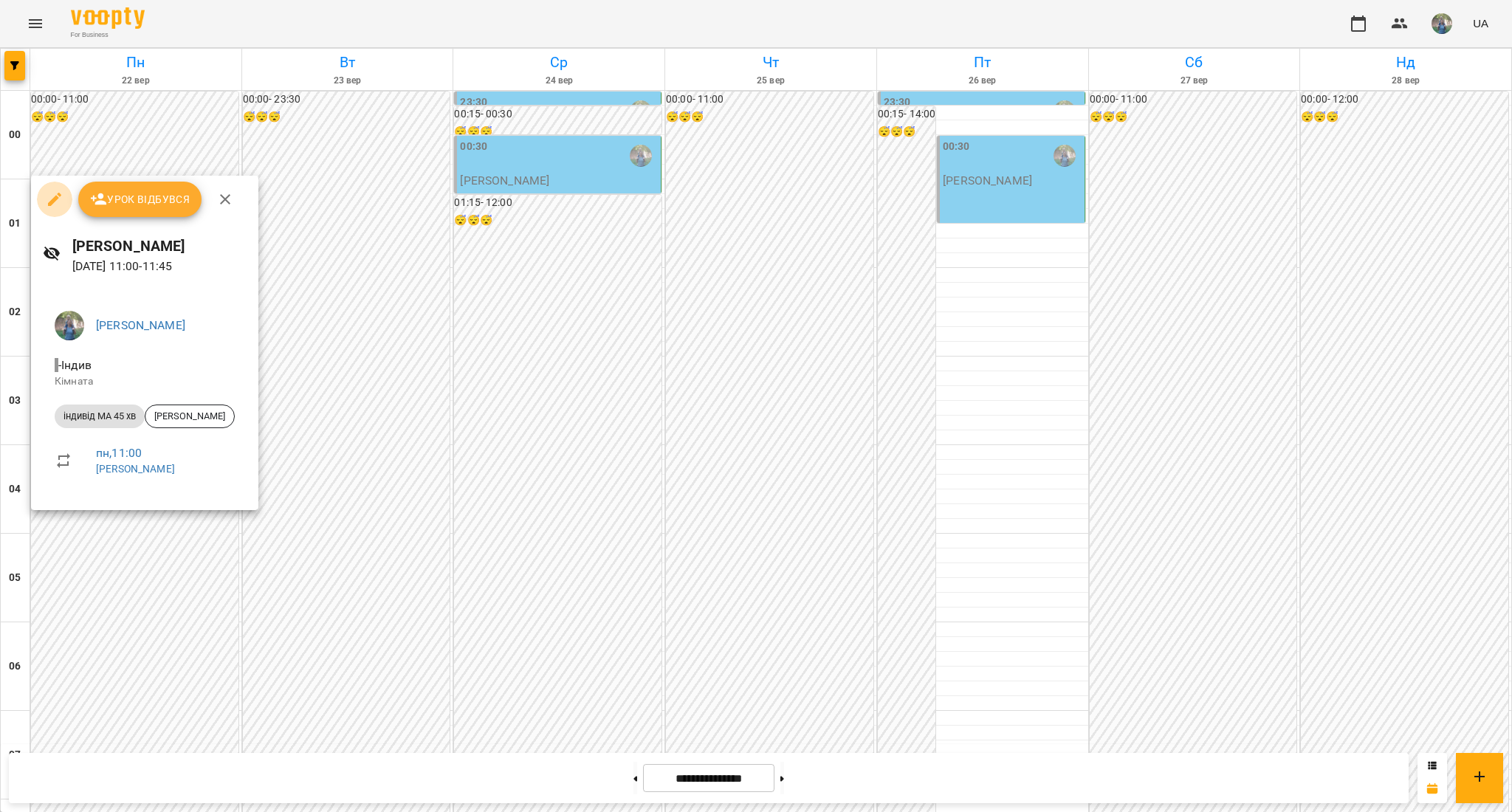
click at [51, 201] on icon "button" at bounding box center [54, 199] width 18 height 18
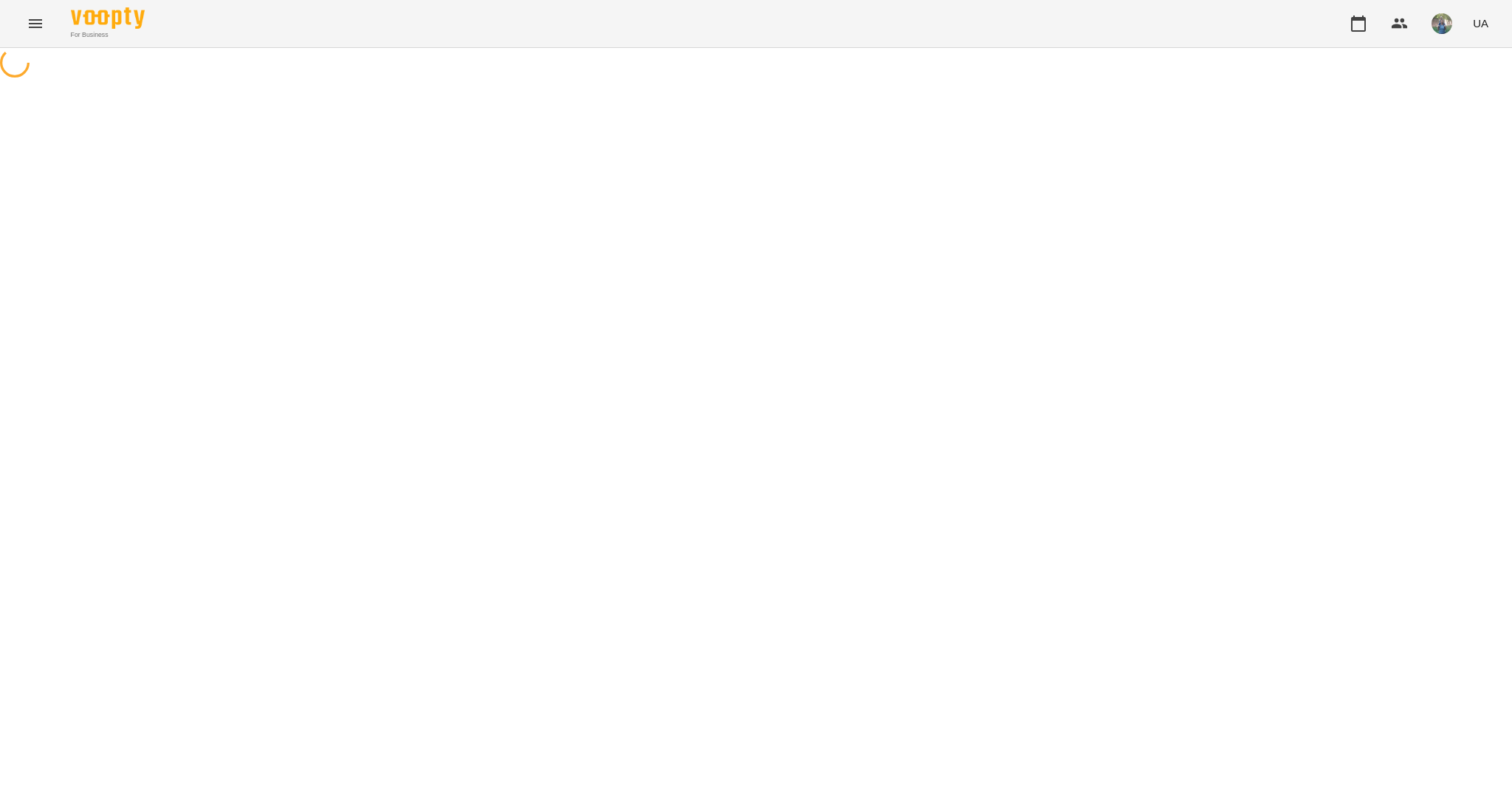
select select "**********"
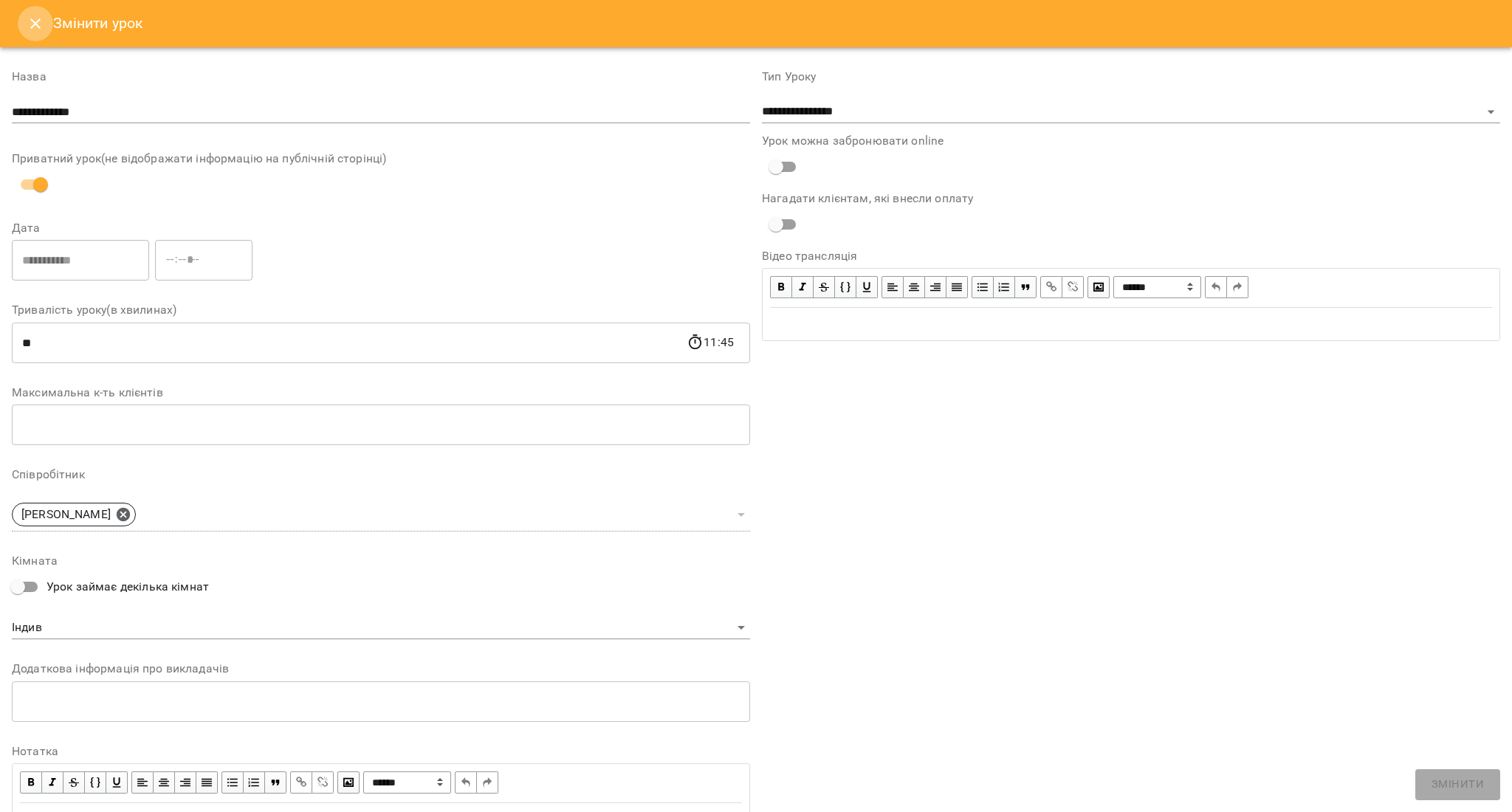
click at [29, 17] on icon "Close" at bounding box center [35, 23] width 18 height 18
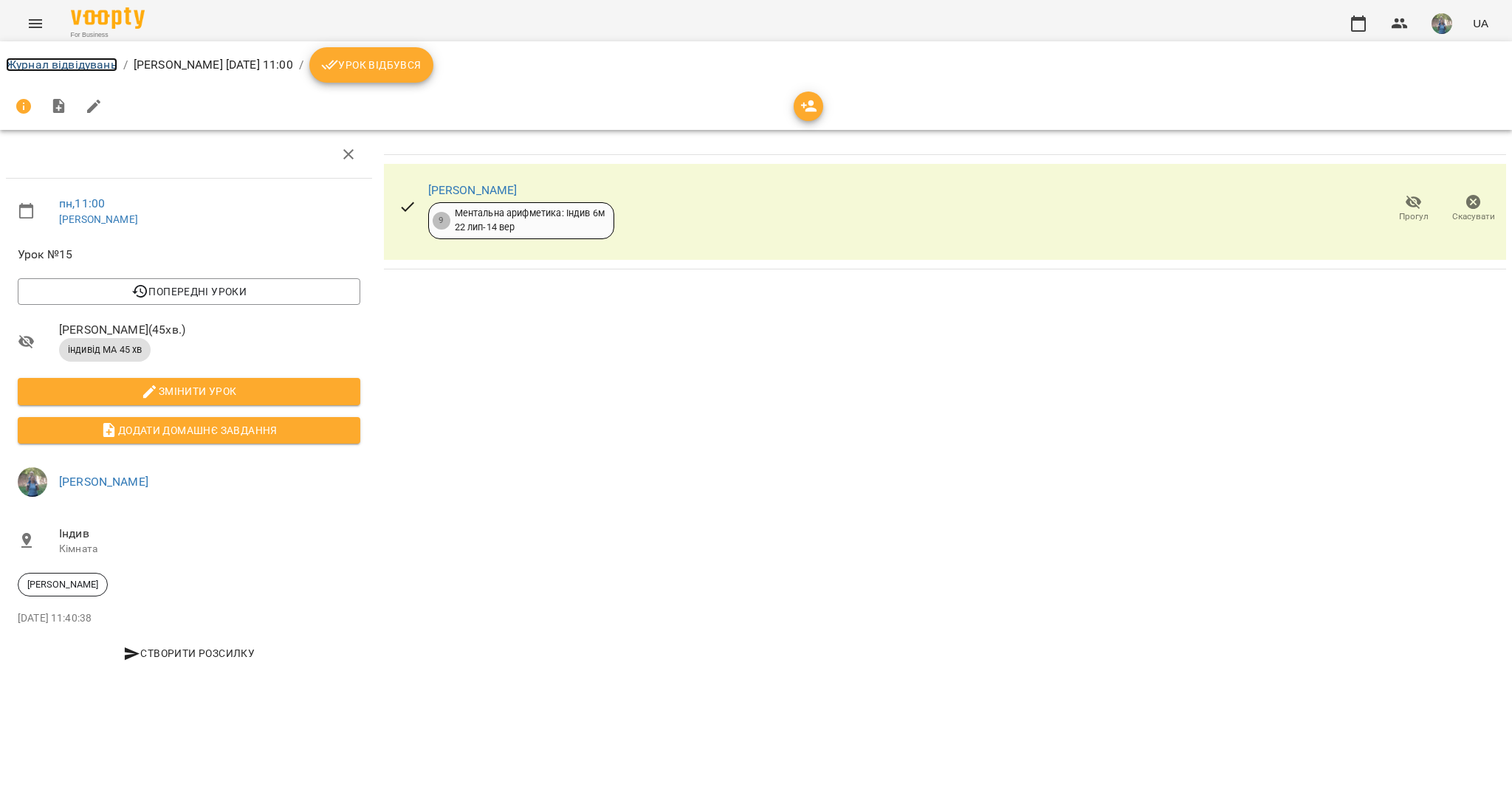
click at [62, 70] on link "Журнал відвідувань" at bounding box center [62, 64] width 111 height 14
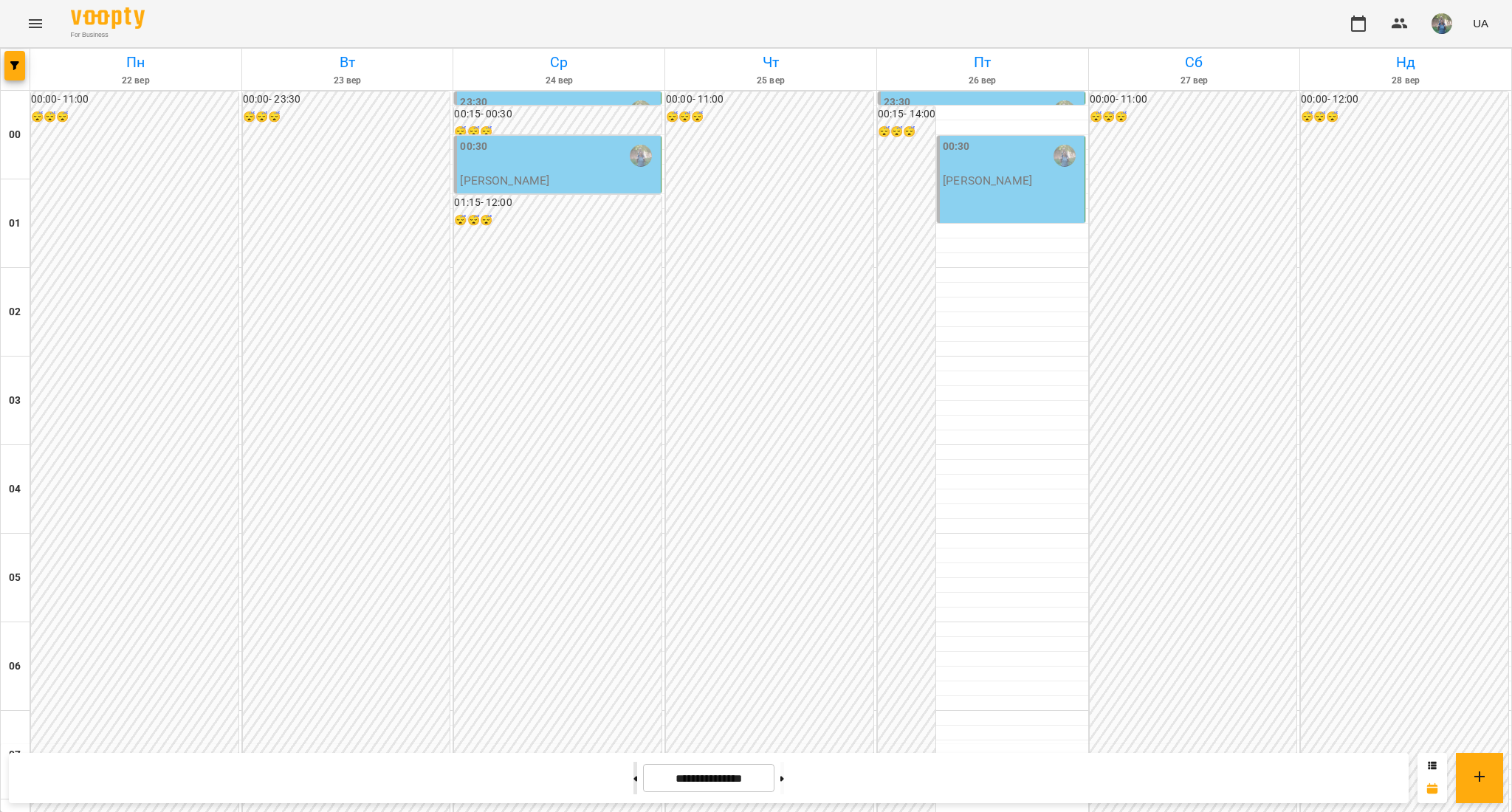
click at [633, 781] on button at bounding box center [635, 779] width 3 height 33
type input "**********"
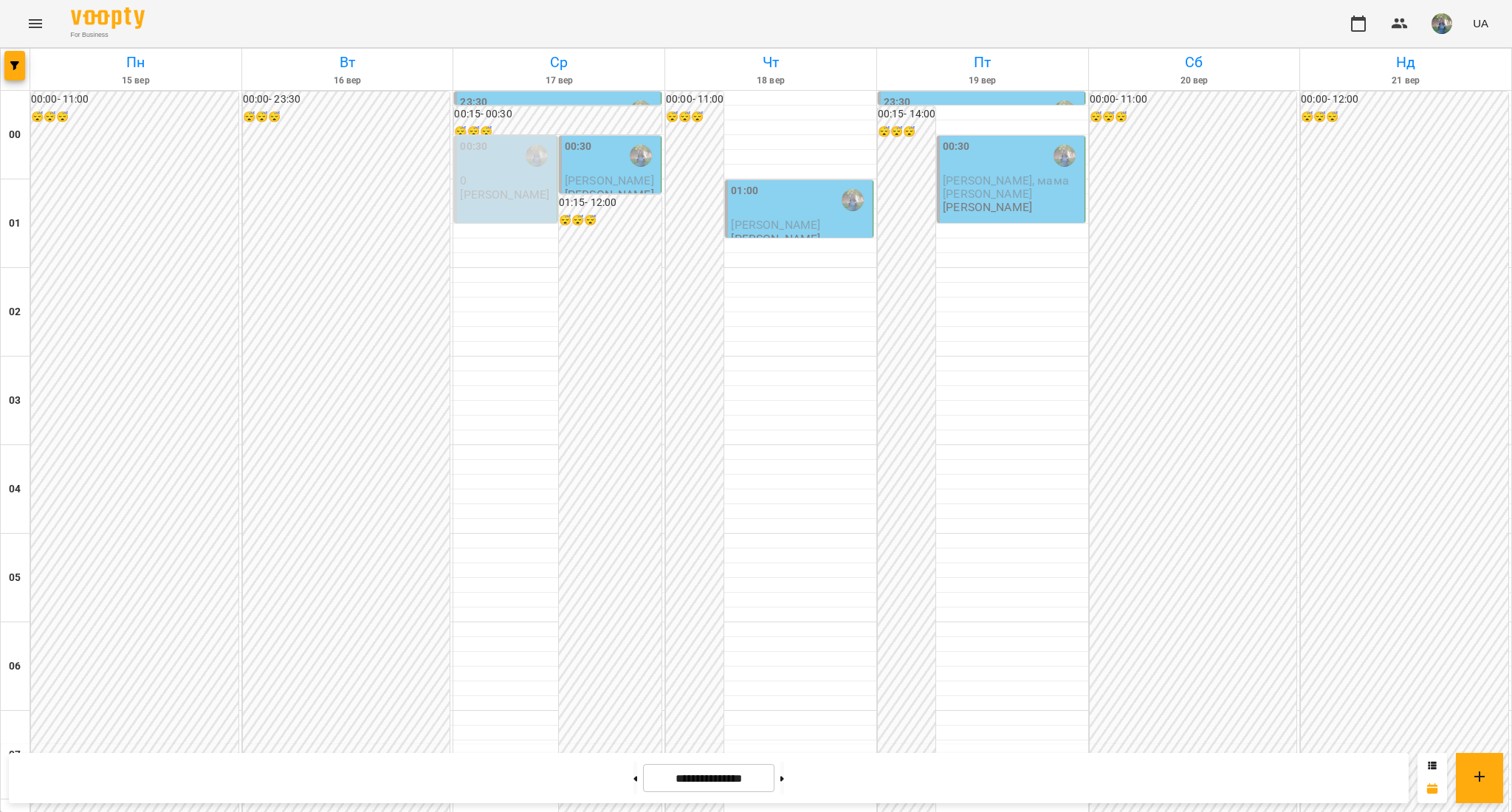
scroll to position [1176, 0]
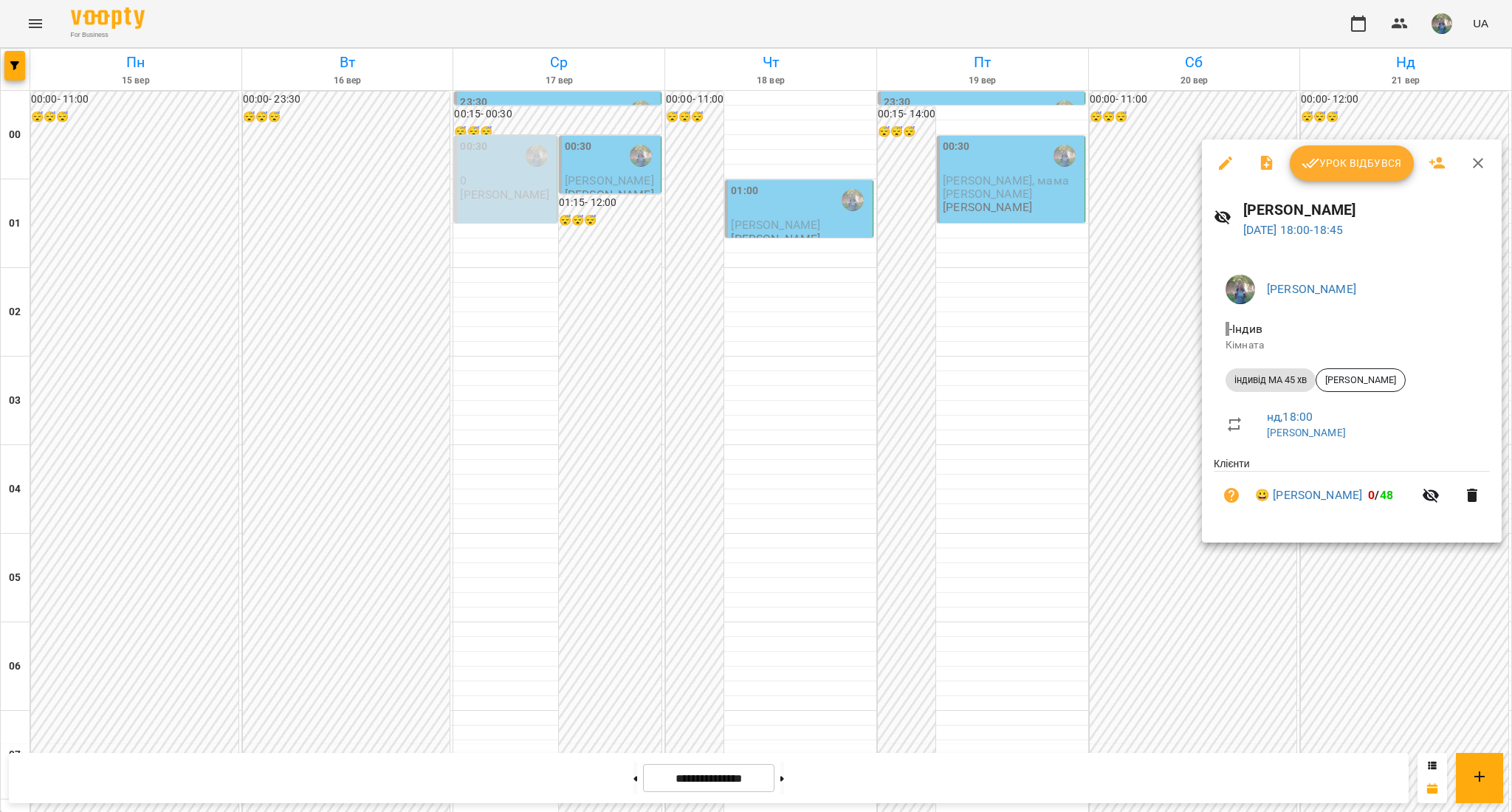
click at [1392, 617] on div at bounding box center [756, 406] width 1512 height 812
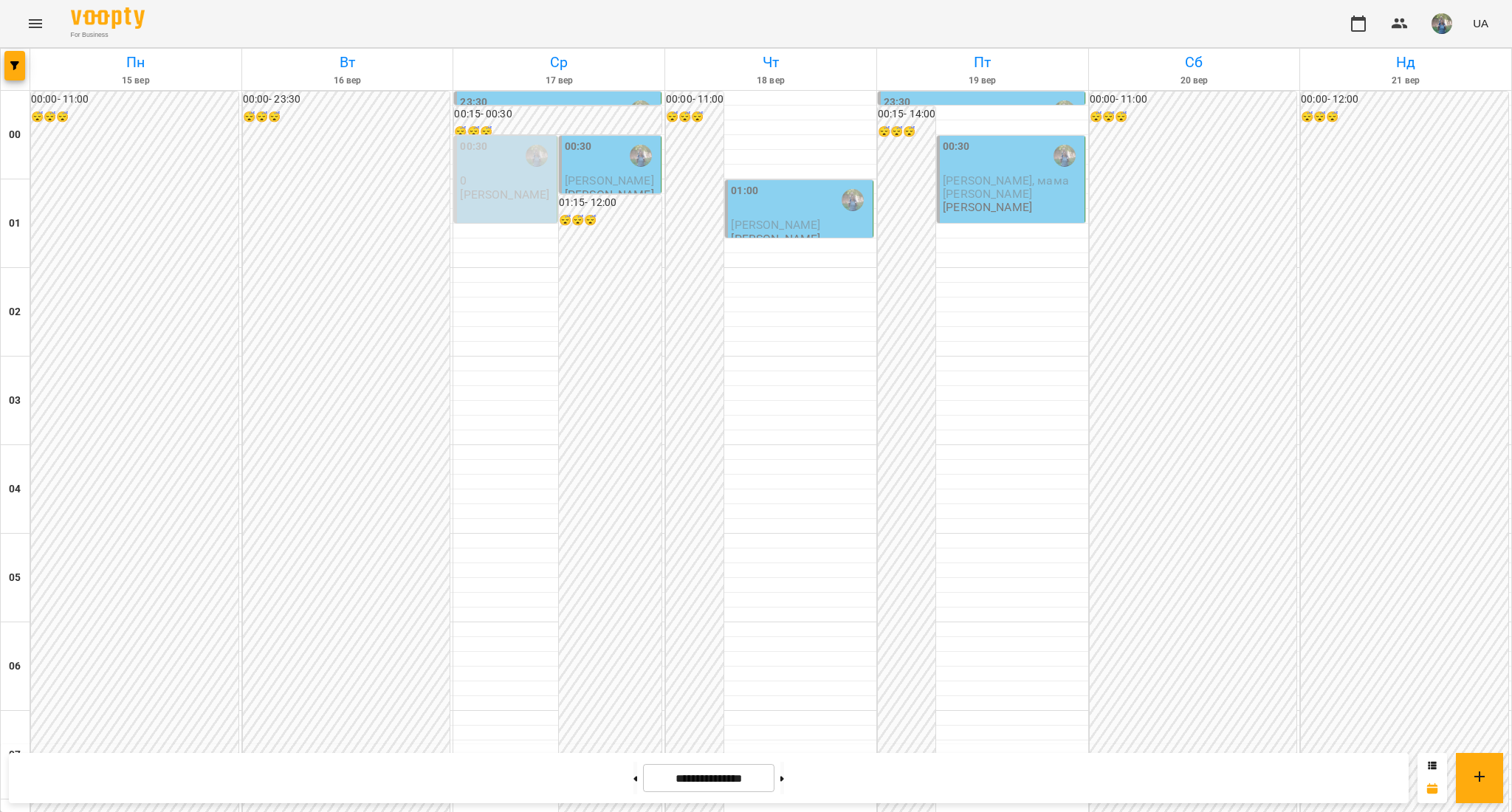
scroll to position [1373, 0]
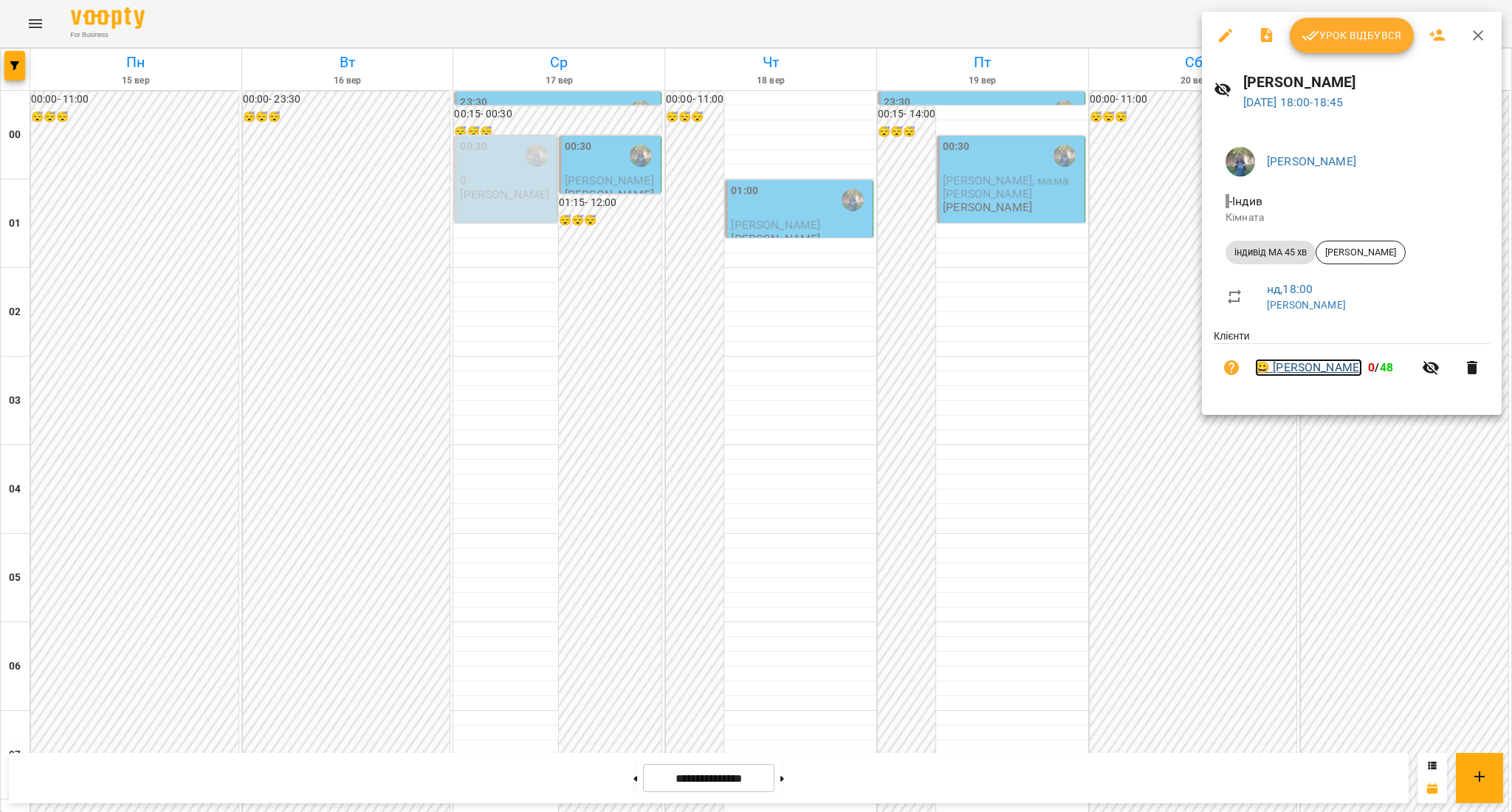
click at [1308, 370] on link "😀 [PERSON_NAME]" at bounding box center [1308, 368] width 107 height 18
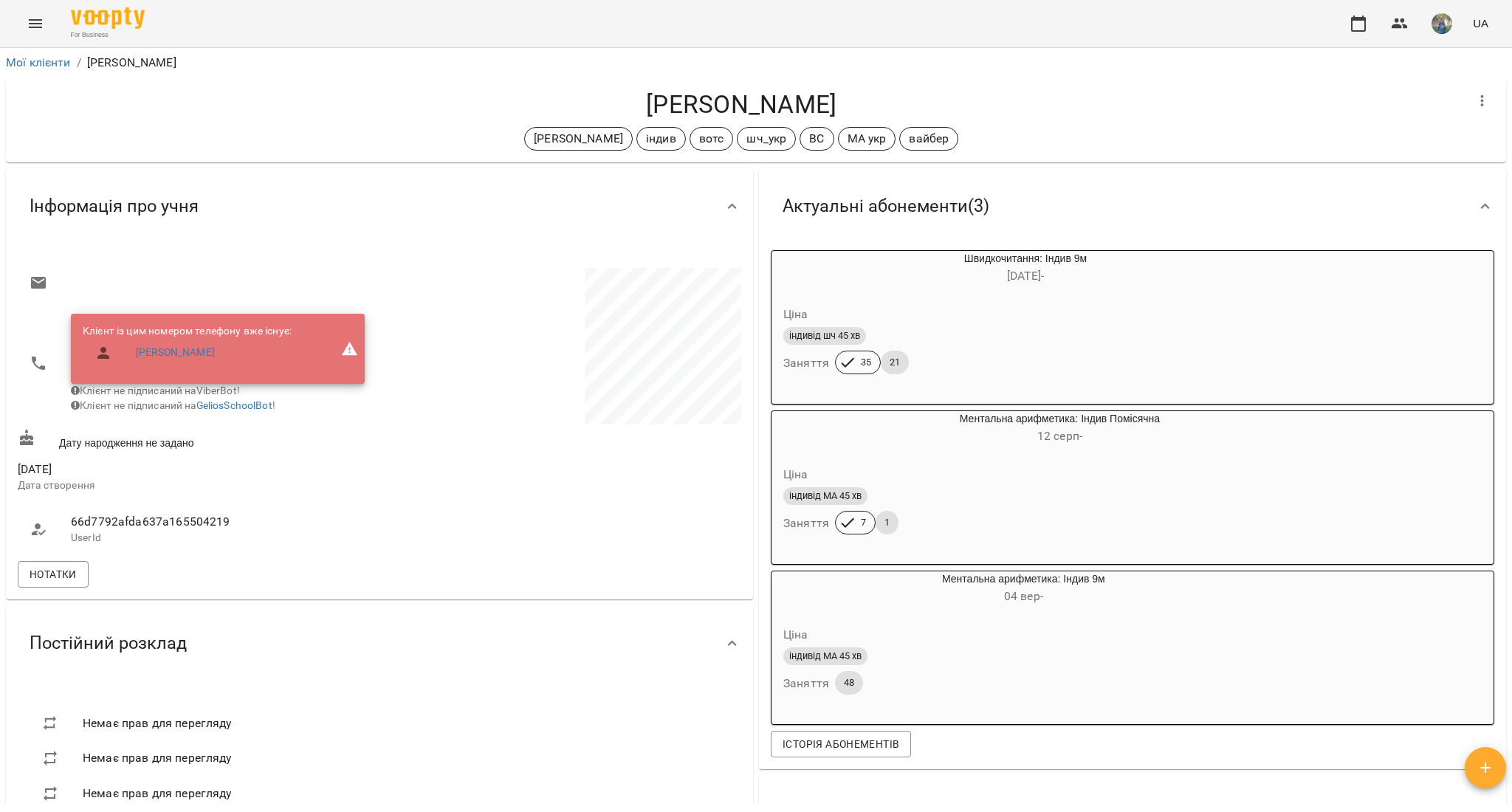
click at [34, 30] on icon "Menu" at bounding box center [35, 23] width 18 height 18
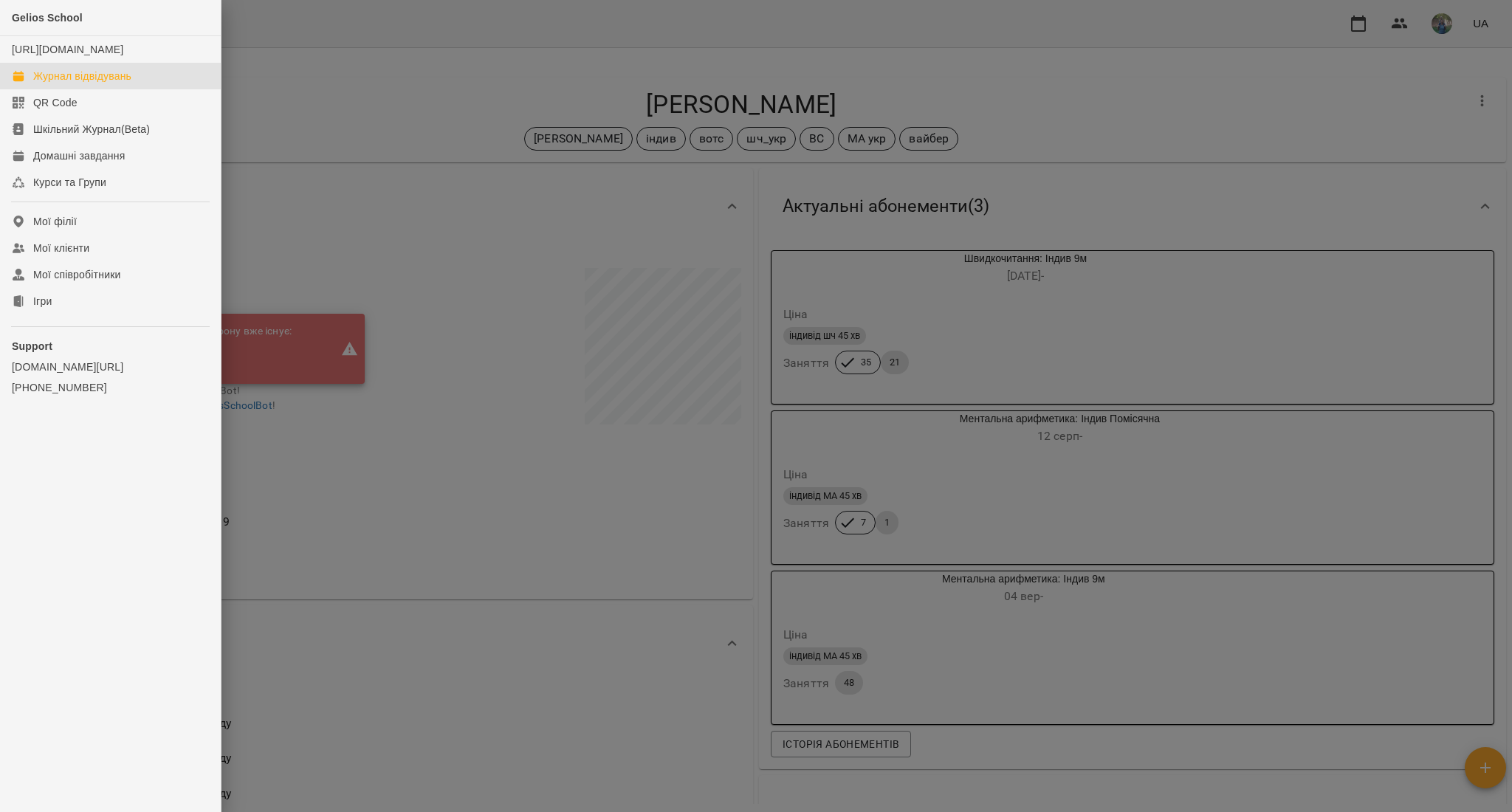
click at [35, 83] on div "Журнал відвідувань" at bounding box center [82, 75] width 99 height 15
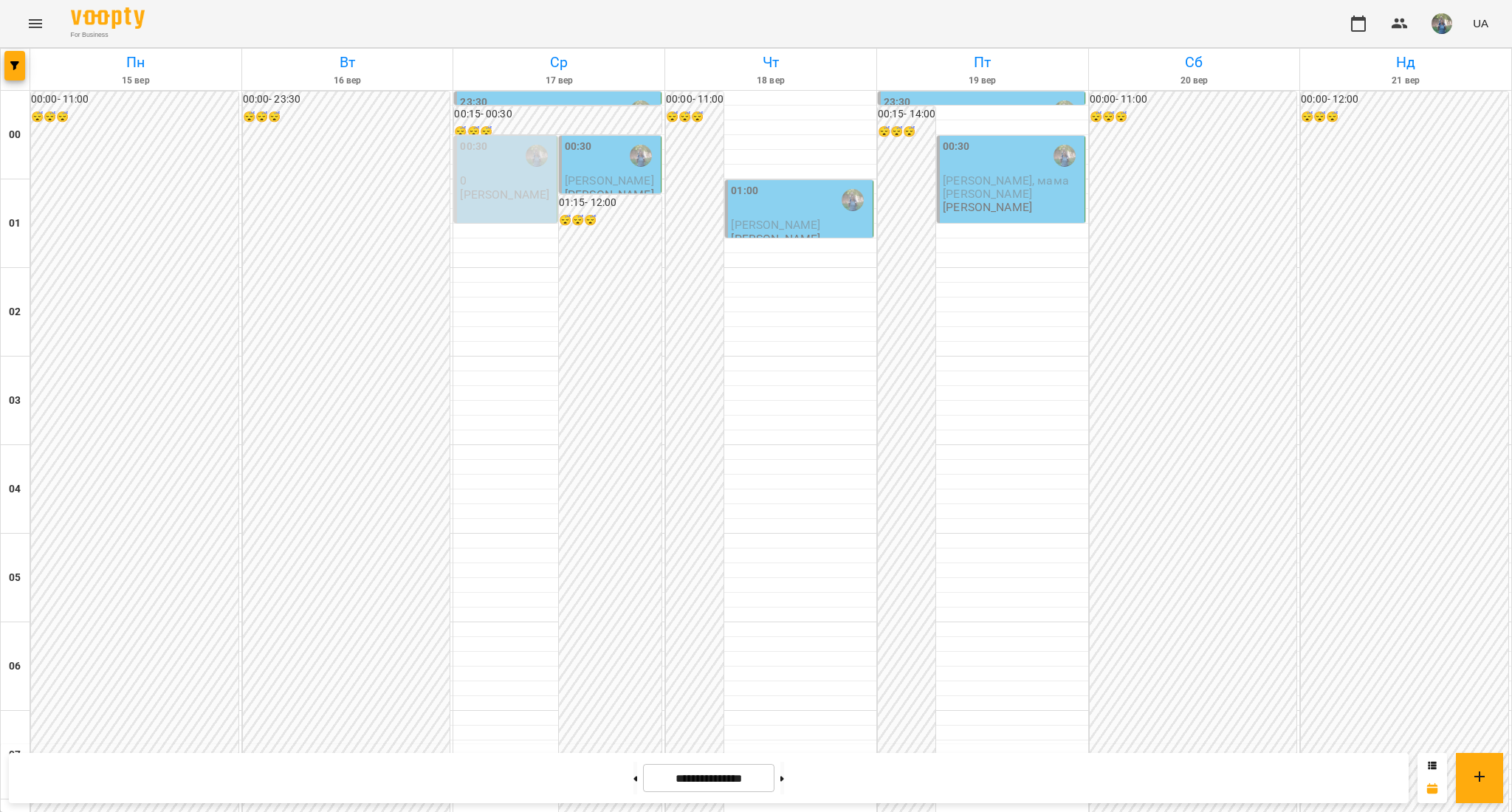
scroll to position [886, 0]
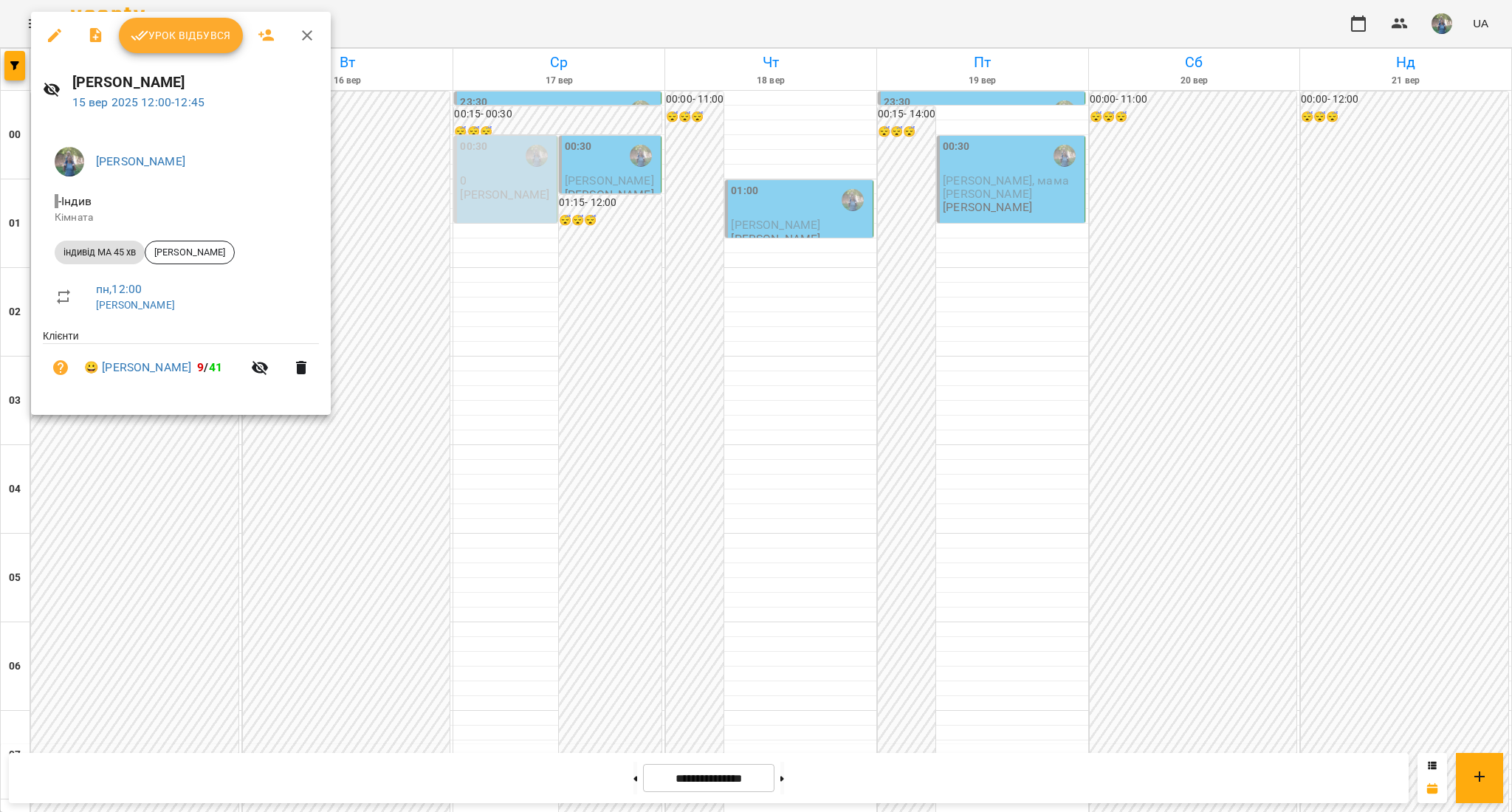
drag, startPoint x: 106, startPoint y: 352, endPoint x: 194, endPoint y: 364, distance: 88.8
click at [194, 364] on li "😀 [PERSON_NAME] 9 / 41" at bounding box center [181, 367] width 276 height 47
copy link "[PERSON_NAME]"
click at [141, 370] on link "😀 [PERSON_NAME]" at bounding box center [137, 368] width 107 height 18
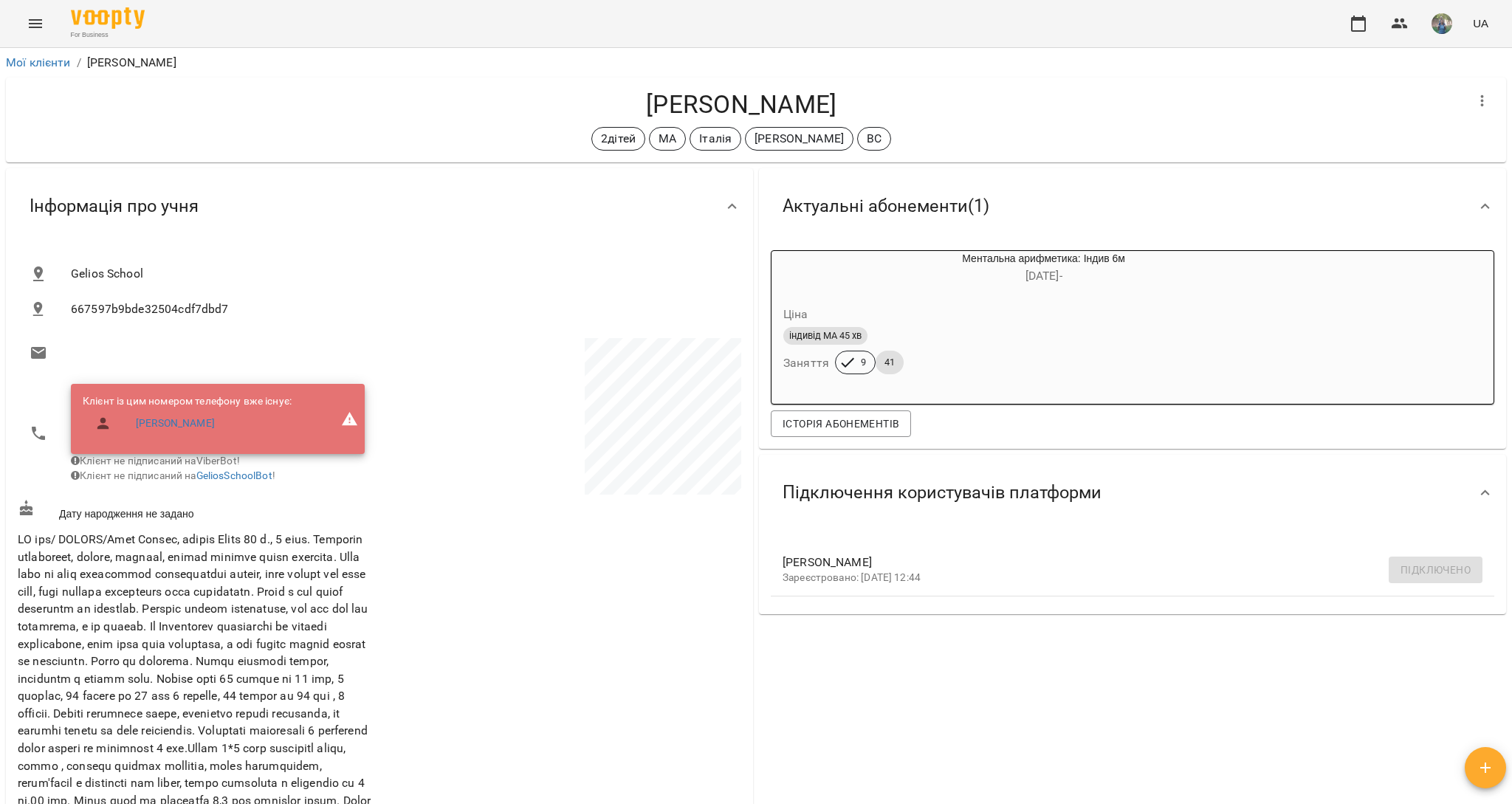
click at [44, 33] on button "Menu" at bounding box center [35, 23] width 35 height 35
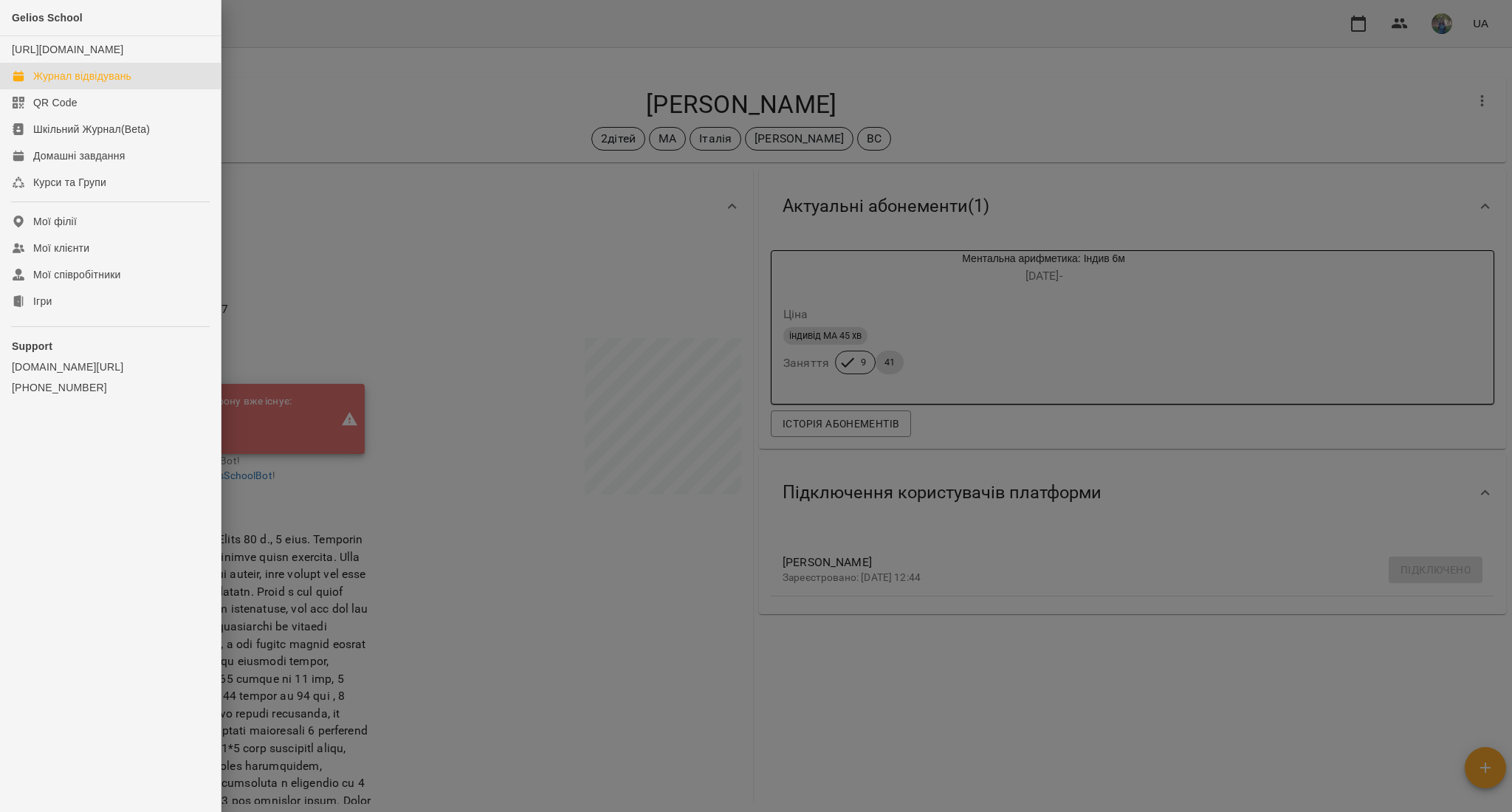
click at [52, 83] on div "Журнал відвідувань" at bounding box center [82, 75] width 99 height 15
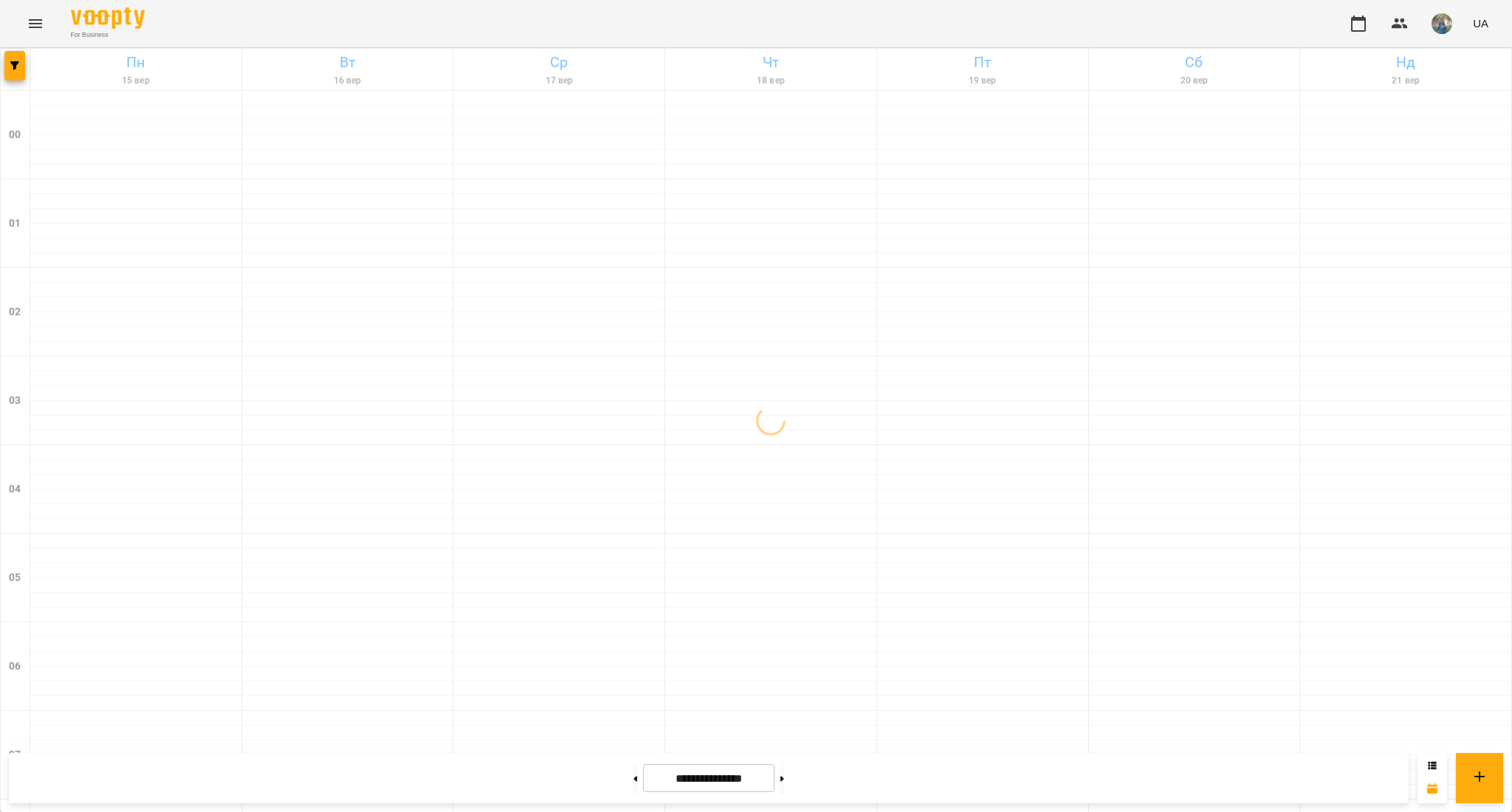
scroll to position [1471, 0]
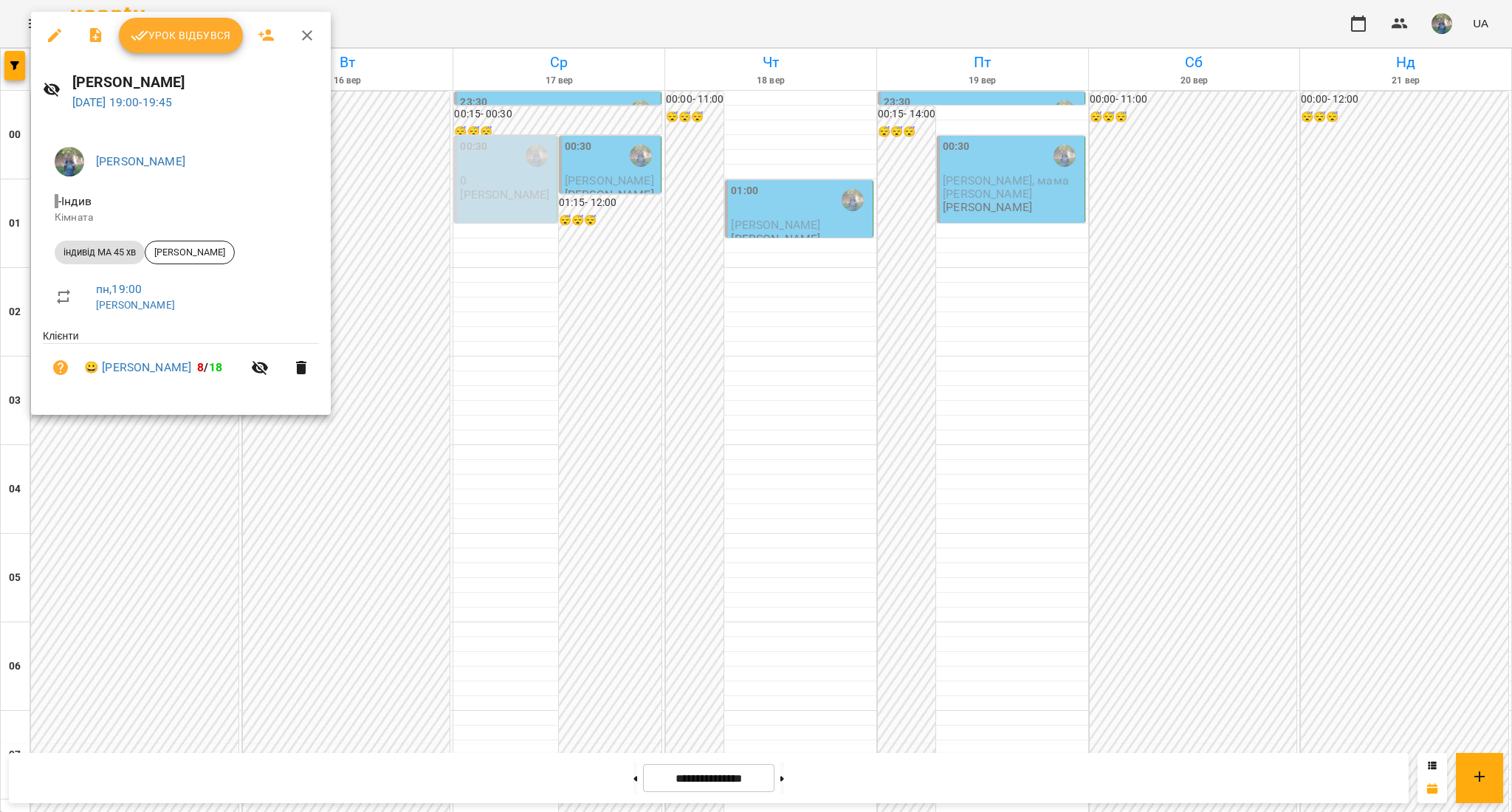
click at [347, 526] on div at bounding box center [756, 406] width 1512 height 812
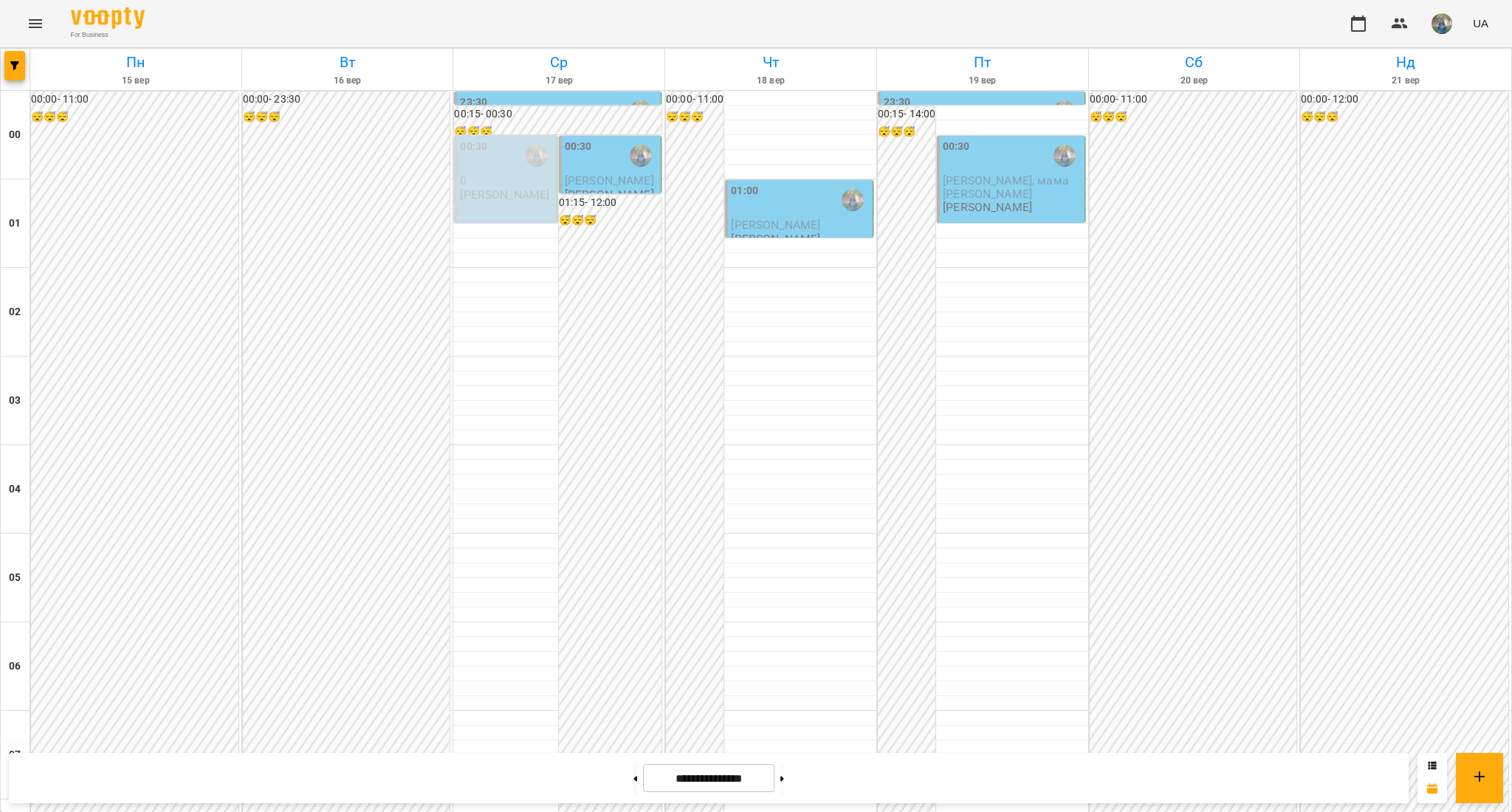
scroll to position [782, 0]
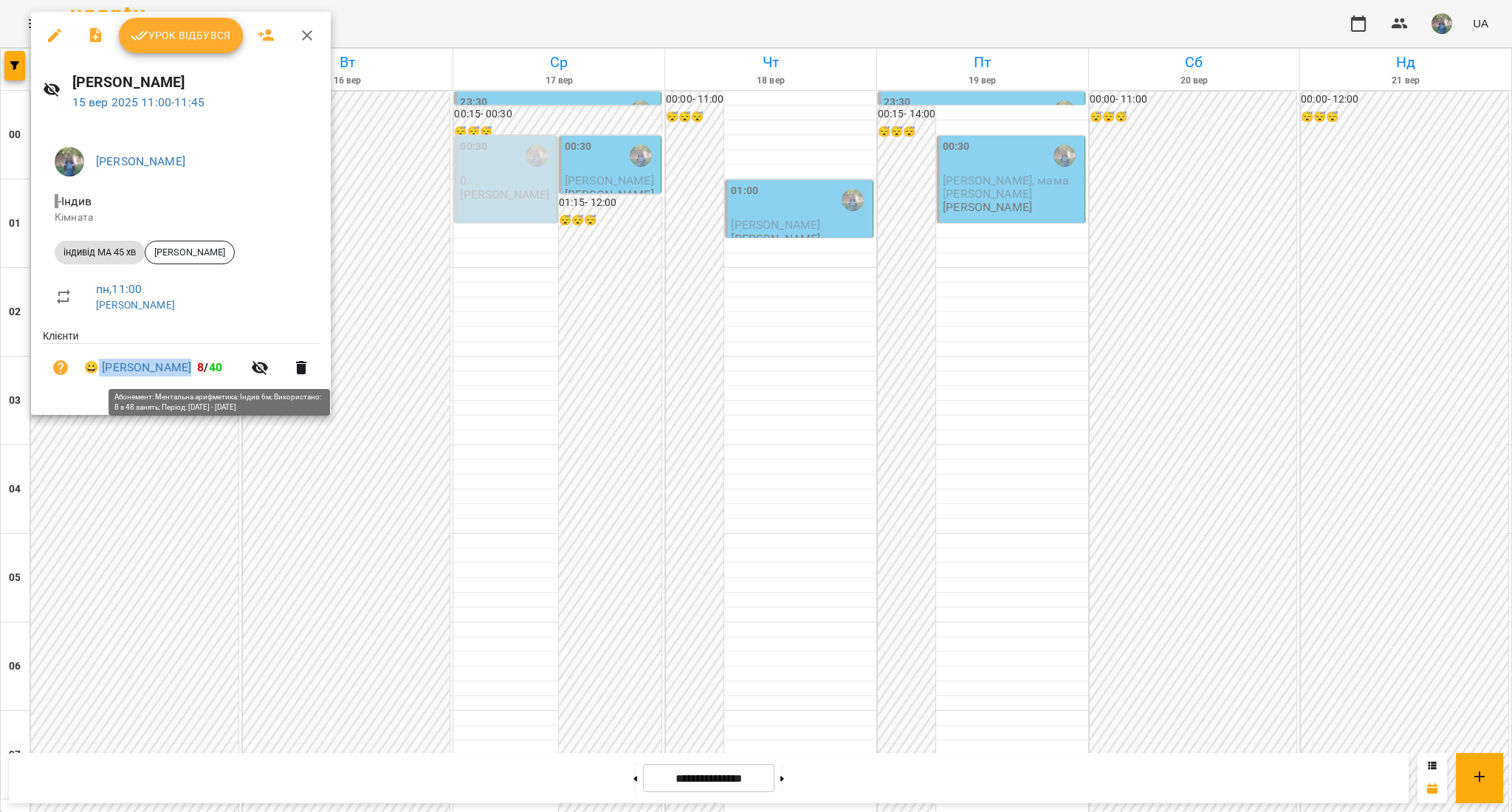
drag, startPoint x: 101, startPoint y: 350, endPoint x: 207, endPoint y: 377, distance: 109.4
click at [207, 377] on li "😀 [PERSON_NAME] 8 / 40" at bounding box center [181, 367] width 276 height 47
copy link "[PERSON_NAME]"
click at [158, 370] on link "😀 [PERSON_NAME]" at bounding box center [137, 368] width 107 height 18
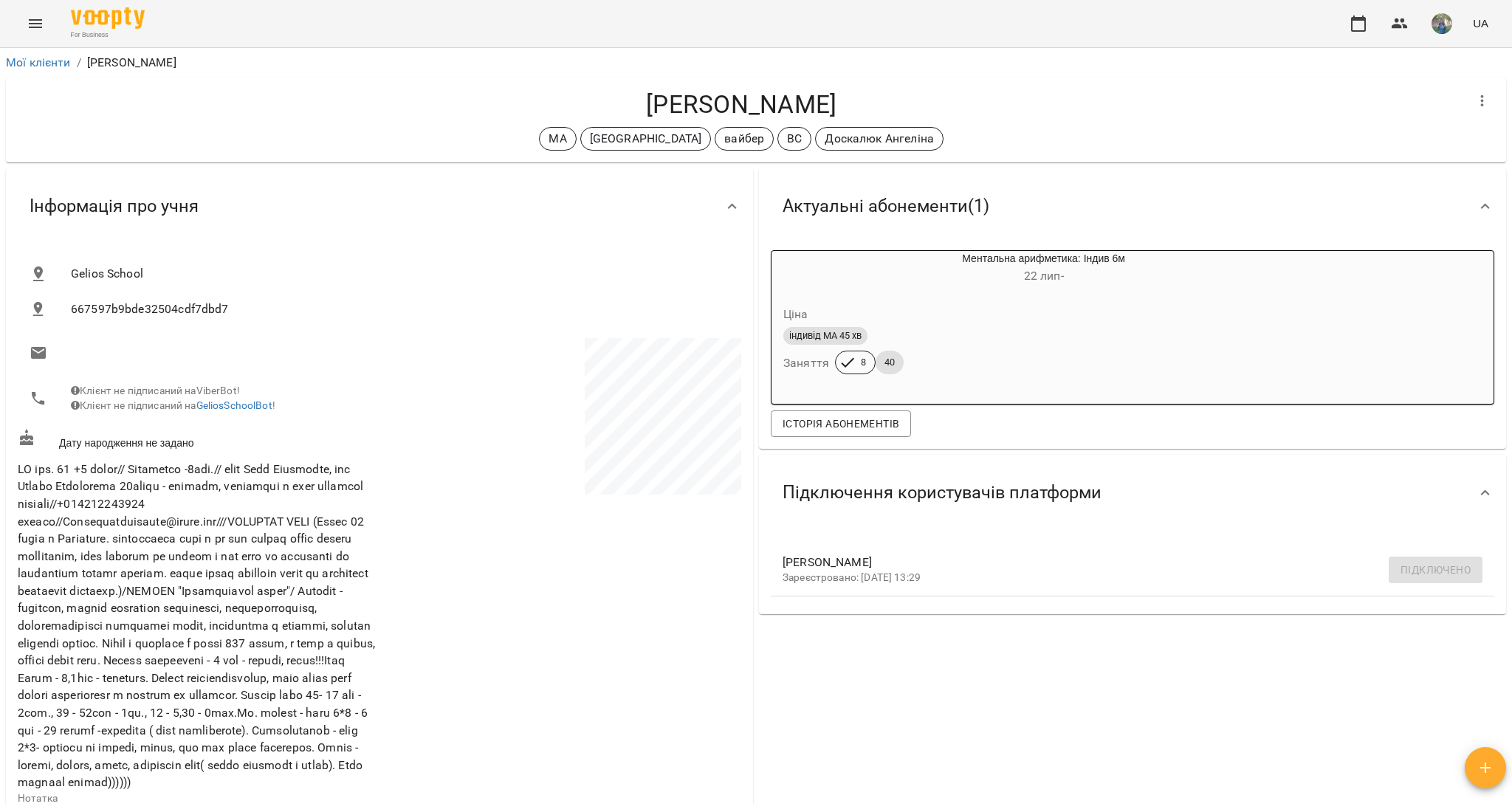
click at [30, 52] on div "Мої клієнти / [PERSON_NAME]" at bounding box center [755, 63] width 1506 height 24
click at [33, 61] on link "Мої клієнти" at bounding box center [39, 63] width 65 height 14
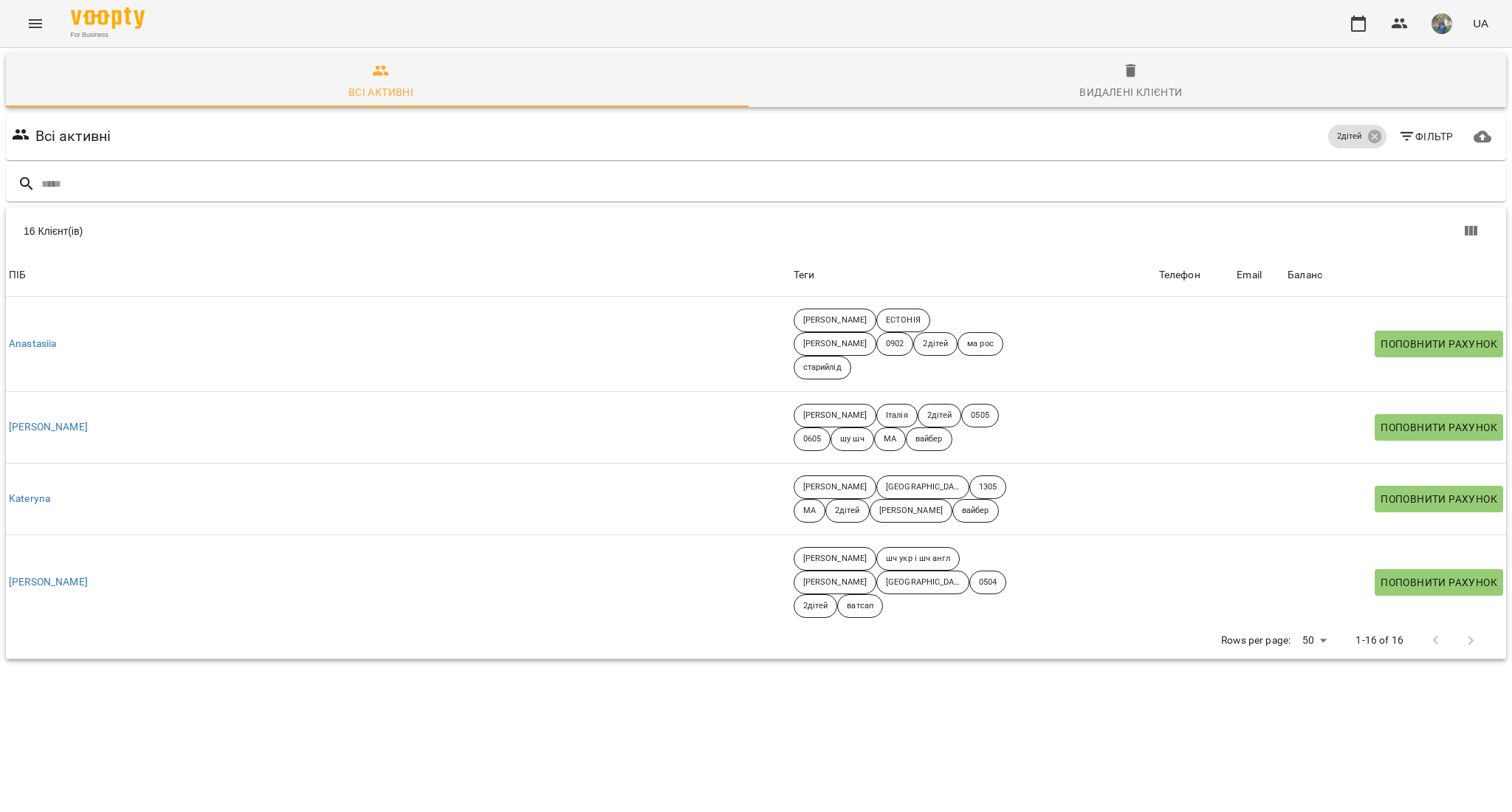
click at [36, 23] on icon "Menu" at bounding box center [36, 23] width 14 height 9
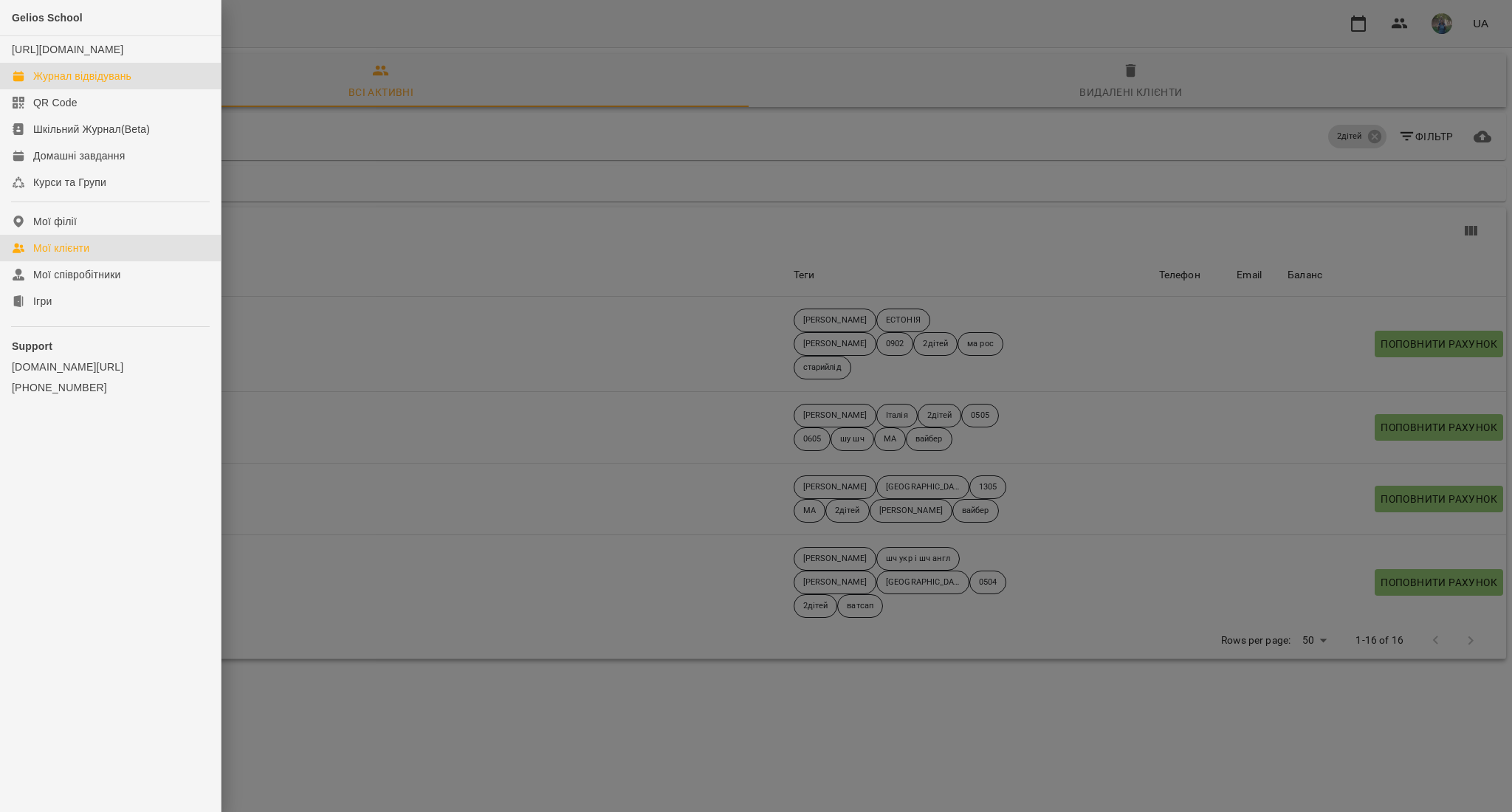
click at [64, 83] on div "Журнал відвідувань" at bounding box center [82, 75] width 99 height 15
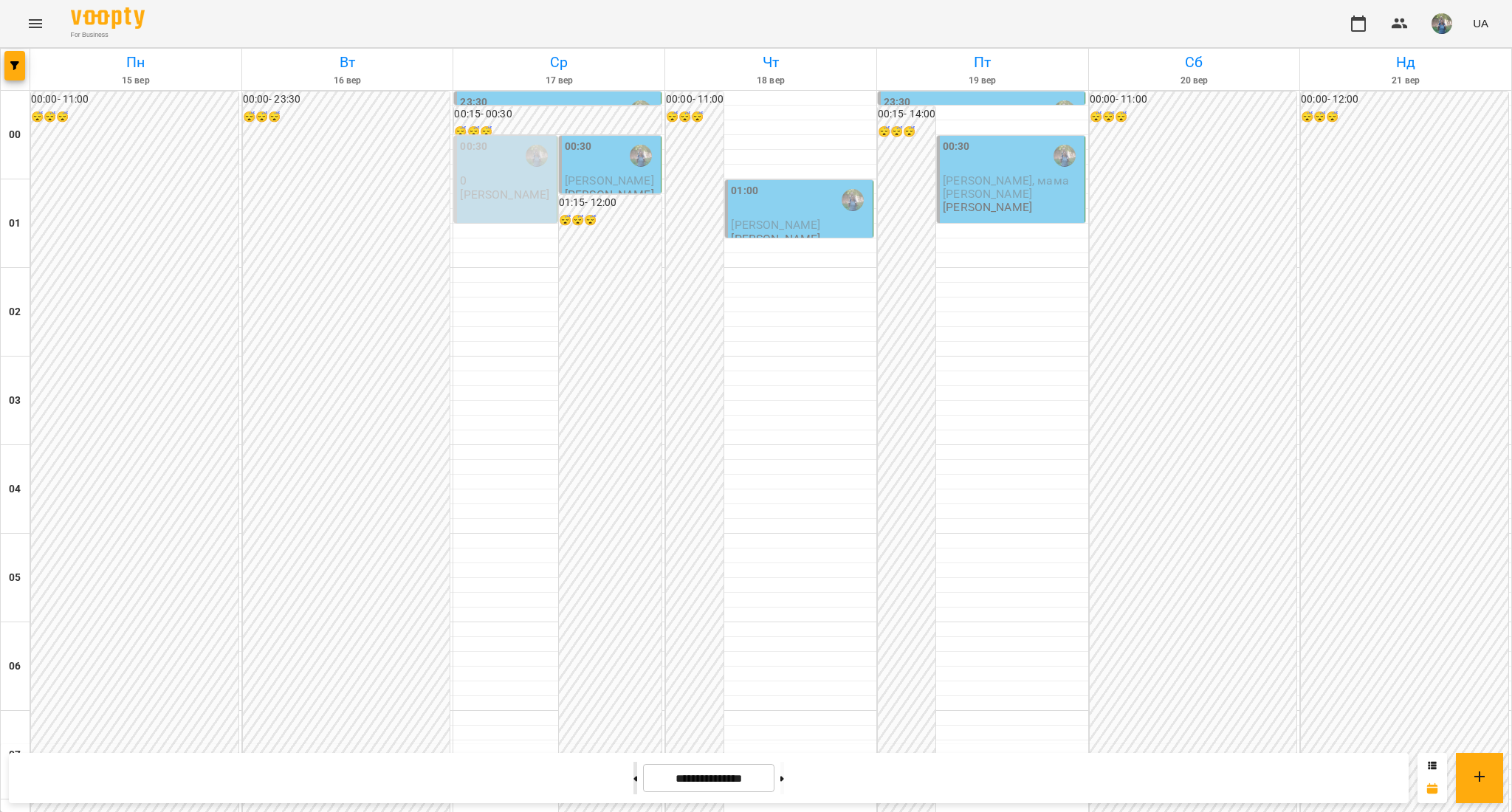
click at [633, 785] on button at bounding box center [635, 779] width 3 height 33
type input "**********"
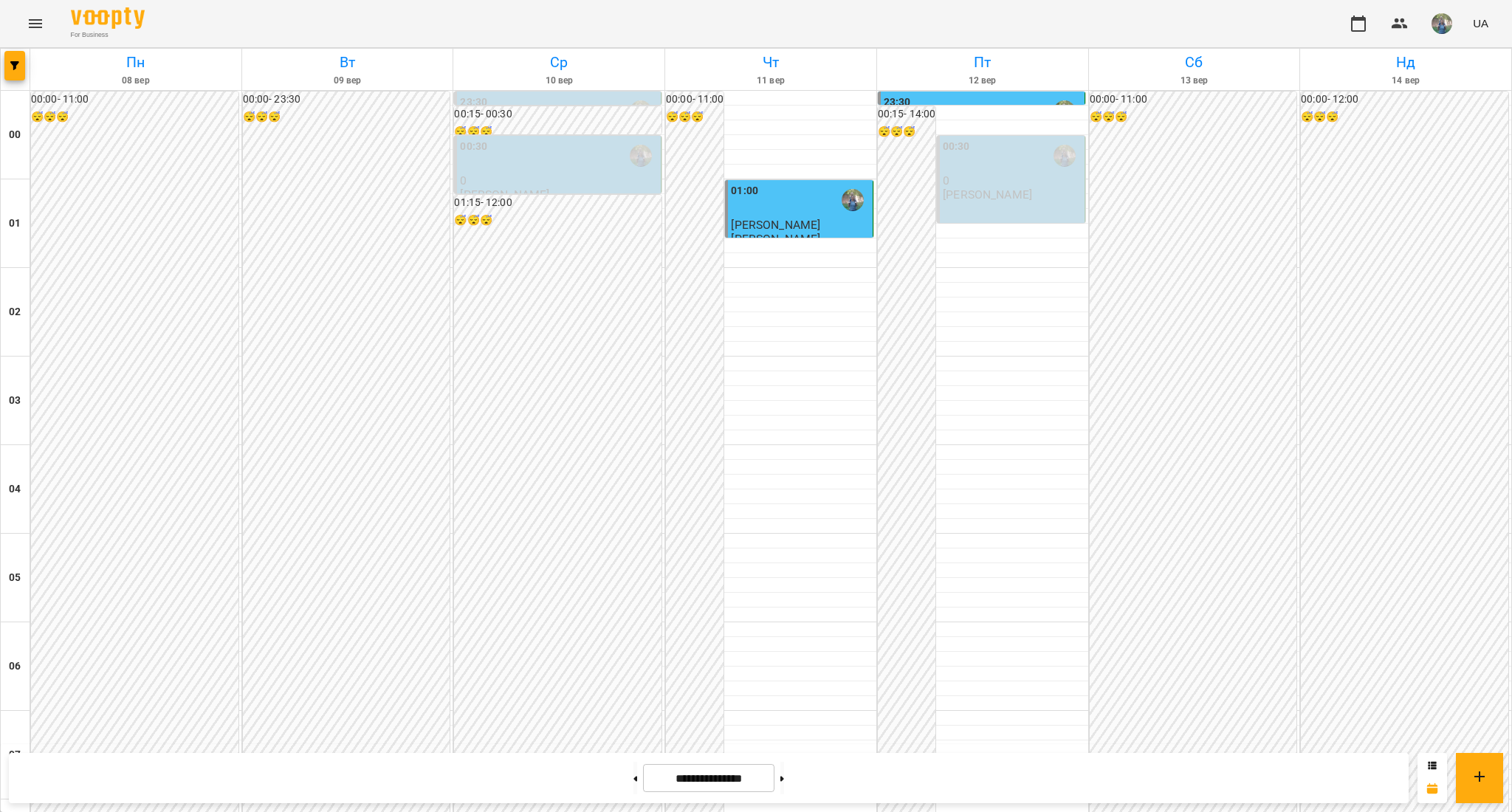
scroll to position [787, 0]
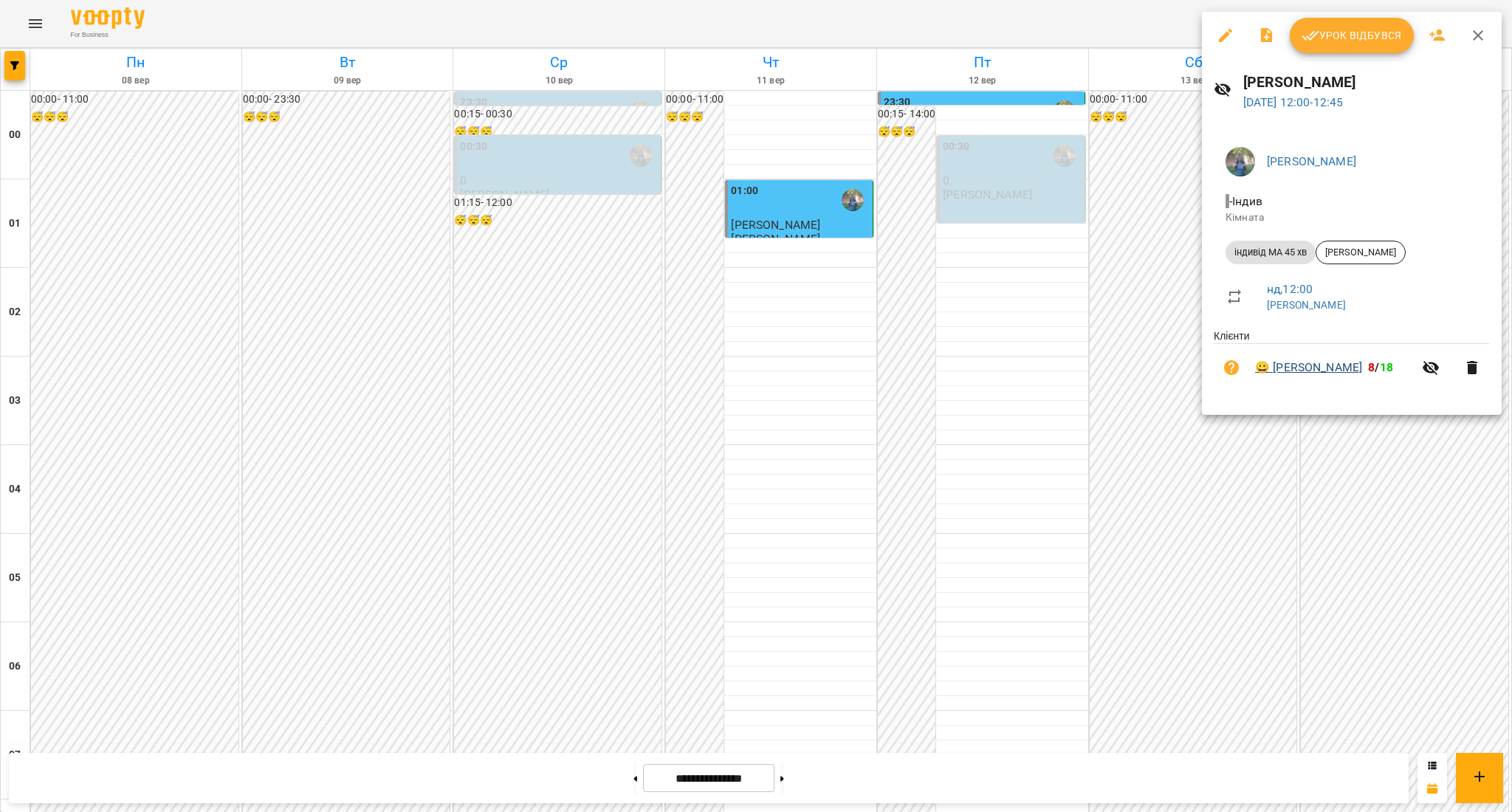
drag, startPoint x: 1273, startPoint y: 359, endPoint x: 1372, endPoint y: 369, distance: 99.5
click at [1372, 369] on li "😀 [PERSON_NAME] 8 / 18" at bounding box center [1352, 367] width 276 height 47
copy link "[PERSON_NAME]"
click at [1323, 367] on link "😀 [PERSON_NAME]" at bounding box center [1308, 368] width 107 height 18
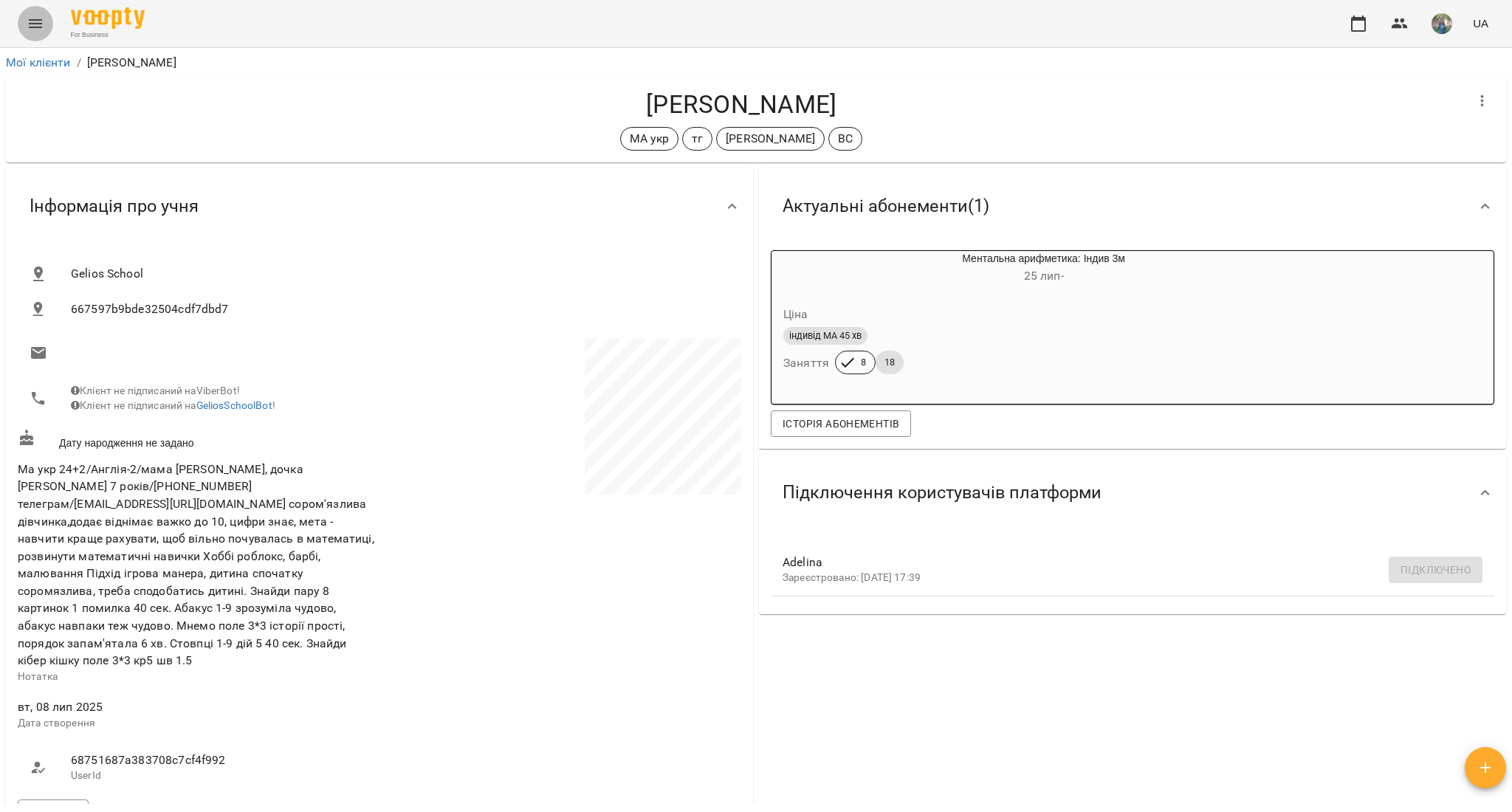
click at [30, 26] on icon "Menu" at bounding box center [35, 23] width 18 height 18
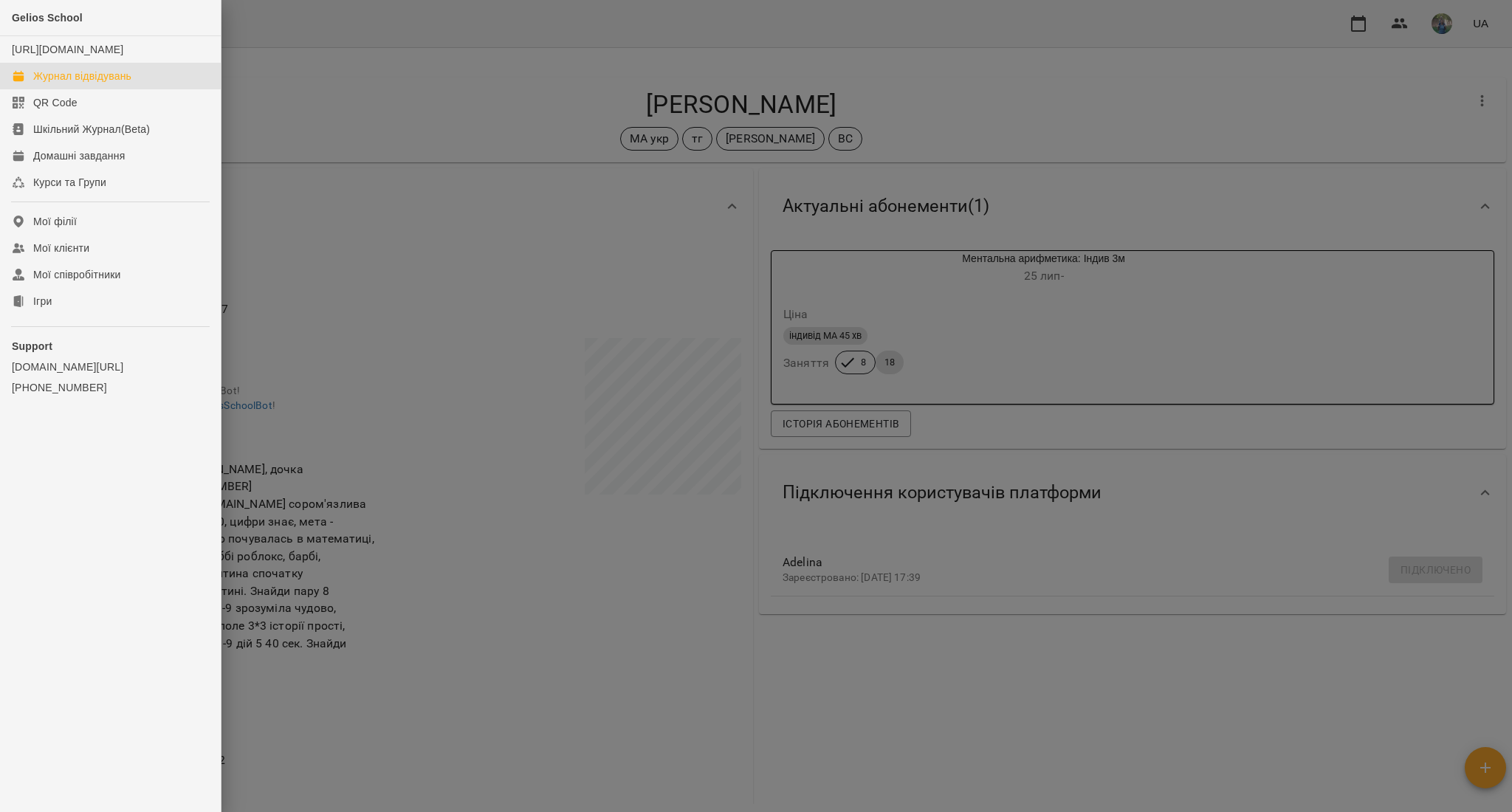
click at [47, 83] on div "Журнал відвідувань" at bounding box center [82, 75] width 99 height 15
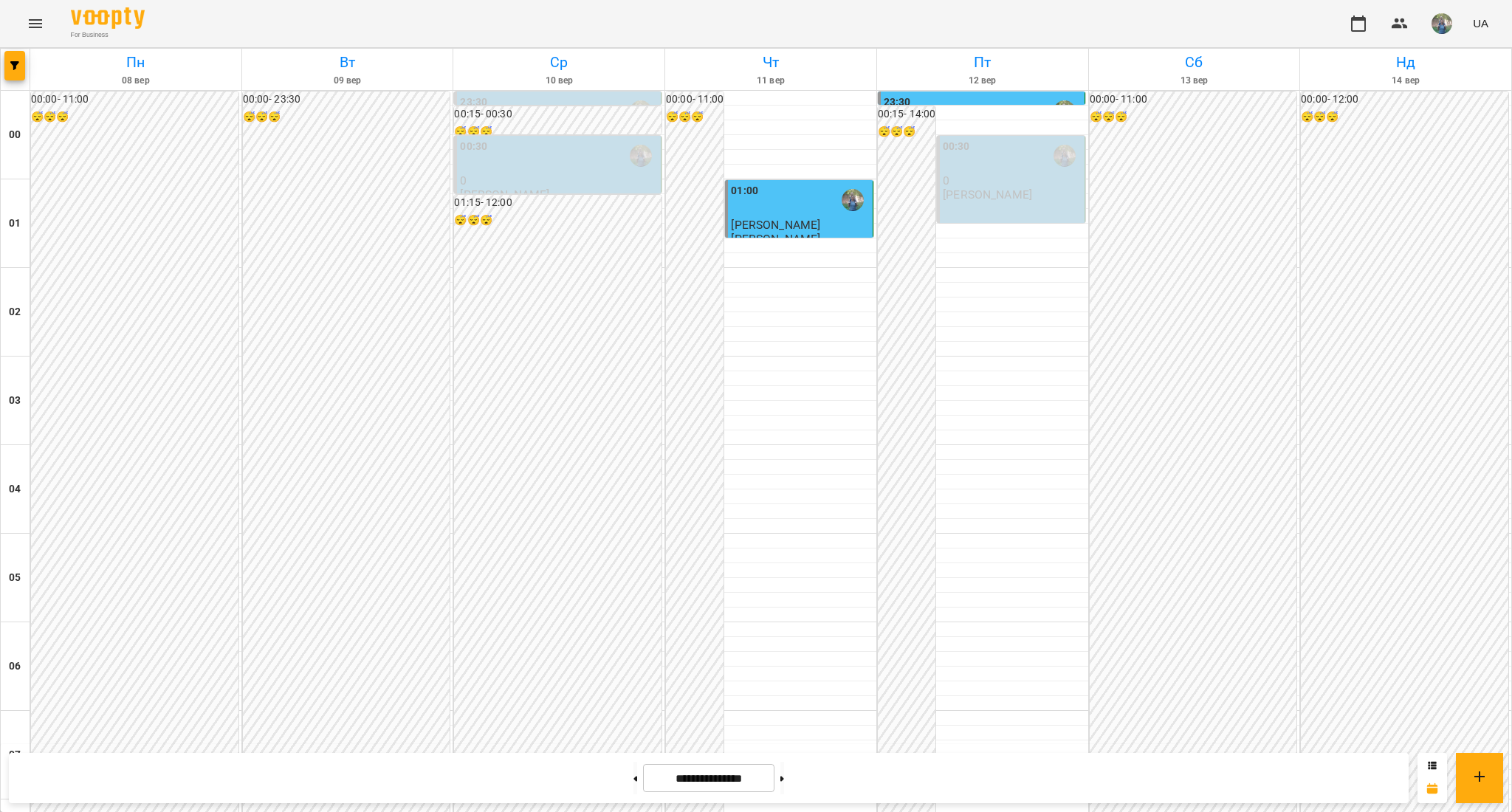
scroll to position [787, 0]
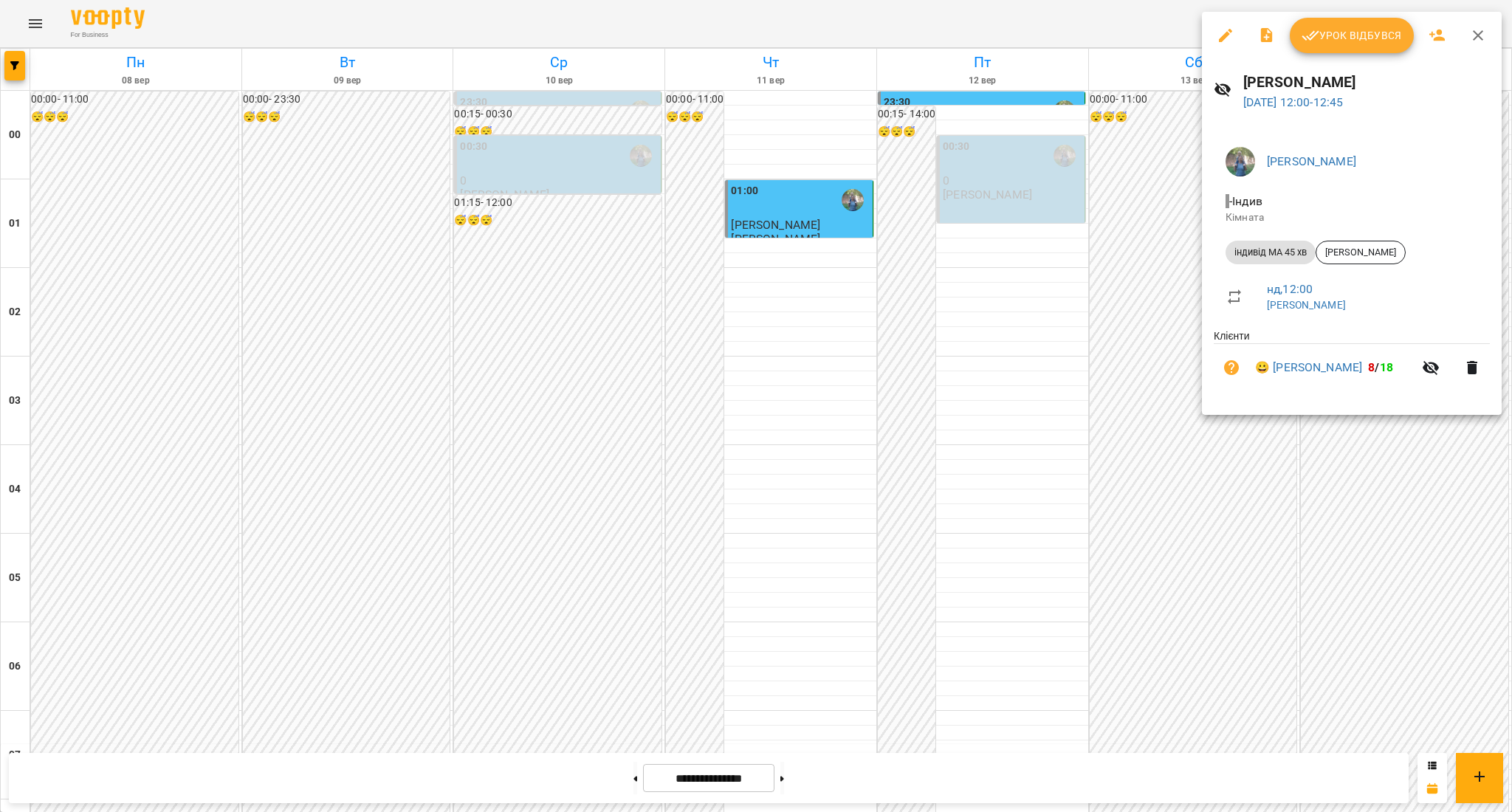
click at [1328, 33] on span "Урок відбувся" at bounding box center [1351, 35] width 100 height 18
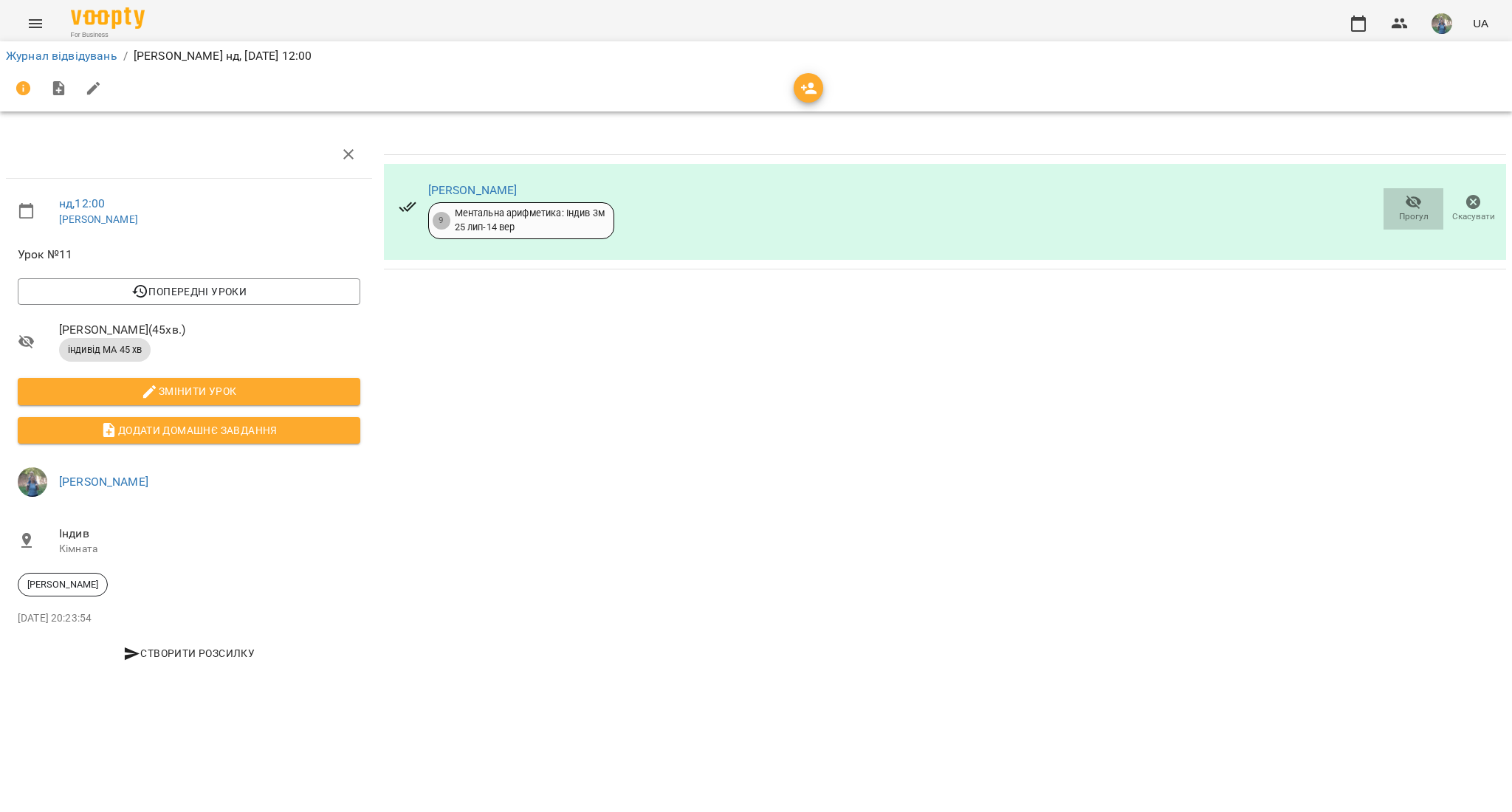
click at [1402, 205] on span "Прогул" at bounding box center [1413, 208] width 42 height 29
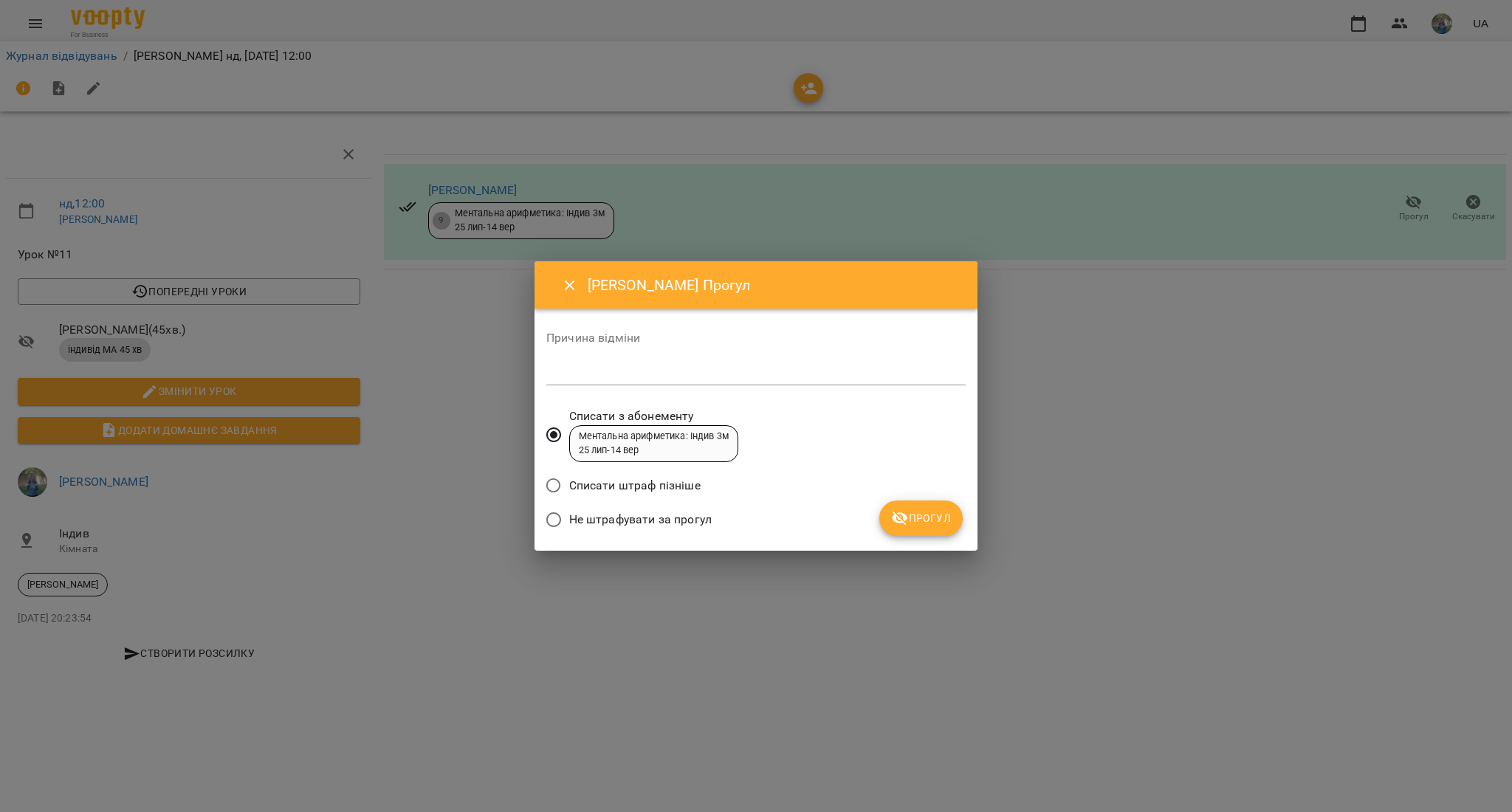
click at [626, 362] on div "*" at bounding box center [755, 374] width 419 height 24
type textarea "**********"
click at [887, 518] on button "Прогул" at bounding box center [921, 518] width 83 height 35
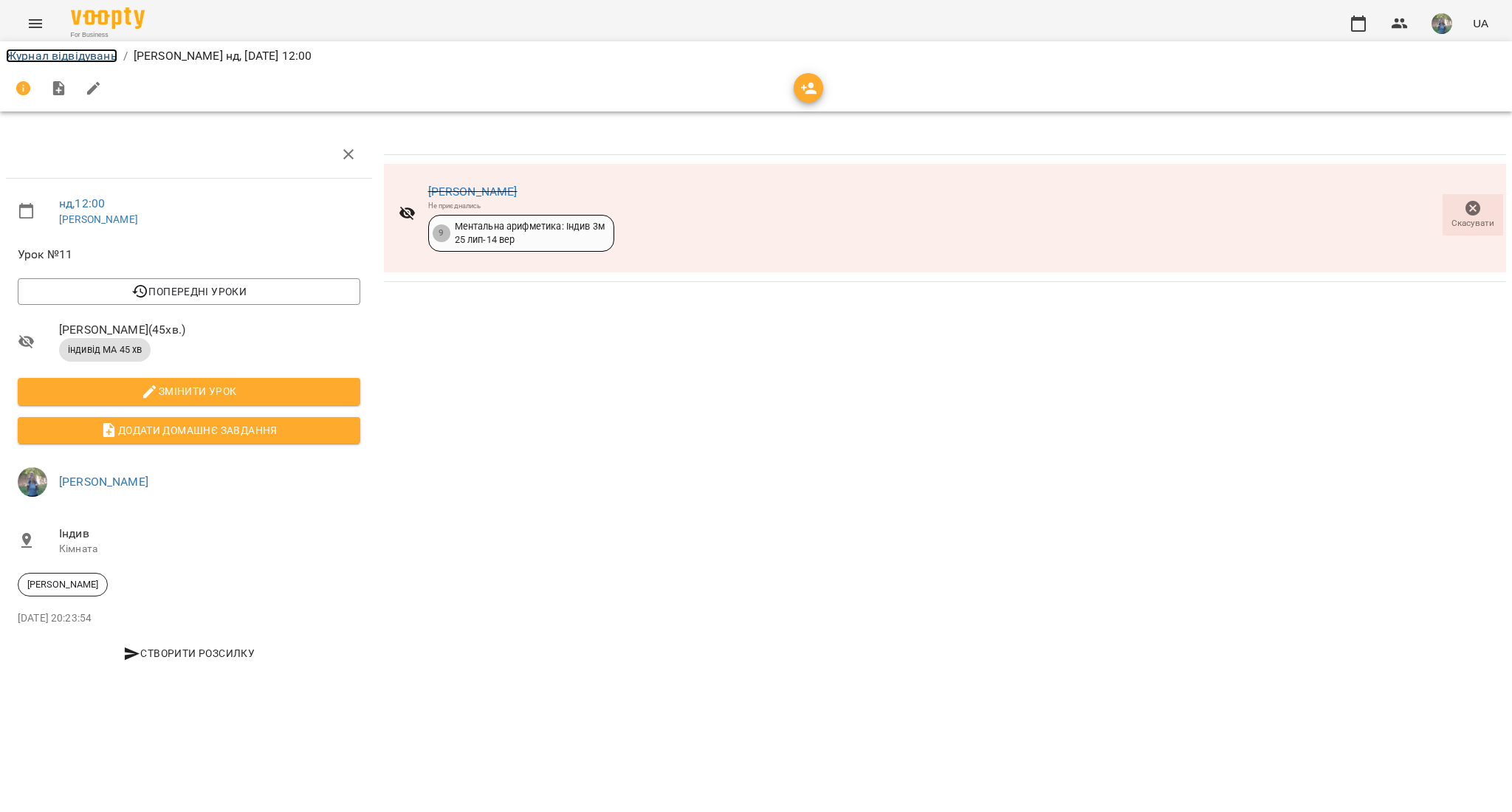
click at [15, 51] on link "Журнал відвідувань" at bounding box center [62, 56] width 111 height 14
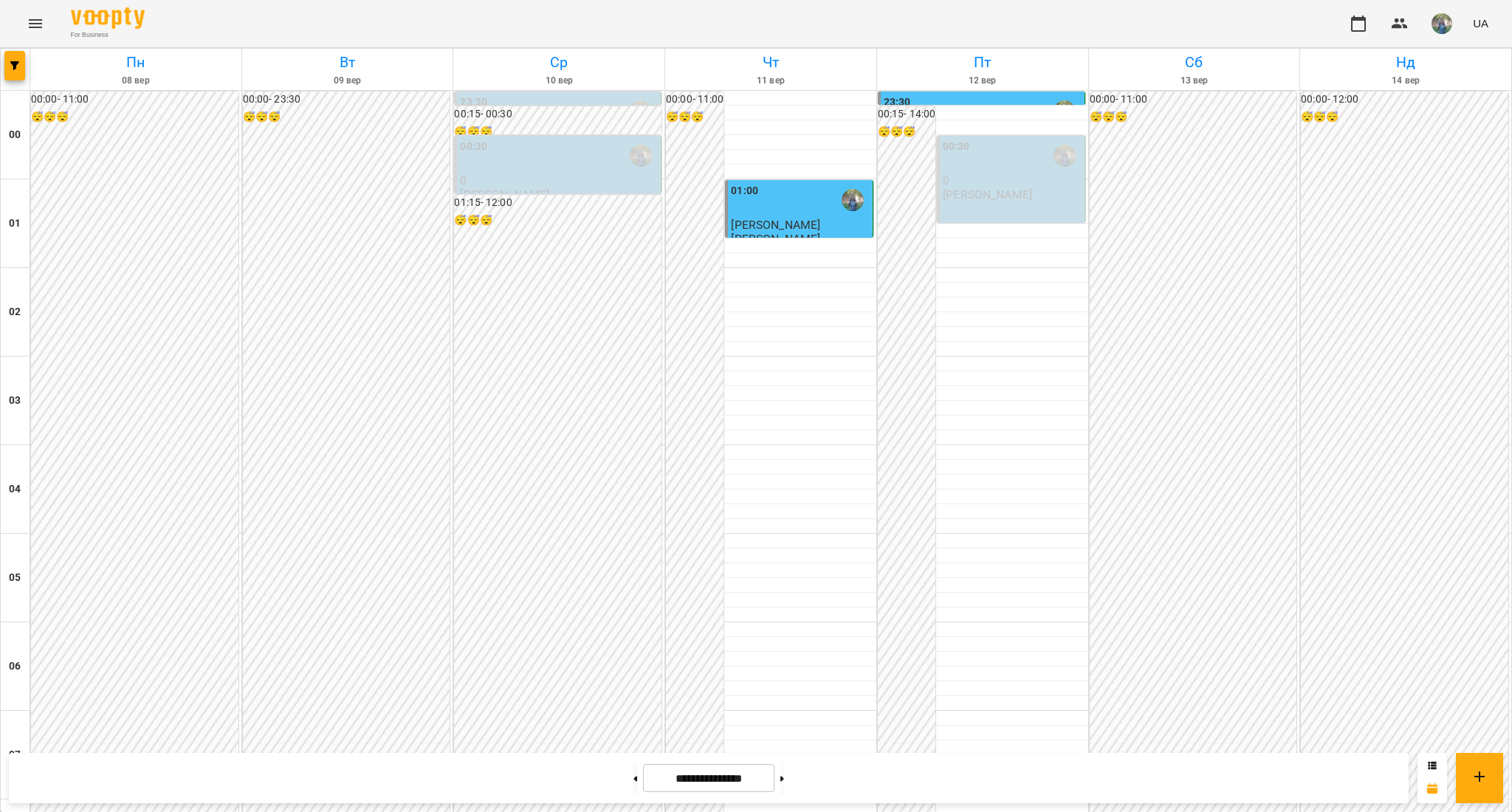
scroll to position [989, 0]
